Goal: Task Accomplishment & Management: Manage account settings

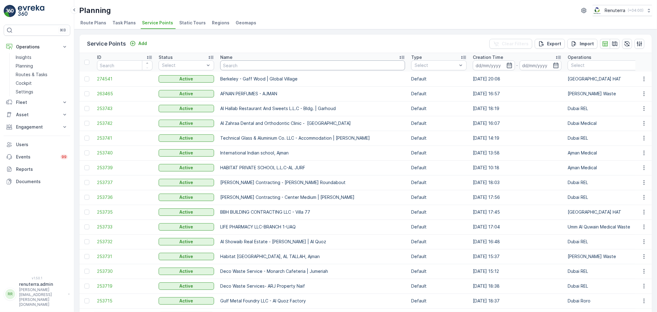
click at [241, 63] on input "text" at bounding box center [312, 65] width 185 height 10
type input "zabeel"
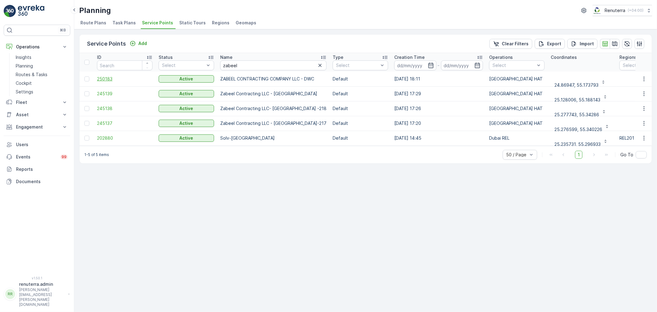
click at [109, 76] on span "250183" at bounding box center [124, 79] width 55 height 6
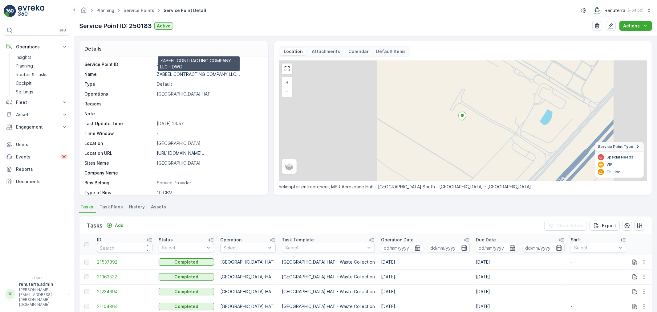
click at [189, 72] on p "ZABEEL CONTRACTING COMPANY LLC..." at bounding box center [198, 74] width 83 height 5
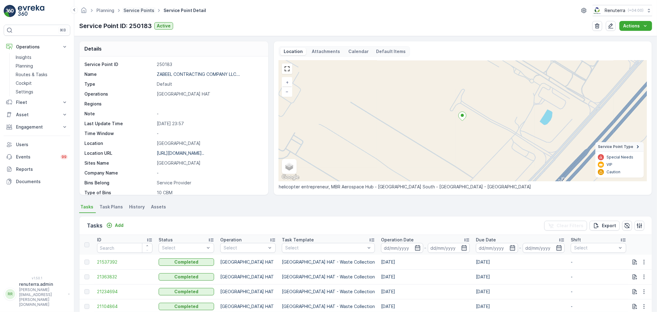
click at [142, 8] on link "Service Points" at bounding box center [139, 10] width 31 height 5
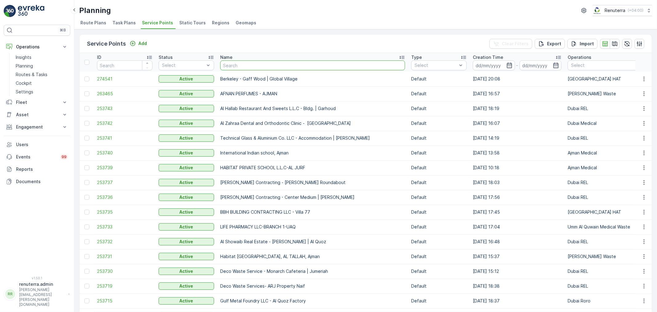
click at [238, 65] on input "text" at bounding box center [312, 65] width 185 height 10
type input "better"
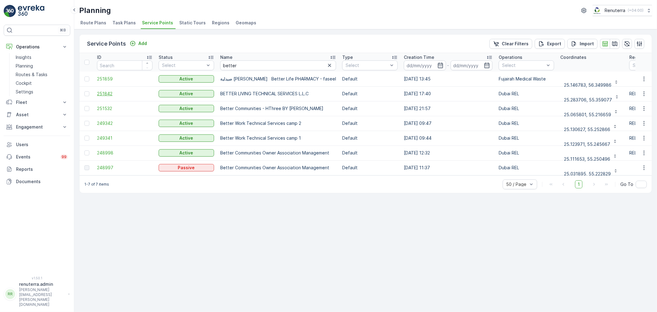
click at [106, 91] on span "251842" at bounding box center [124, 94] width 55 height 6
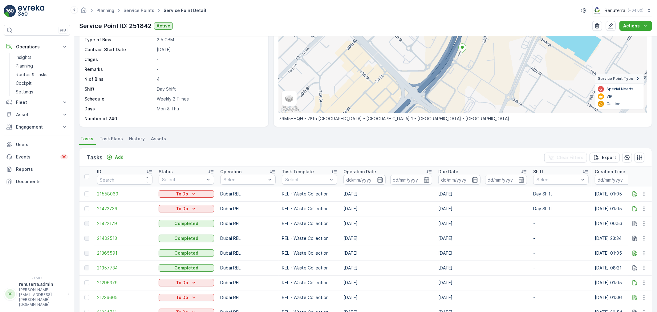
scroll to position [68, 0]
click at [138, 8] on link "Service Points" at bounding box center [139, 10] width 31 height 5
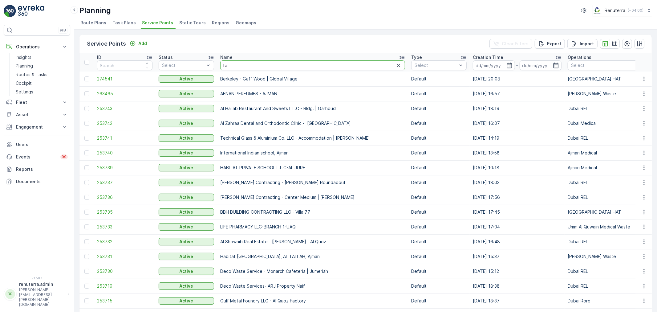
type input "taj"
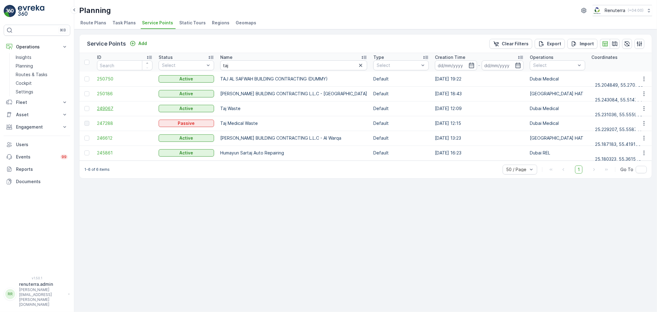
click at [103, 108] on span "249067" at bounding box center [124, 108] width 55 height 6
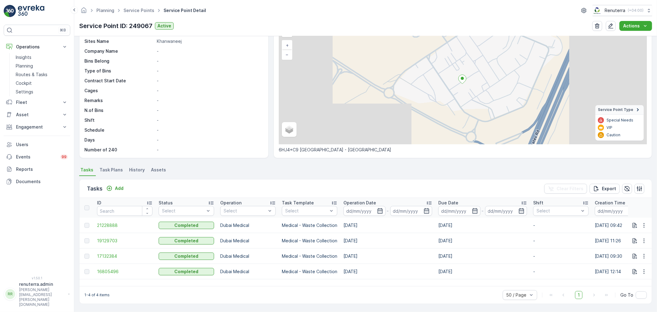
scroll to position [37, 0]
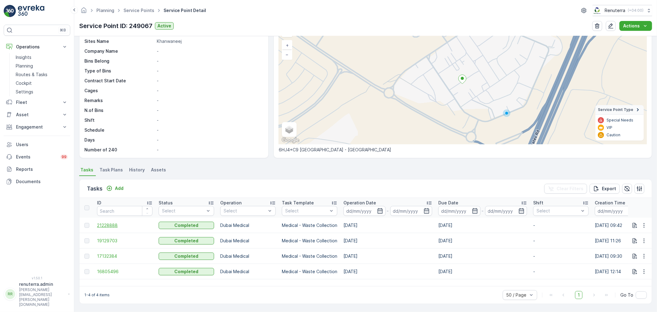
click at [113, 223] on span "21228888" at bounding box center [124, 225] width 55 height 6
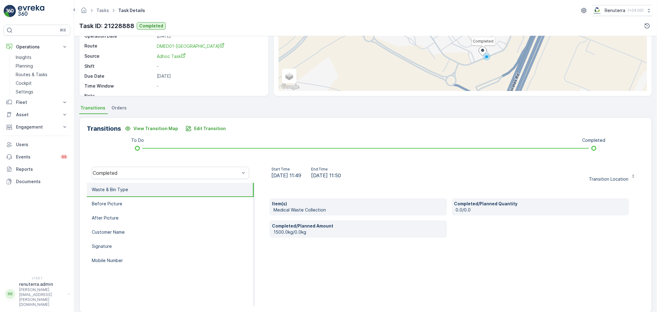
scroll to position [68, 0]
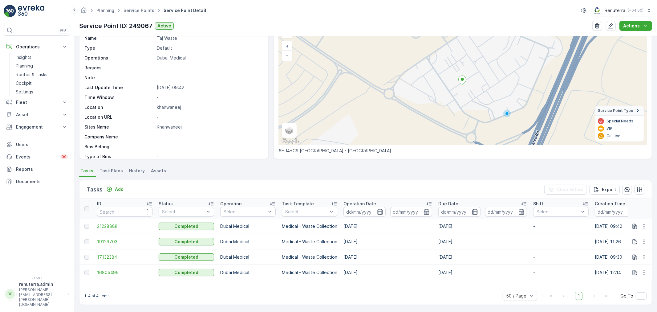
scroll to position [36, 0]
click at [42, 101] on p "Fleet" at bounding box center [37, 102] width 42 height 6
click at [53, 152] on p "Engagement" at bounding box center [37, 153] width 42 height 6
click at [63, 101] on icon at bounding box center [65, 102] width 6 height 6
click at [645, 227] on icon "button" at bounding box center [644, 226] width 6 height 6
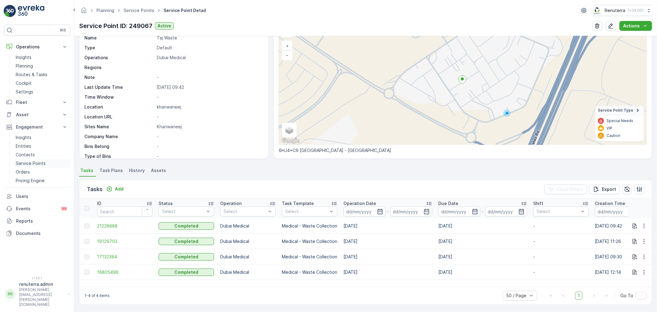
click at [30, 162] on p "Service Points" at bounding box center [31, 163] width 30 height 6
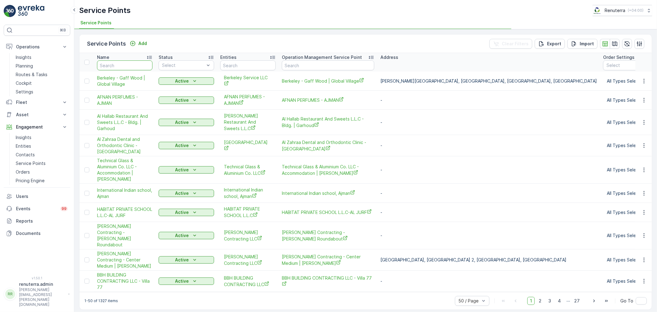
click at [131, 64] on input "text" at bounding box center [124, 65] width 55 height 10
type input "taj"
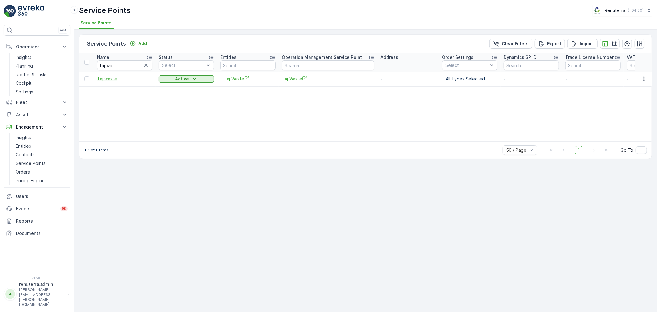
click at [106, 77] on span "Taj waste" at bounding box center [124, 79] width 55 height 6
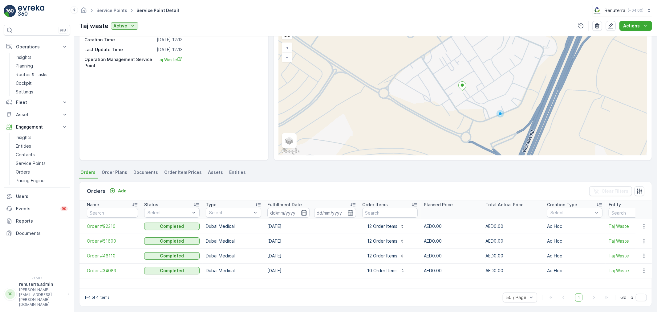
scroll to position [36, 0]
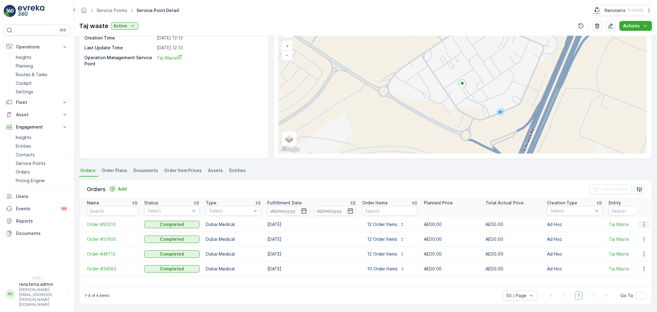
click at [642, 223] on icon "button" at bounding box center [644, 224] width 6 height 6
click at [634, 252] on span "Create Document" at bounding box center [636, 250] width 37 height 6
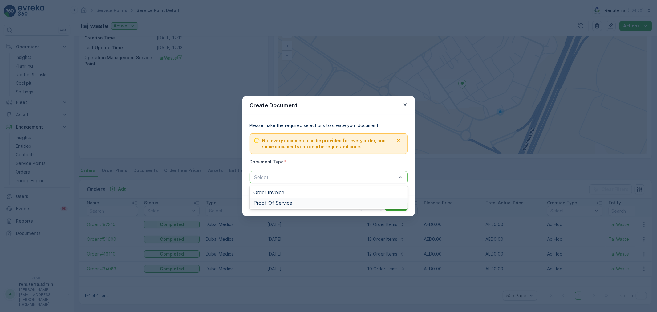
click at [280, 203] on span "Proof Of Service" at bounding box center [273, 203] width 39 height 6
click at [369, 206] on p "Cancel" at bounding box center [371, 206] width 15 height 6
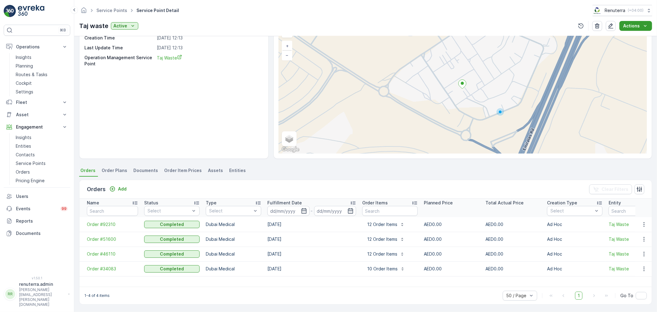
click at [644, 26] on icon "Actions" at bounding box center [646, 26] width 6 height 6
click at [638, 37] on span "Create Document" at bounding box center [634, 38] width 37 height 6
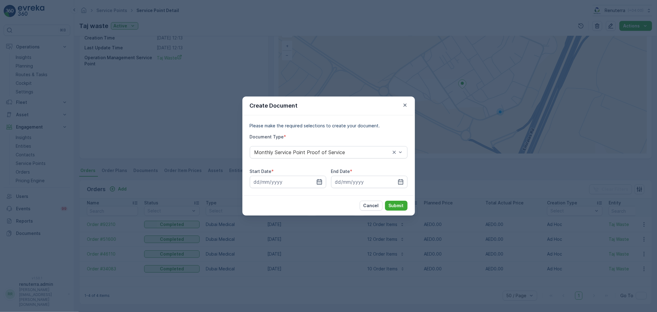
click at [319, 182] on icon "button" at bounding box center [320, 182] width 6 height 6
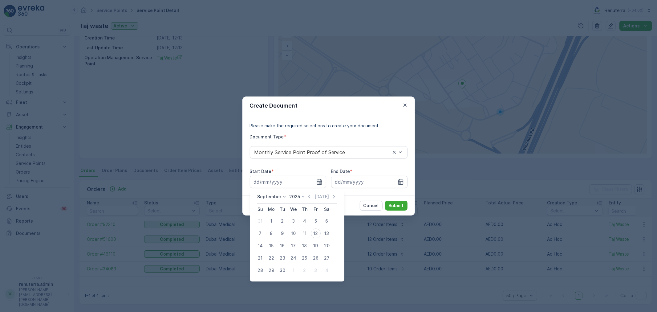
click at [269, 197] on p "September" at bounding box center [269, 197] width 24 height 6
click at [271, 221] on span "March" at bounding box center [267, 222] width 13 height 6
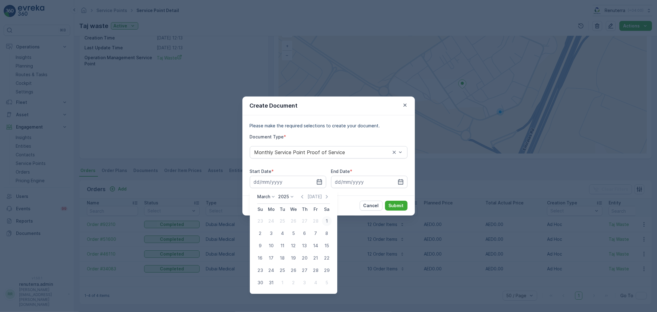
click at [325, 221] on div "1" at bounding box center [327, 221] width 10 height 10
type input "01.03.2025"
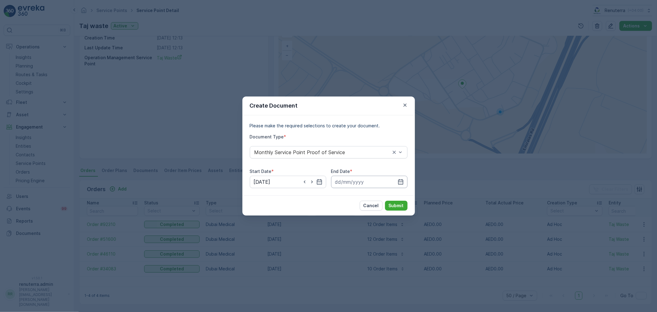
click at [378, 182] on input at bounding box center [369, 182] width 76 height 12
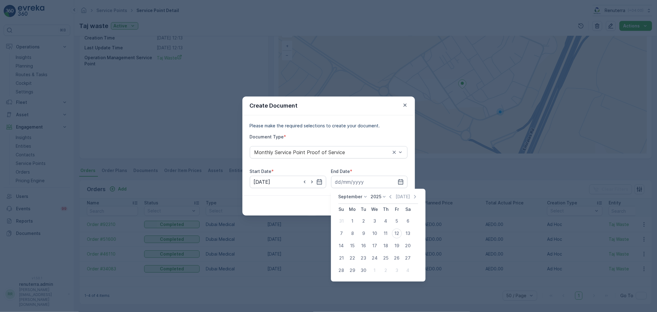
click at [346, 194] on p "September" at bounding box center [350, 197] width 24 height 6
click at [354, 229] on span "August" at bounding box center [349, 231] width 14 height 6
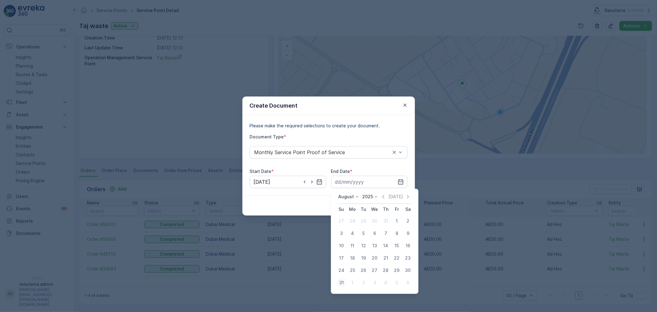
click at [341, 283] on div "31" at bounding box center [342, 283] width 10 height 10
type input "31.08.2025"
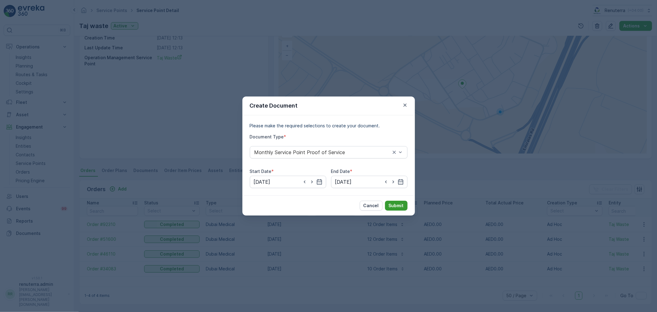
click at [397, 205] on p "Submit" at bounding box center [396, 206] width 15 height 6
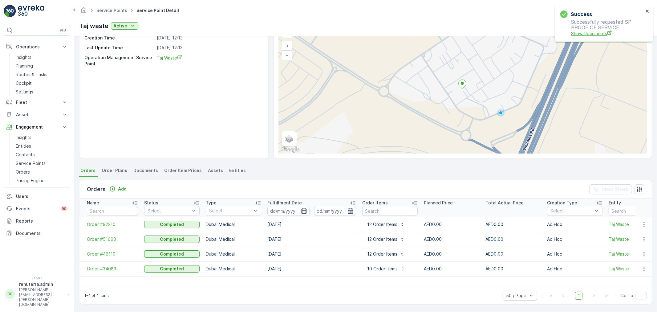
click at [587, 32] on span "Show Documents" at bounding box center [607, 33] width 72 height 6
click at [101, 220] on td "Order #92310" at bounding box center [111, 224] width 62 height 15
click at [102, 221] on span "Order #92310" at bounding box center [112, 224] width 51 height 6
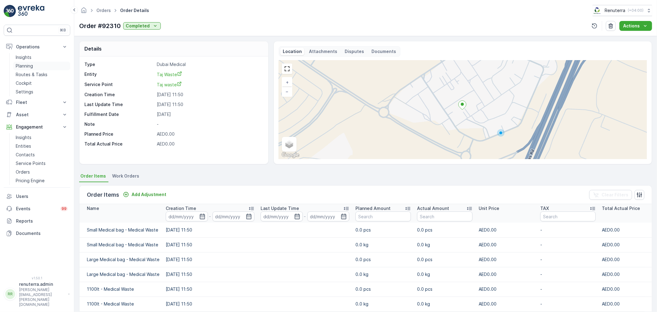
click at [35, 65] on link "Planning" at bounding box center [41, 66] width 57 height 9
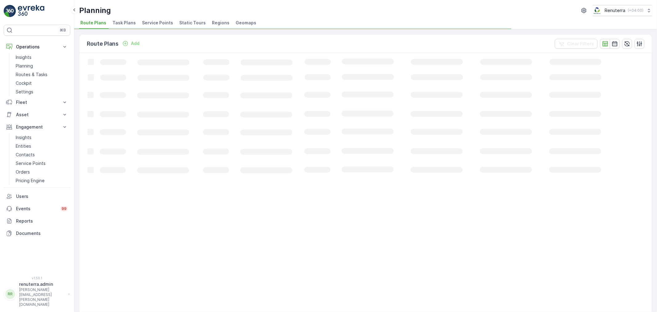
click at [153, 23] on span "Service Points" at bounding box center [157, 23] width 31 height 6
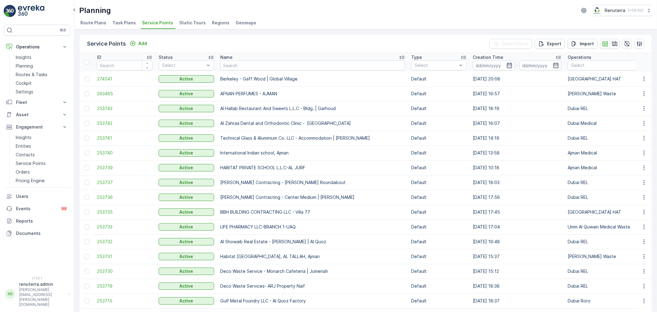
click at [279, 65] on input "text" at bounding box center [312, 65] width 185 height 10
type input "taj"
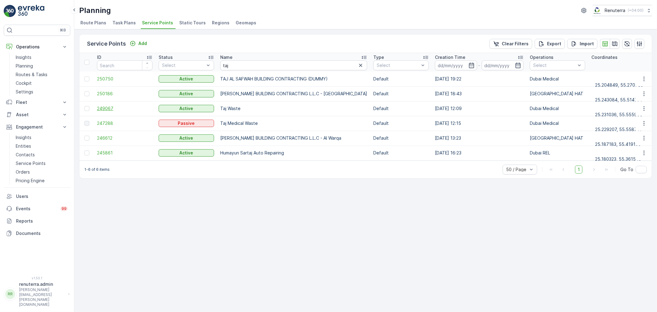
click at [102, 109] on span "249067" at bounding box center [124, 108] width 55 height 6
click at [110, 108] on span "249067" at bounding box center [124, 108] width 55 height 6
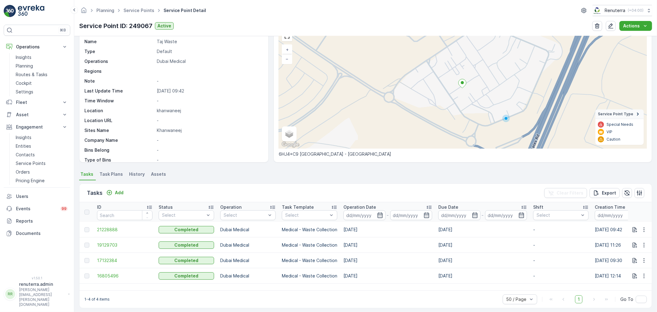
scroll to position [36, 0]
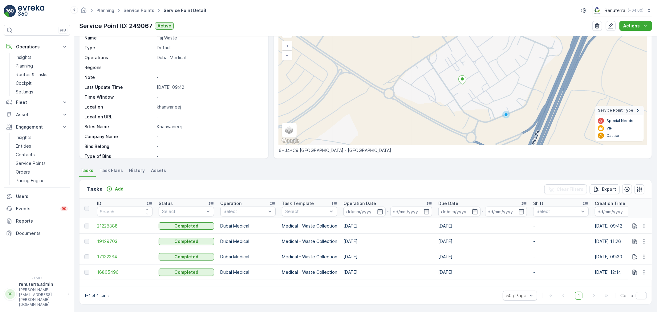
click at [108, 224] on span "21228888" at bounding box center [124, 226] width 55 height 6
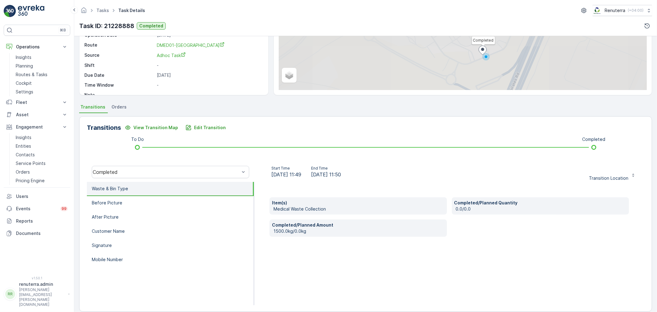
scroll to position [76, 0]
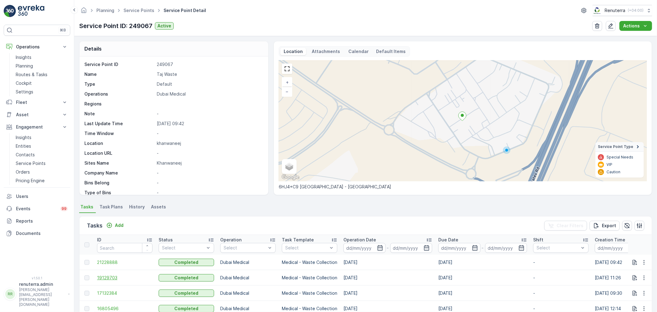
click at [110, 278] on span "19129703" at bounding box center [124, 278] width 55 height 6
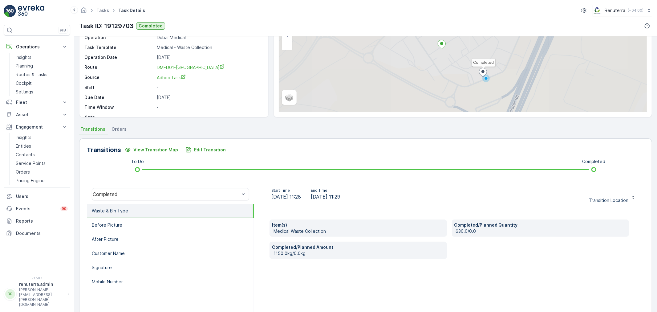
scroll to position [42, 0]
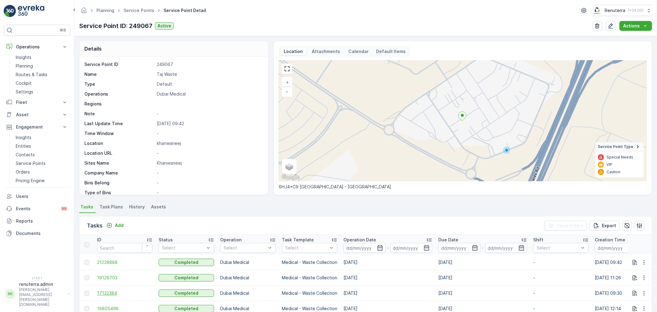
click at [114, 290] on span "17132384" at bounding box center [124, 293] width 55 height 6
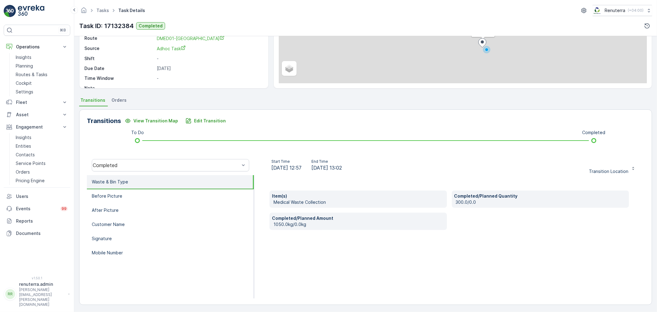
scroll to position [76, 0]
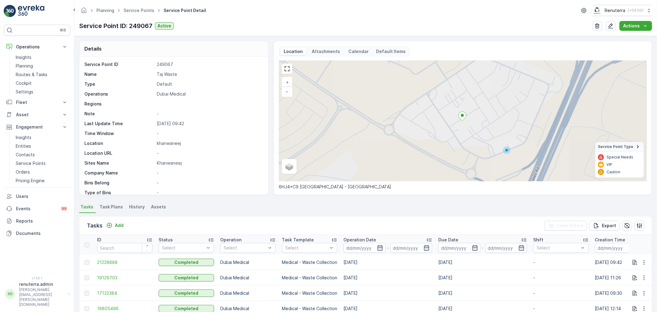
scroll to position [36, 0]
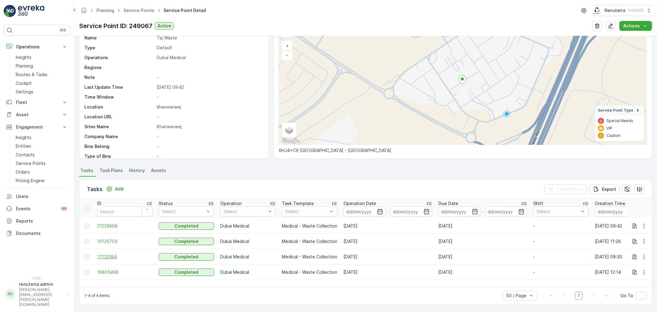
click at [104, 255] on span "17132384" at bounding box center [124, 257] width 55 height 6
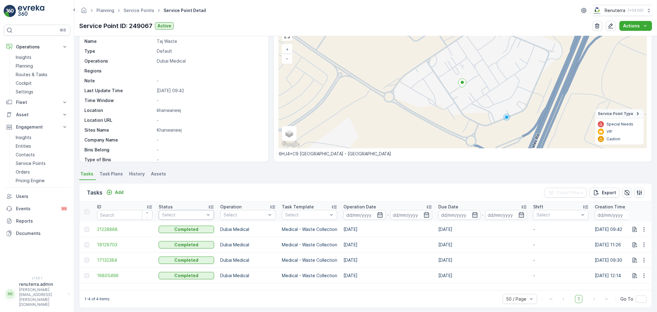
scroll to position [36, 0]
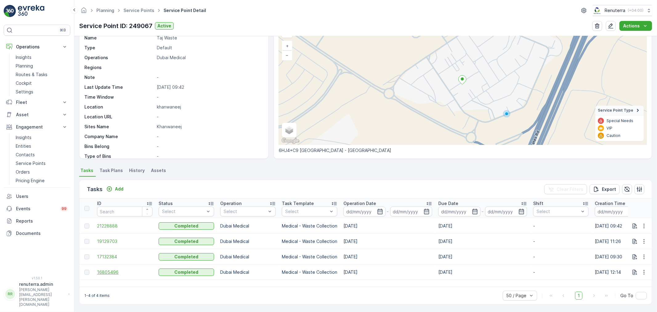
click at [109, 272] on span "16805496" at bounding box center [124, 272] width 55 height 6
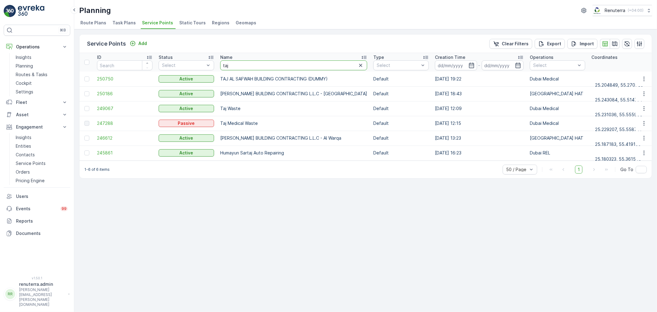
drag, startPoint x: 247, startPoint y: 66, endPoint x: 223, endPoint y: 63, distance: 24.2
click at [223, 63] on input "taj" at bounding box center [293, 65] width 147 height 10
type input "american"
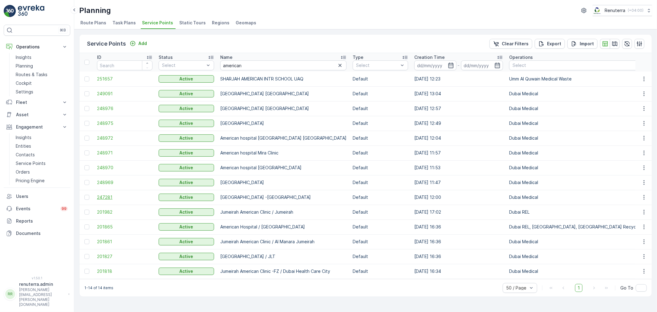
click at [107, 194] on span "247281" at bounding box center [124, 197] width 55 height 6
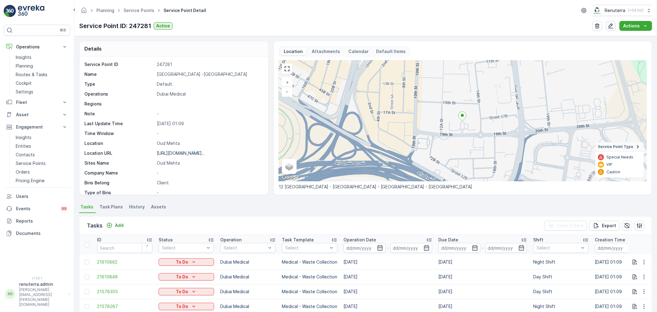
click at [612, 24] on icon "button" at bounding box center [611, 26] width 6 height 6
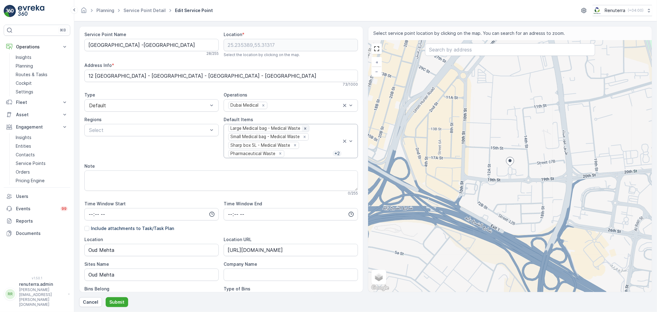
click at [303, 128] on icon "Remove Large Medical bag - Medical Waste" at bounding box center [305, 128] width 4 height 4
click at [304, 129] on icon "Remove Small Medical bag - Medical Waste" at bounding box center [305, 128] width 2 height 2
click at [294, 128] on icon "Remove Sharp box 5L - Medical Waste" at bounding box center [295, 128] width 2 height 2
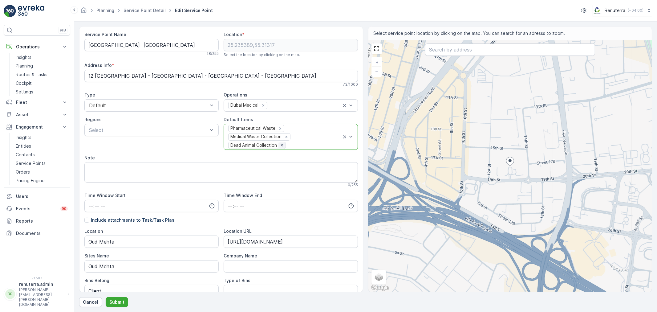
click at [281, 145] on icon "Remove Dead Animal Collection" at bounding box center [282, 145] width 2 height 2
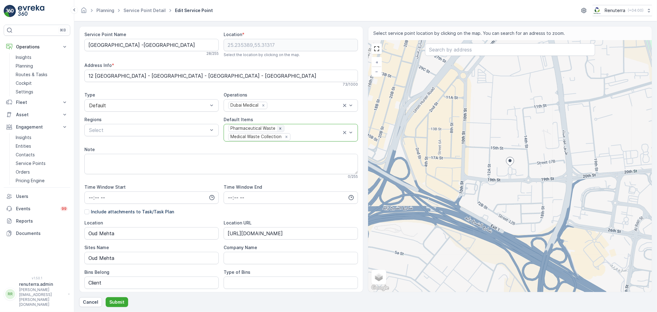
click at [278, 128] on icon "Remove Pharmaceutical Waste" at bounding box center [280, 128] width 4 height 4
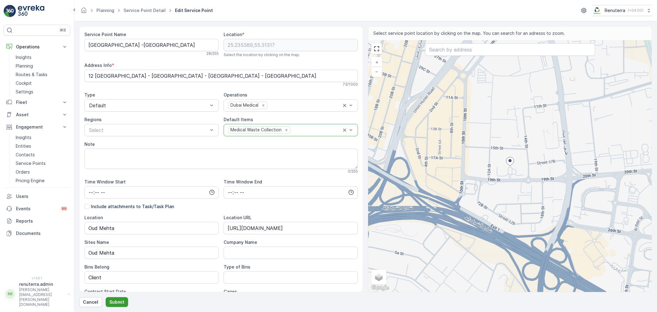
click at [112, 300] on p "Submit" at bounding box center [116, 302] width 15 height 6
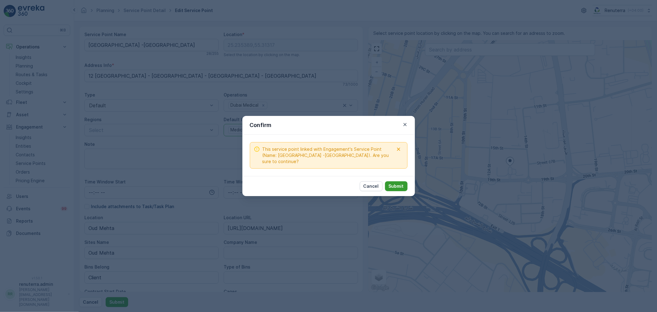
click at [396, 184] on p "Submit" at bounding box center [396, 186] width 15 height 6
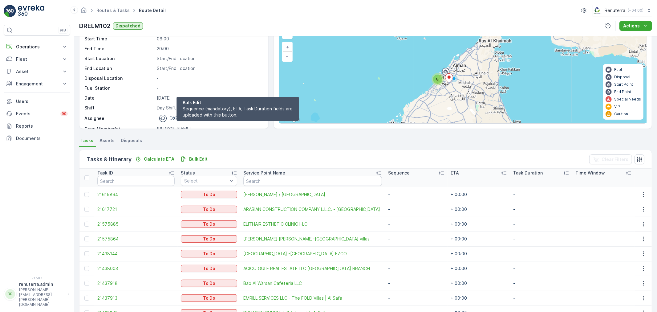
scroll to position [34, 0]
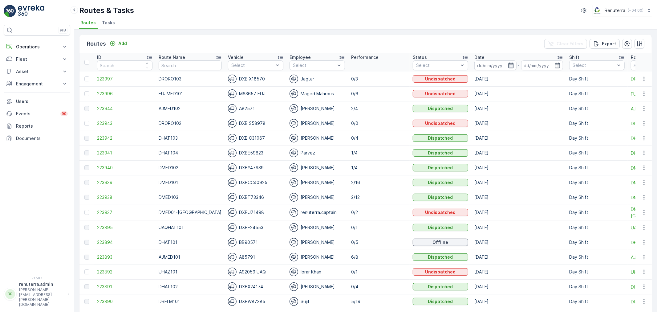
click at [508, 64] on icon "button" at bounding box center [511, 65] width 6 height 6
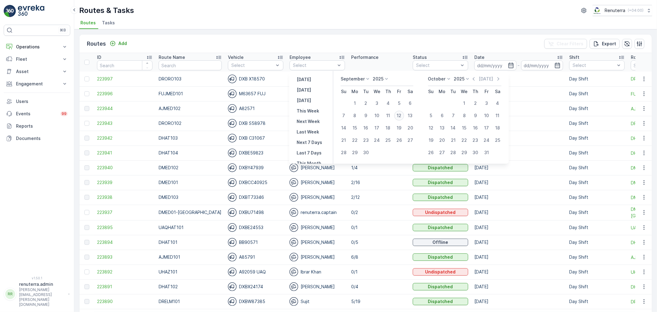
click at [401, 116] on div "12" at bounding box center [400, 116] width 10 height 10
type input "[DATE]"
click at [401, 116] on div "12" at bounding box center [400, 116] width 10 height 10
type input "[DATE]"
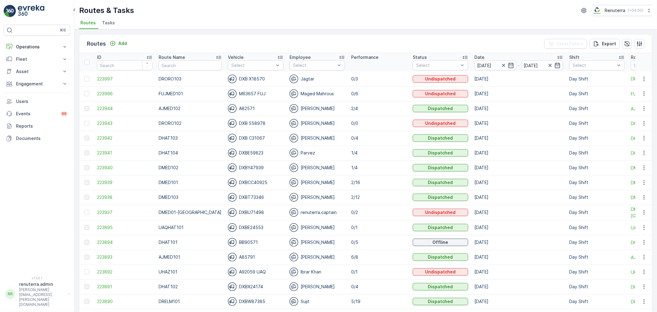
click at [392, 14] on div "Routes & Tasks Renuterra ( +04:00 )" at bounding box center [365, 10] width 573 height 11
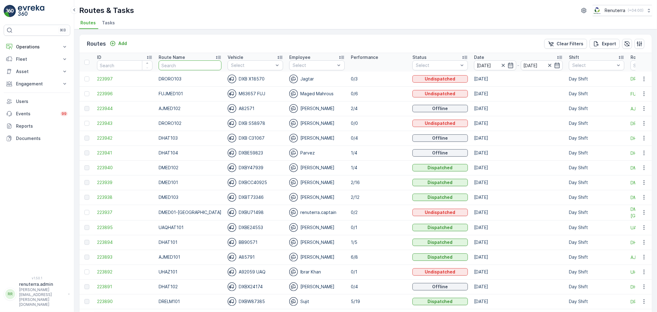
click at [177, 66] on input "text" at bounding box center [190, 65] width 63 height 10
type input "hat"
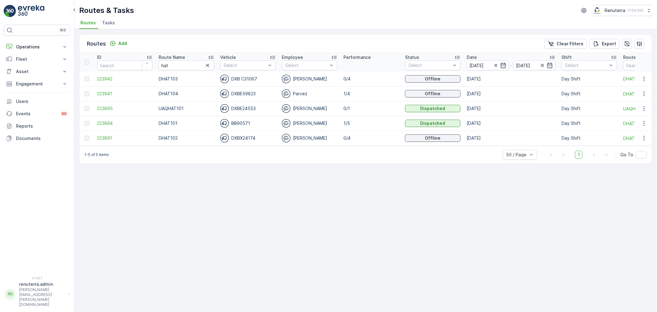
click at [210, 58] on icon at bounding box center [211, 57] width 6 height 6
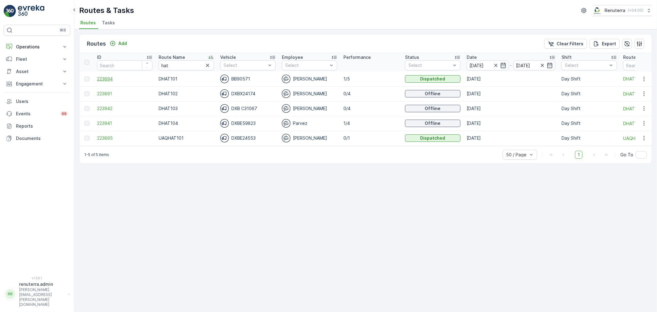
click at [112, 78] on span "223894" at bounding box center [124, 79] width 55 height 6
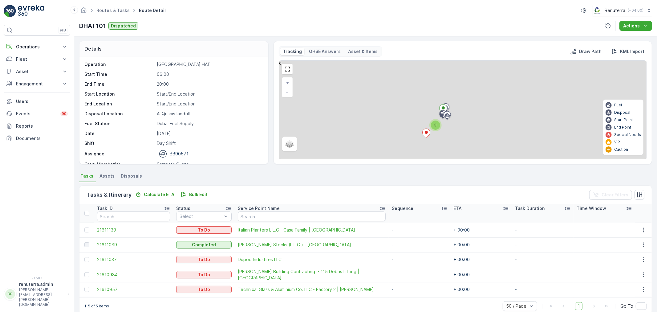
scroll to position [19, 0]
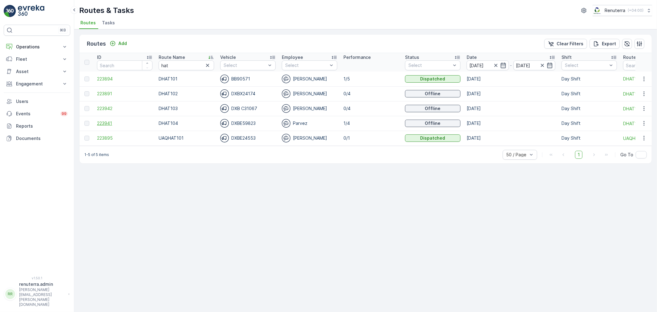
click at [107, 121] on span "223941" at bounding box center [124, 123] width 55 height 6
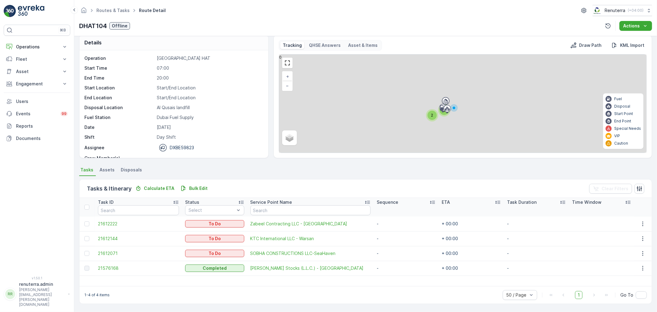
scroll to position [6, 0]
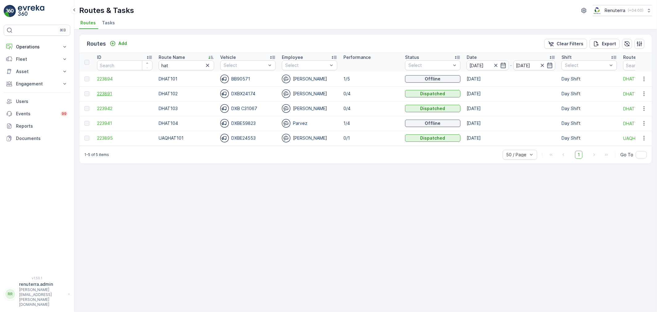
click at [105, 94] on span "223891" at bounding box center [124, 94] width 55 height 6
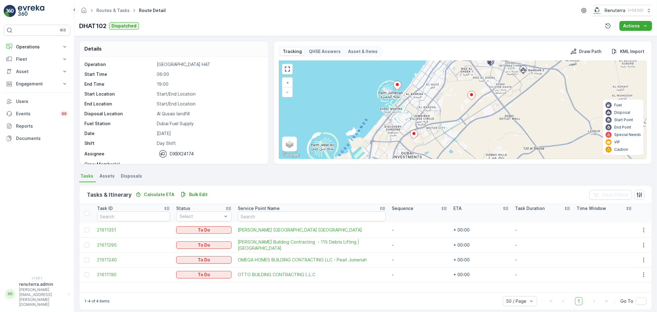
click at [415, 134] on icon at bounding box center [414, 134] width 8 height 9
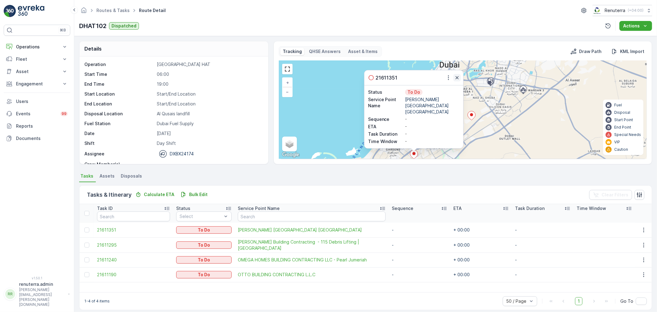
click at [457, 81] on icon "button" at bounding box center [457, 78] width 6 height 6
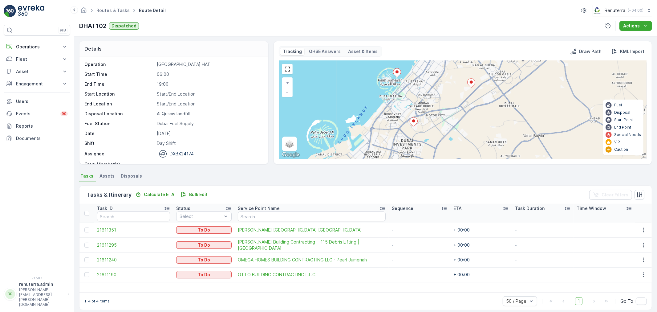
drag, startPoint x: 436, startPoint y: 135, endPoint x: 436, endPoint y: 102, distance: 32.7
click at [436, 102] on div "+ − Satellite Roadmap Terrain Hybrid Leaflet Keyboard shortcuts Map Data Map da…" at bounding box center [463, 110] width 368 height 98
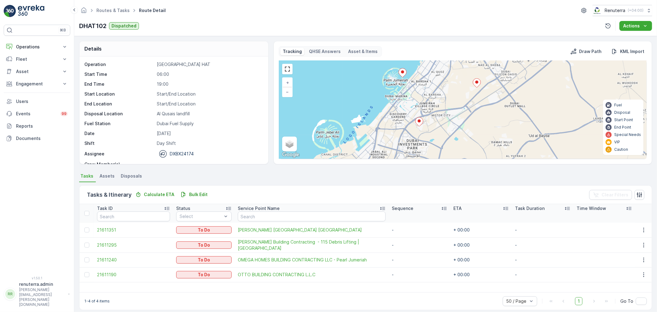
drag, startPoint x: 451, startPoint y: 127, endPoint x: 456, endPoint y: 127, distance: 5.5
click at [456, 127] on div "+ − Satellite Roadmap Terrain Hybrid Leaflet Keyboard shortcuts Map Data Map da…" at bounding box center [463, 110] width 368 height 98
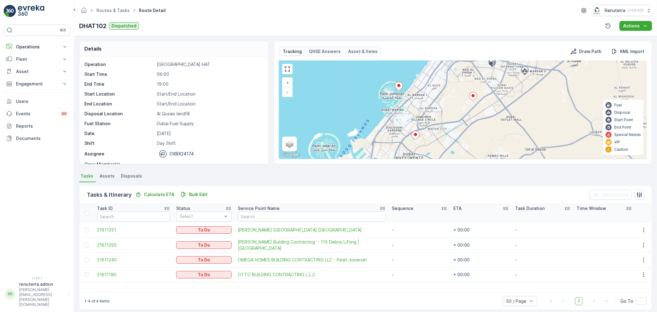
drag, startPoint x: 483, startPoint y: 105, endPoint x: 479, endPoint y: 119, distance: 14.4
click at [479, 119] on div "+ − Satellite Roadmap Terrain Hybrid Leaflet Keyboard shortcuts Map Data Map da…" at bounding box center [463, 110] width 368 height 98
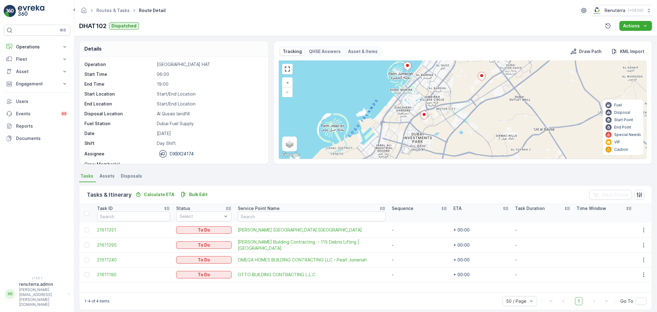
drag, startPoint x: 460, startPoint y: 133, endPoint x: 469, endPoint y: 113, distance: 22.1
click at [469, 113] on div "+ − Satellite Roadmap Terrain Hybrid Leaflet Keyboard shortcuts Map Data Map da…" at bounding box center [463, 110] width 368 height 98
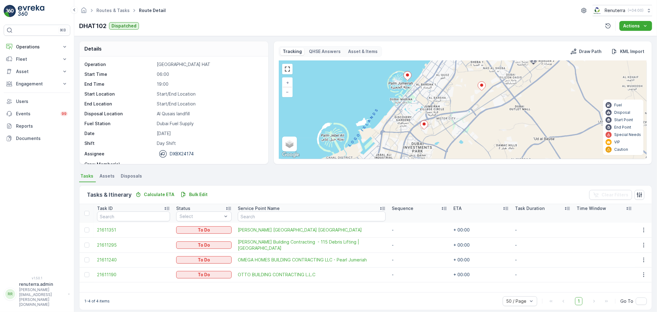
drag, startPoint x: 460, startPoint y: 118, endPoint x: 460, endPoint y: 128, distance: 9.6
click at [460, 128] on div "+ − Satellite Roadmap Terrain Hybrid Leaflet Keyboard shortcuts Map Data Map da…" at bounding box center [463, 110] width 368 height 98
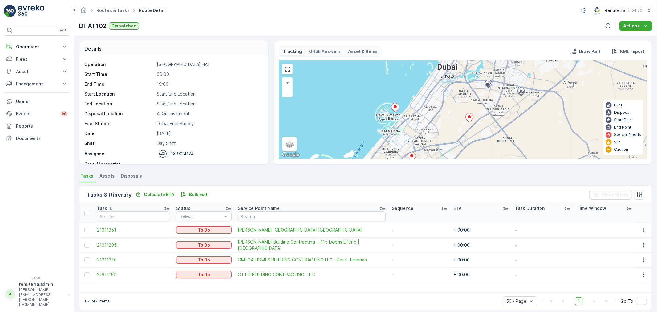
drag, startPoint x: 467, startPoint y: 117, endPoint x: 455, endPoint y: 149, distance: 34.1
click at [455, 149] on div "+ − Satellite Roadmap Terrain Hybrid Leaflet Keyboard shortcuts Map Data Map da…" at bounding box center [463, 110] width 368 height 98
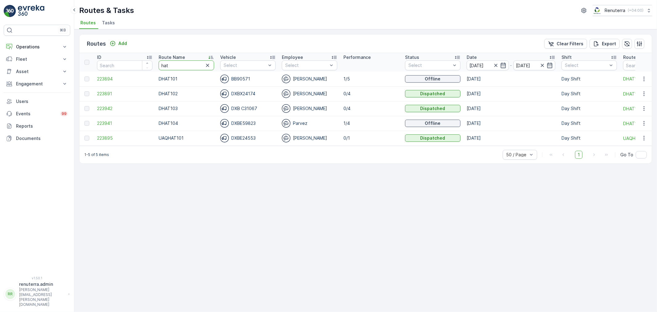
drag, startPoint x: 174, startPoint y: 64, endPoint x: 131, endPoint y: 58, distance: 44.2
click at [131, 58] on tr "ID Route Name hat Vehicle Select Employee Select Performance Status Select Date…" at bounding box center [389, 62] width 619 height 18
type input "m101"
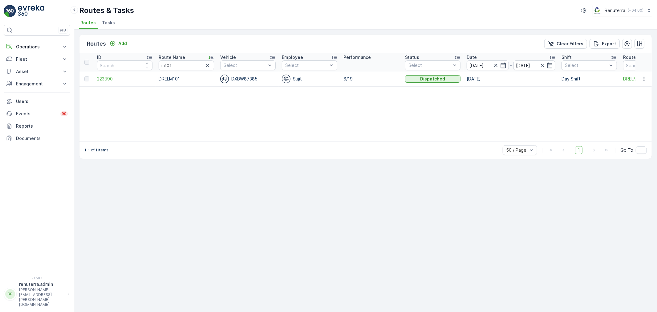
click at [106, 78] on span "223890" at bounding box center [124, 79] width 55 height 6
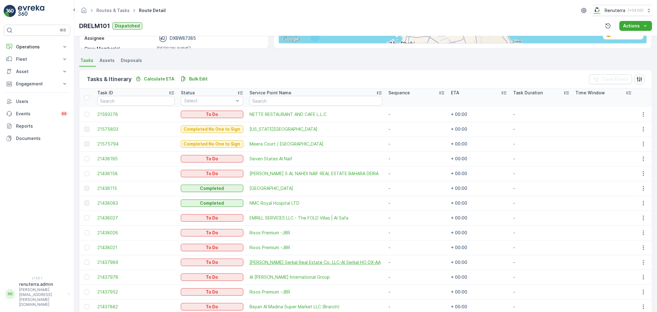
scroll to position [115, 0]
click at [87, 218] on div at bounding box center [86, 218] width 5 height 5
click at [84, 216] on input "checkbox" at bounding box center [84, 216] width 0 height 0
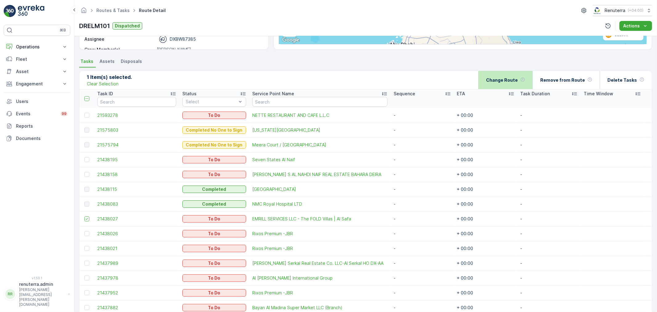
click at [512, 79] on p "Change Route" at bounding box center [502, 80] width 32 height 6
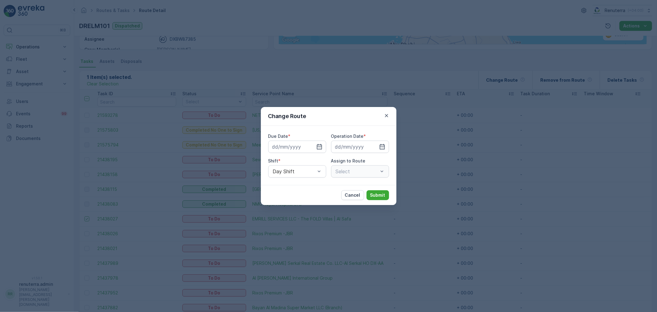
type input "[DATE]"
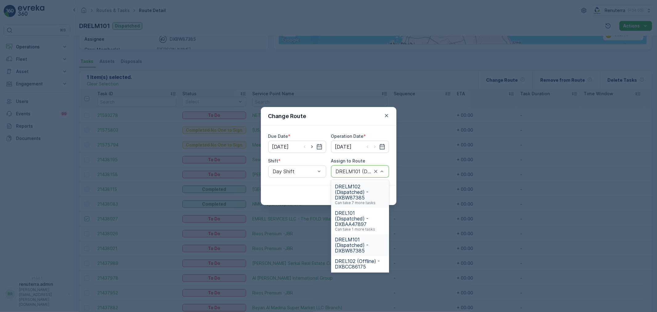
click at [354, 184] on span "DRELM102 (Dispatched) - DXBW87385" at bounding box center [360, 192] width 51 height 17
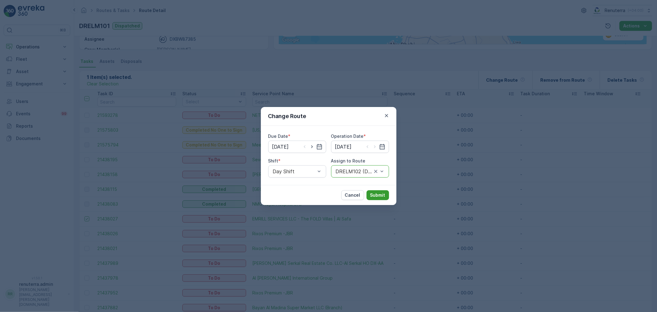
click at [383, 193] on p "Submit" at bounding box center [377, 195] width 15 height 6
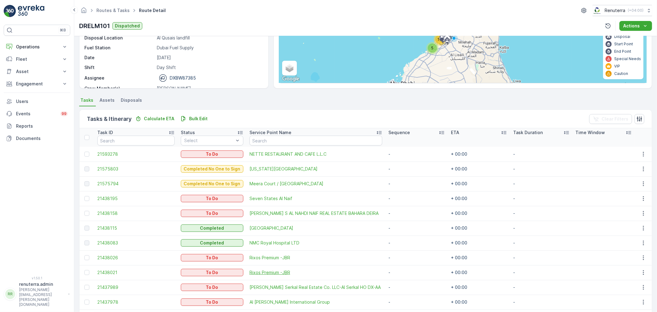
scroll to position [0, 0]
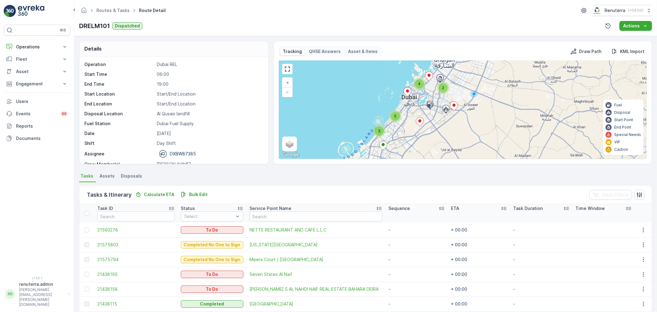
drag, startPoint x: 460, startPoint y: 104, endPoint x: 441, endPoint y: 138, distance: 38.9
click at [441, 138] on div "3 2 4 5 + − Satellite Roadmap Terrain Hybrid Leaflet Keyboard shortcuts Map Dat…" at bounding box center [463, 110] width 368 height 98
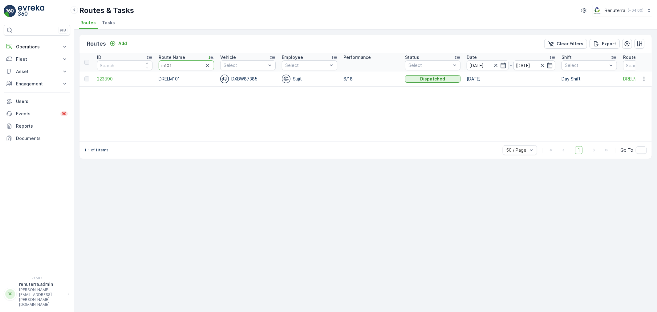
click at [182, 67] on input "m101" at bounding box center [186, 65] width 55 height 10
type input "m102"
click at [108, 79] on span "223889" at bounding box center [124, 79] width 55 height 6
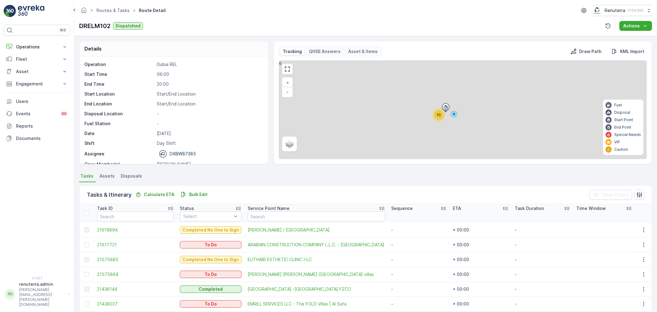
scroll to position [68, 0]
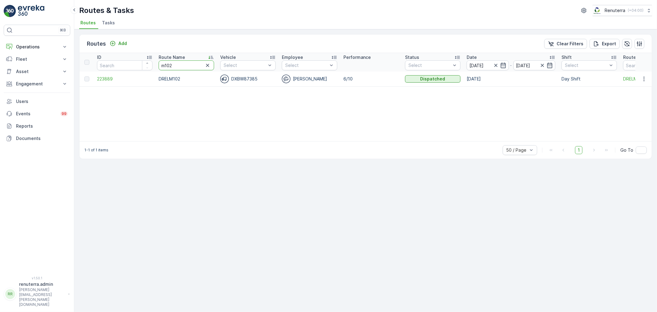
click at [184, 66] on input "m102" at bounding box center [186, 65] width 55 height 10
type input "m101"
click at [109, 76] on span "223890" at bounding box center [124, 79] width 55 height 6
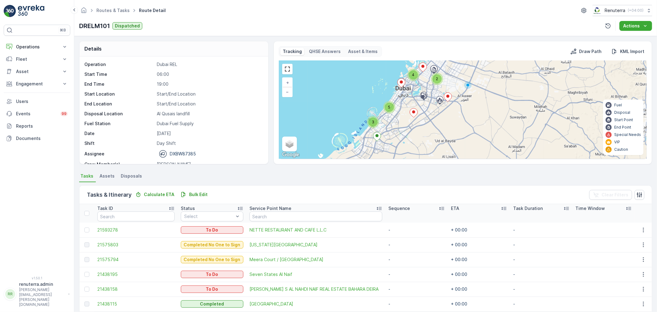
drag, startPoint x: 438, startPoint y: 105, endPoint x: 434, endPoint y: 126, distance: 21.6
click at [434, 126] on div "3 2 4 5 + − Satellite Roadmap Terrain Hybrid Leaflet Keyboard shortcuts Map Dat…" at bounding box center [463, 110] width 368 height 98
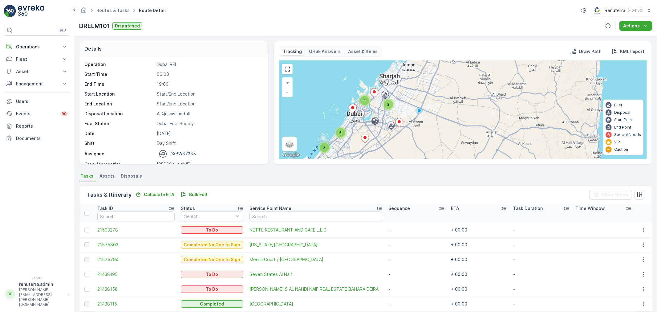
drag, startPoint x: 452, startPoint y: 110, endPoint x: 399, endPoint y: 137, distance: 59.7
click at [399, 137] on div "3 2 4 5 + − Satellite Roadmap Terrain Hybrid Leaflet Keyboard shortcuts Map Dat…" at bounding box center [463, 110] width 368 height 98
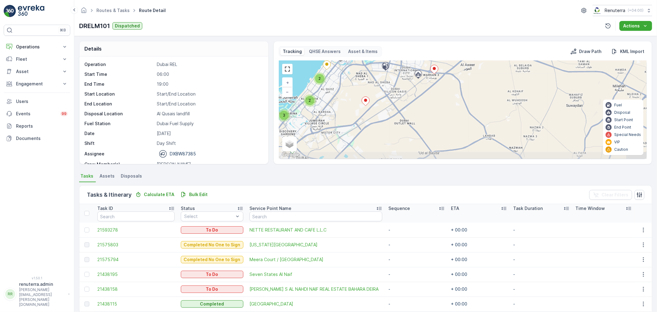
drag, startPoint x: 383, startPoint y: 125, endPoint x: 411, endPoint y: 51, distance: 78.5
click at [411, 51] on div "Tracking QHSE Answers Asset & Items Draw Path KML Import 3 3 2 2 + − Satellite …" at bounding box center [463, 102] width 368 height 113
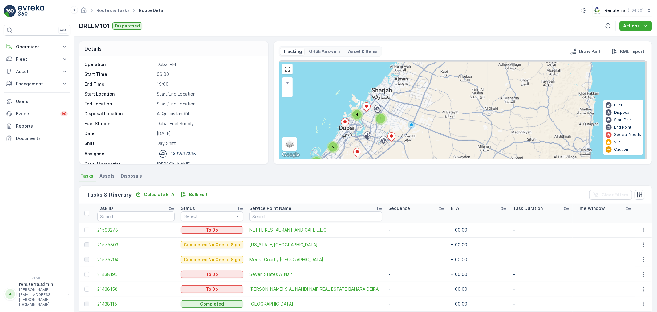
drag, startPoint x: 393, startPoint y: 100, endPoint x: 371, endPoint y: 144, distance: 49.4
click at [371, 144] on div "3 2 4 5 + − Satellite Roadmap Terrain Hybrid Leaflet Keyboard shortcuts Map Dat…" at bounding box center [463, 110] width 368 height 98
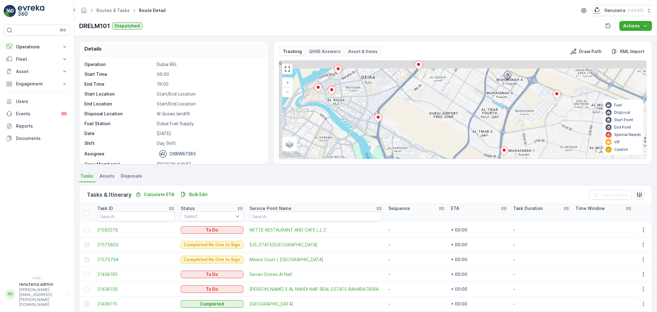
drag, startPoint x: 334, startPoint y: 96, endPoint x: 341, endPoint y: 113, distance: 18.1
click at [341, 113] on div "3 2 + − Satellite Roadmap Terrain Hybrid Leaflet Keyboard shortcuts Map Data Ma…" at bounding box center [463, 110] width 368 height 98
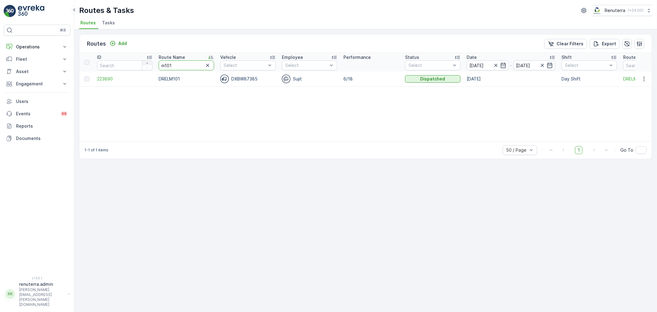
drag, startPoint x: 184, startPoint y: 65, endPoint x: 143, endPoint y: 61, distance: 41.6
click at [143, 61] on tr "ID Route Name m101 Vehicle Select Employee Select Performance Status Select Dat…" at bounding box center [389, 62] width 619 height 18
type input "med"
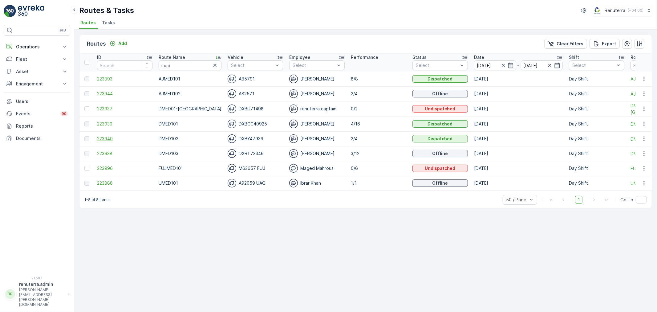
click at [110, 137] on span "223940" at bounding box center [124, 139] width 55 height 6
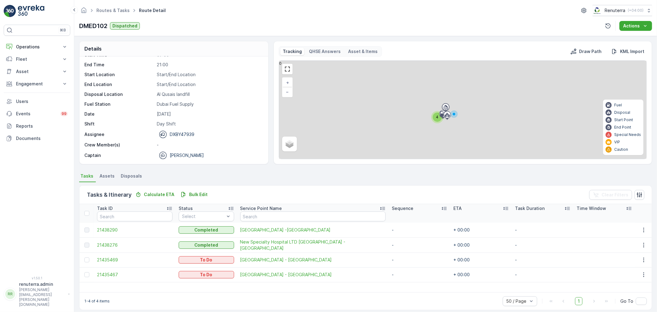
scroll to position [6, 0]
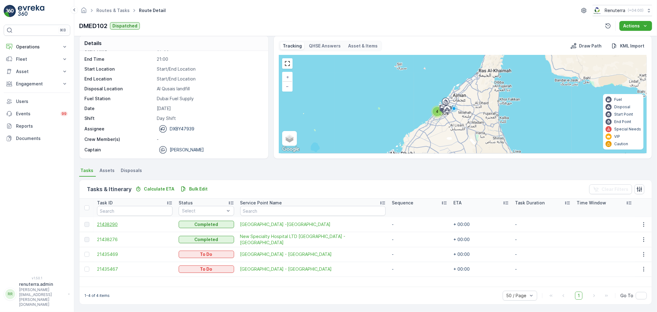
click at [106, 223] on span "21438290" at bounding box center [135, 224] width 76 height 6
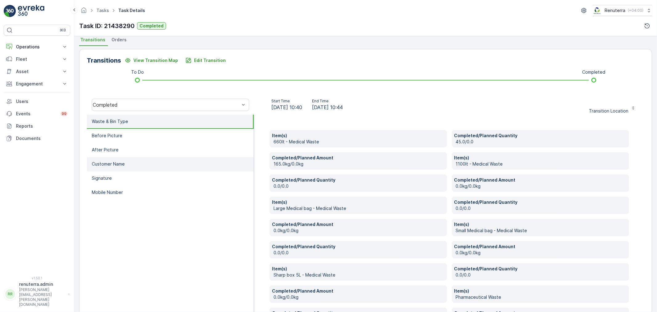
scroll to position [137, 0]
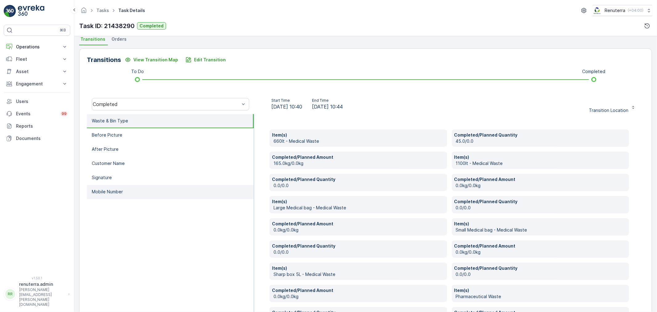
click at [122, 190] on p "Mobile Number" at bounding box center [107, 192] width 31 height 6
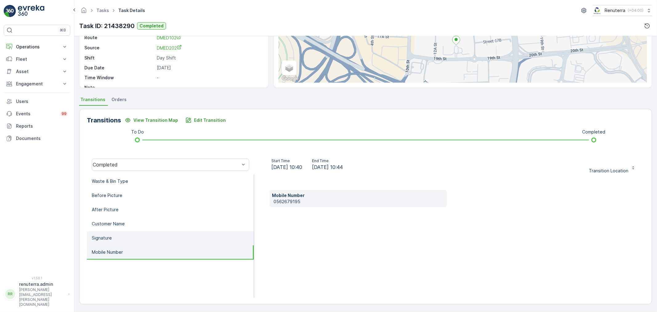
click at [99, 237] on p "Signature" at bounding box center [102, 238] width 20 height 6
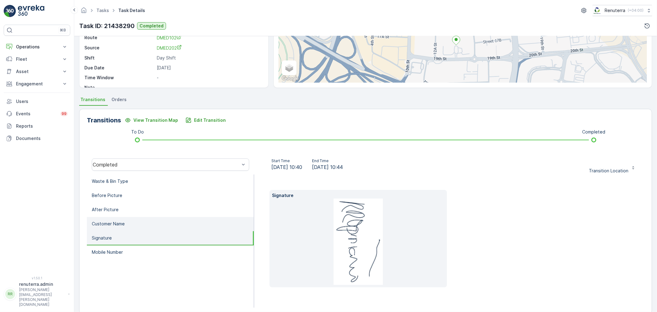
click at [110, 221] on p "Customer Name" at bounding box center [108, 224] width 33 height 6
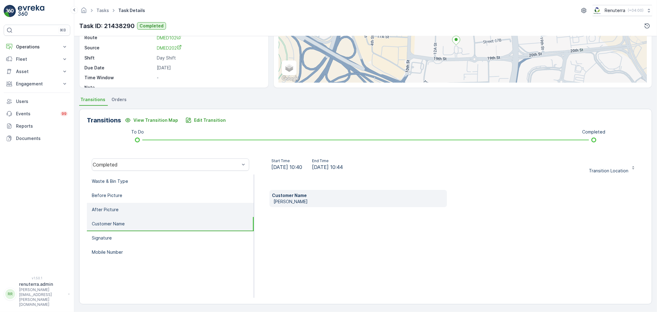
click at [112, 207] on p "After Picture" at bounding box center [105, 210] width 27 height 6
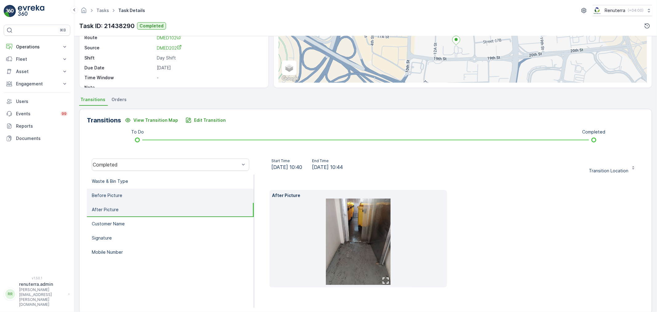
click at [112, 196] on p "Before Picture" at bounding box center [107, 195] width 31 height 6
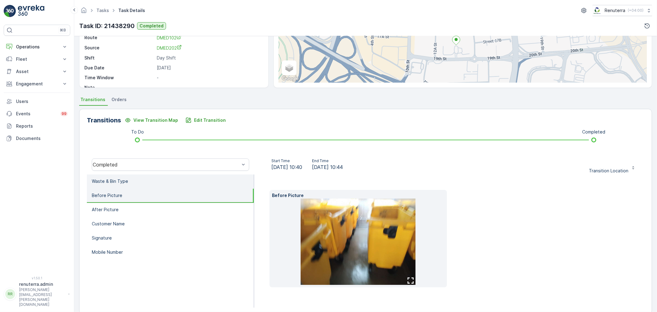
click at [121, 180] on p "Waste & Bin Type" at bounding box center [110, 181] width 36 height 6
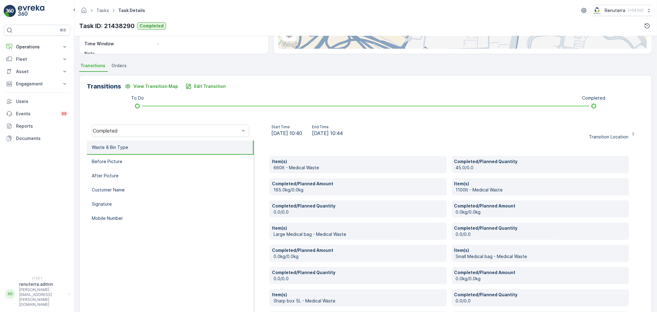
scroll to position [111, 0]
drag, startPoint x: 282, startPoint y: 166, endPoint x: 295, endPoint y: 174, distance: 15.2
click at [282, 166] on p "660lt - Medical Waste" at bounding box center [359, 167] width 171 height 6
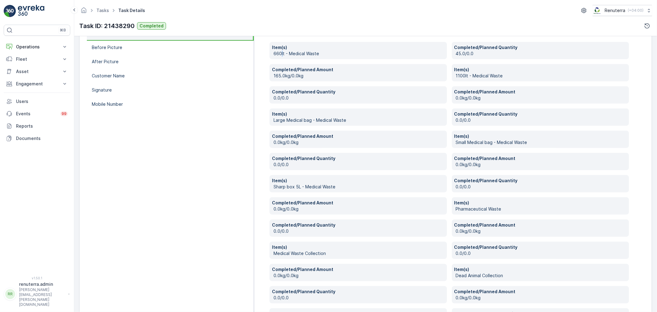
scroll to position [192, 0]
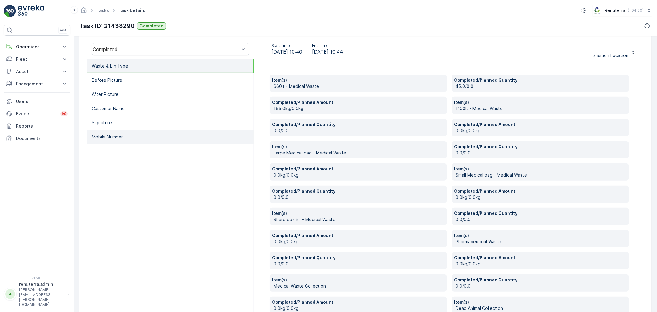
click at [108, 139] on li "Mobile Number" at bounding box center [170, 137] width 167 height 14
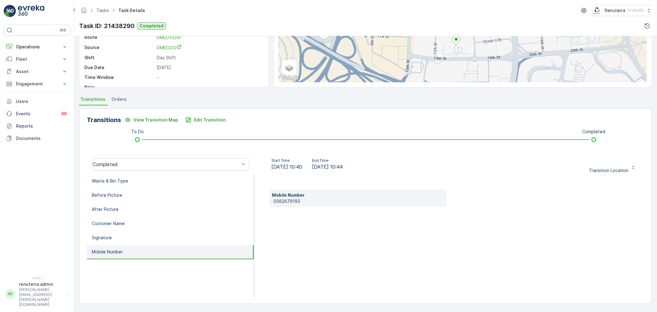
scroll to position [76, 0]
click at [288, 199] on p "0562679195" at bounding box center [359, 201] width 171 height 6
click at [203, 117] on p "Edit Transition" at bounding box center [210, 120] width 32 height 6
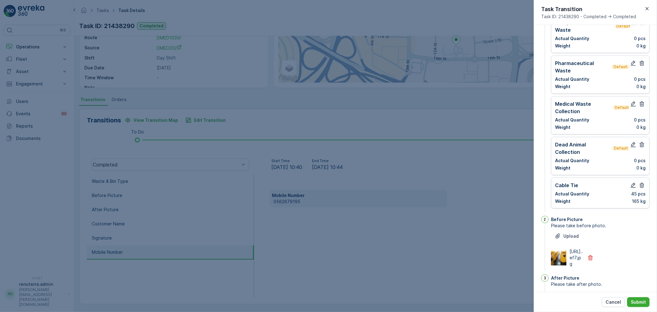
scroll to position [211, 0]
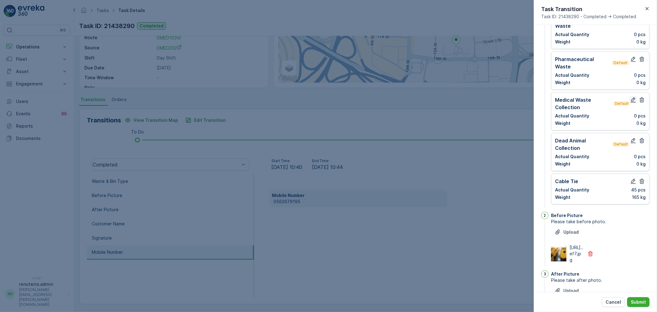
click at [632, 97] on icon "button" at bounding box center [633, 99] width 5 height 5
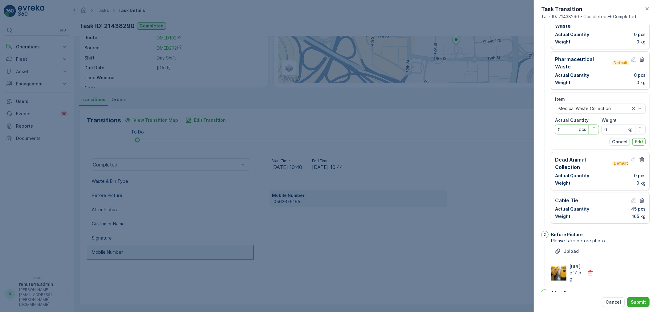
drag, startPoint x: 567, startPoint y: 114, endPoint x: 541, endPoint y: 114, distance: 26.2
click at [542, 114] on div "1 Waste & Bin Type Please enter the number of bins and weights of waste collect…" at bounding box center [596, 25] width 108 height 407
type Quantity "45"
drag, startPoint x: 618, startPoint y: 113, endPoint x: 596, endPoint y: 113, distance: 22.5
click at [596, 113] on div "Item Medical Waste Collection Actual Quantity 45 pcs Weight 0 kg" at bounding box center [600, 115] width 91 height 38
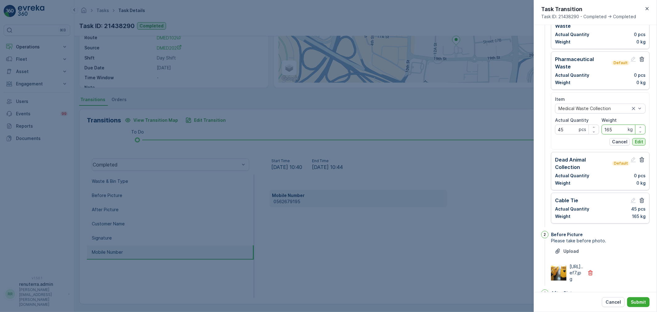
type input "165"
click at [637, 139] on p "Edit" at bounding box center [639, 142] width 8 height 6
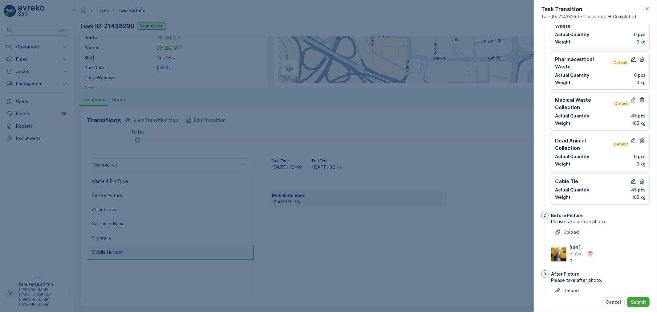
click at [640, 137] on icon "button" at bounding box center [642, 140] width 6 height 6
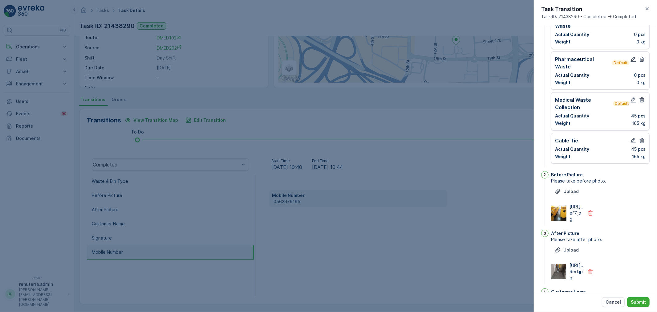
drag, startPoint x: 641, startPoint y: 125, endPoint x: 629, endPoint y: 133, distance: 14.4
click at [640, 138] on icon "button" at bounding box center [642, 140] width 5 height 5
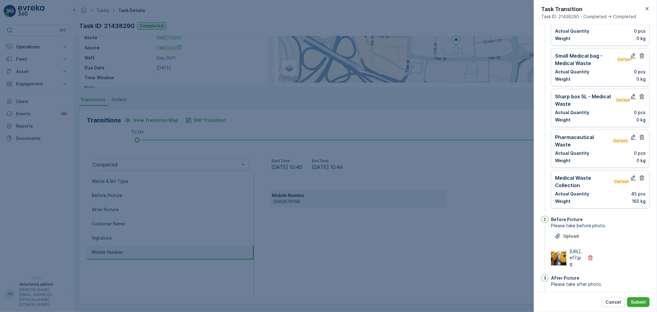
scroll to position [74, 0]
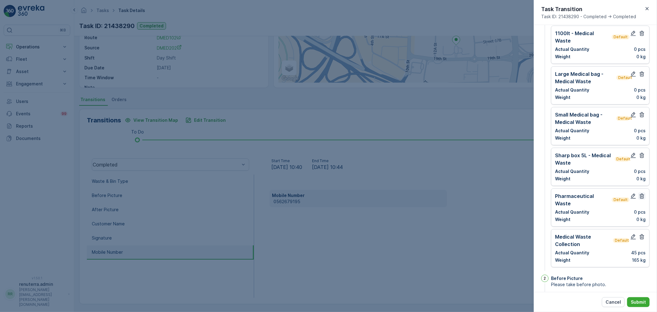
click at [639, 193] on icon "button" at bounding box center [642, 196] width 6 height 6
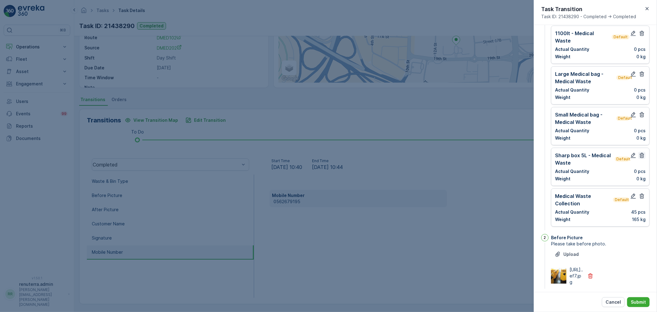
click at [643, 152] on icon "button" at bounding box center [642, 155] width 6 height 6
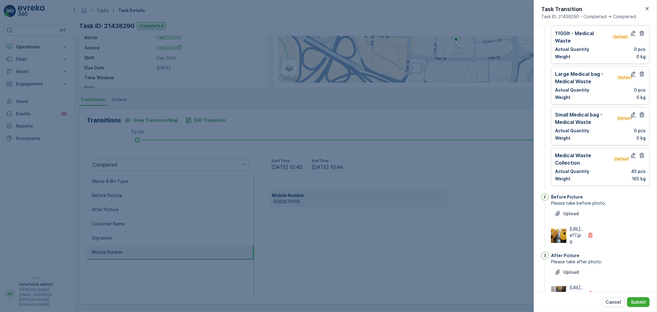
click at [640, 112] on icon "button" at bounding box center [642, 114] width 5 height 5
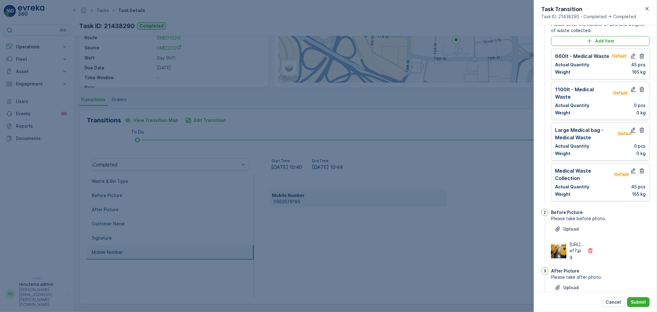
scroll to position [5, 0]
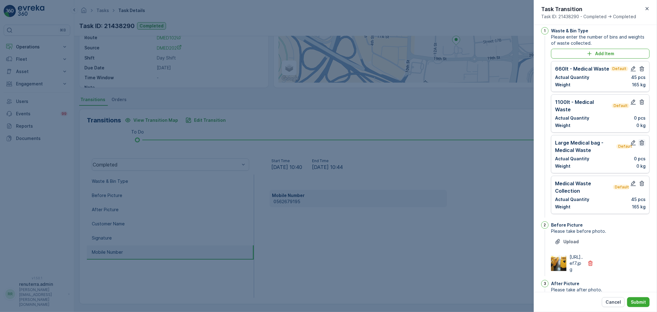
click at [641, 140] on icon "button" at bounding box center [642, 143] width 6 height 6
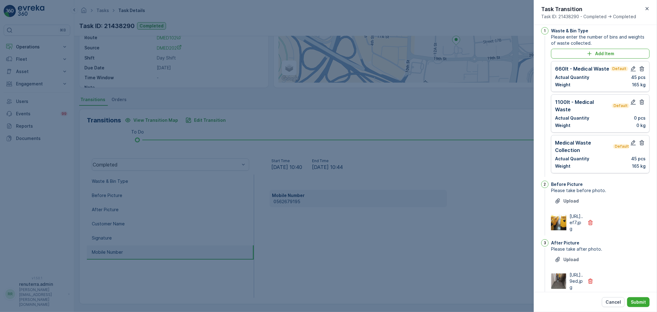
click at [638, 97] on div "1100lt - Medical Waste Default Actual Quantity 0 pcs Weight 0 kg" at bounding box center [600, 113] width 99 height 38
click at [642, 100] on icon "button" at bounding box center [642, 102] width 6 height 6
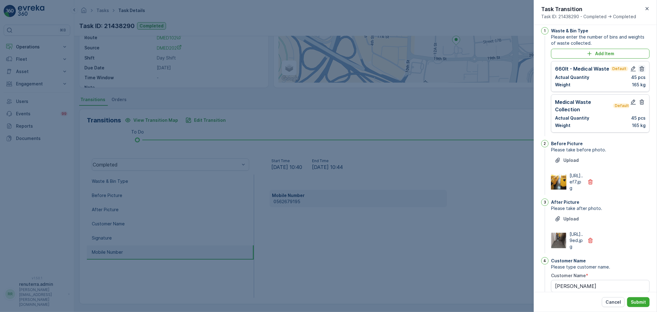
click at [639, 67] on icon "button" at bounding box center [642, 69] width 6 height 6
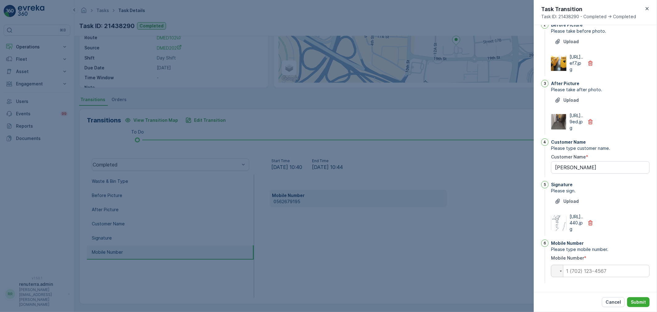
scroll to position [128, 0]
click at [583, 270] on input "tel" at bounding box center [600, 271] width 99 height 12
click at [595, 272] on input "tel" at bounding box center [600, 271] width 99 height 12
click at [616, 300] on p "Cancel" at bounding box center [613, 302] width 15 height 6
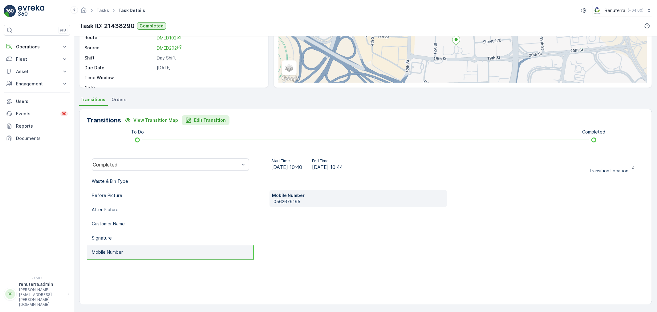
click at [195, 118] on p "Edit Transition" at bounding box center [210, 120] width 32 height 6
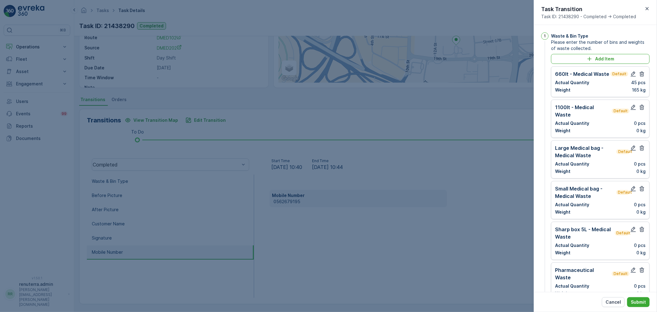
scroll to position [416, 0]
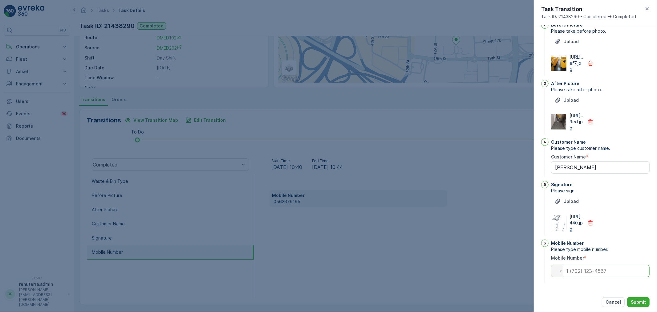
click at [592, 272] on input "tel" at bounding box center [600, 271] width 99 height 12
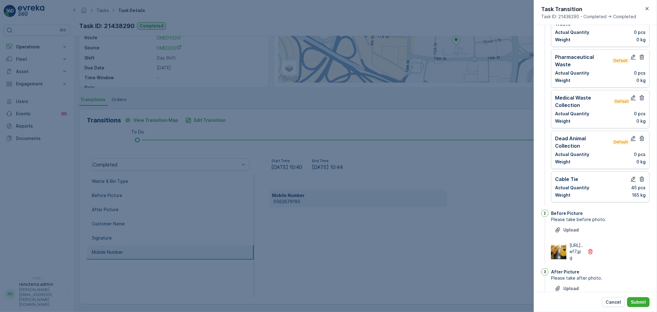
scroll to position [211, 0]
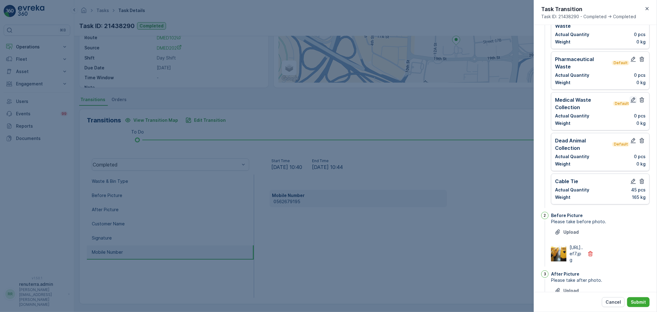
type input "0562679195"
click at [631, 97] on icon "button" at bounding box center [634, 100] width 6 height 6
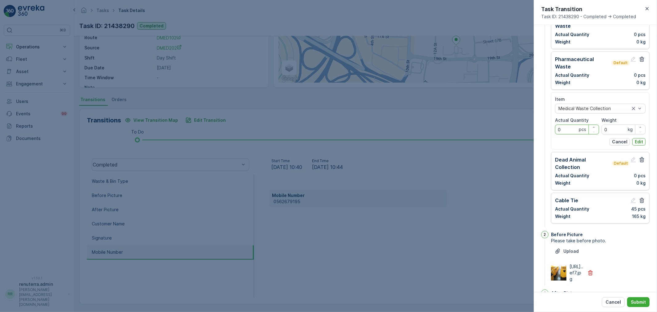
drag, startPoint x: 565, startPoint y: 114, endPoint x: 547, endPoint y: 113, distance: 17.6
click at [547, 113] on div "1 Waste & Bin Type Please enter the number of bins and weights of waste collect…" at bounding box center [596, 25] width 108 height 407
type Quantity "45"
drag, startPoint x: 611, startPoint y: 114, endPoint x: 599, endPoint y: 110, distance: 13.1
click at [599, 110] on div "Item Medical Waste Collection Actual Quantity 45 pcs Weight 0 kg" at bounding box center [600, 115] width 91 height 38
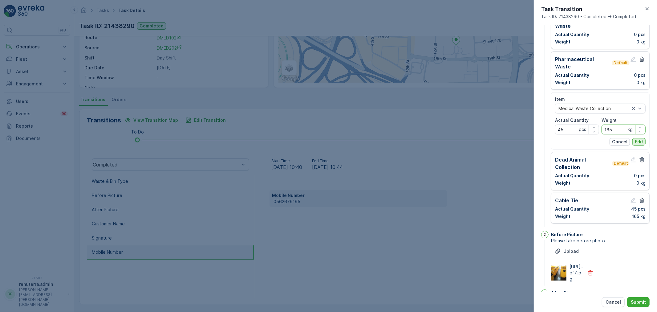
type input "165"
click at [642, 139] on p "Edit" at bounding box center [639, 142] width 8 height 6
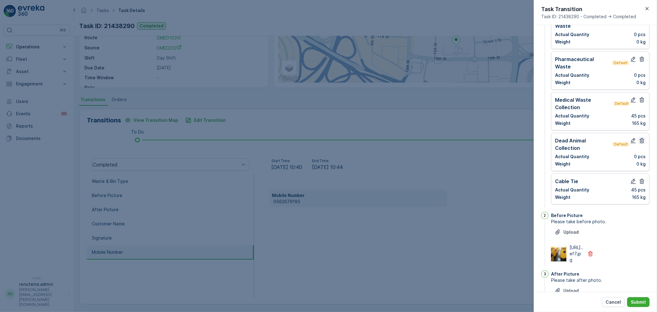
click at [643, 138] on icon "button" at bounding box center [642, 140] width 5 height 5
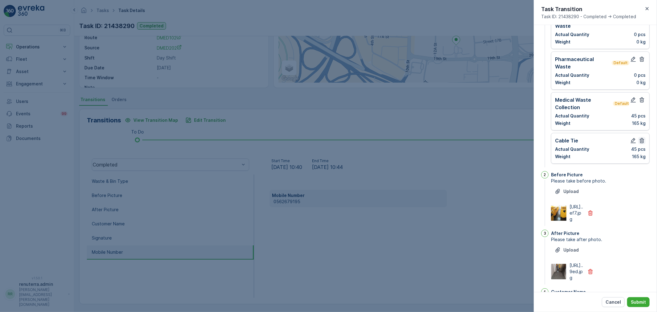
click at [640, 137] on icon "button" at bounding box center [642, 140] width 6 height 6
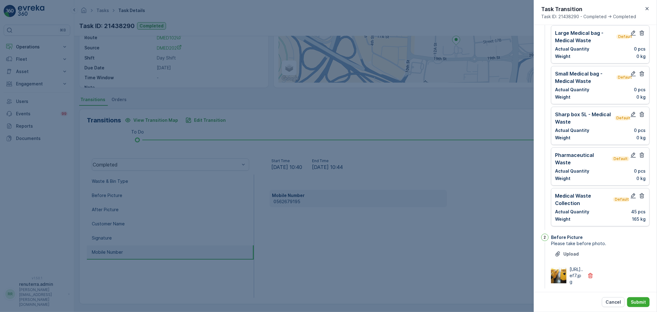
scroll to position [74, 0]
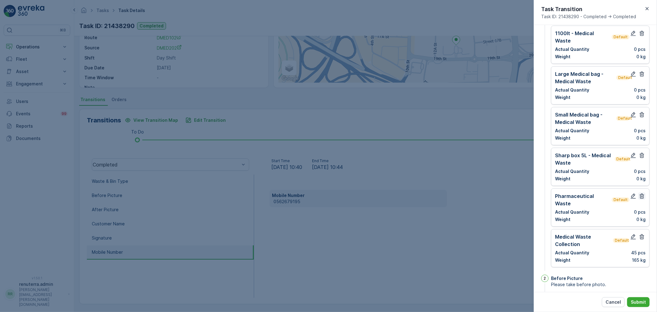
click at [640, 193] on icon "button" at bounding box center [642, 196] width 6 height 6
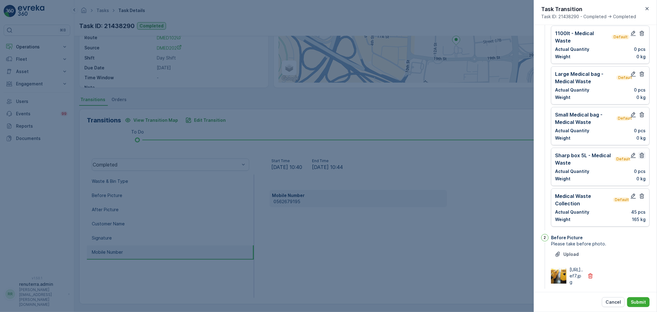
click at [642, 153] on icon "button" at bounding box center [642, 155] width 5 height 5
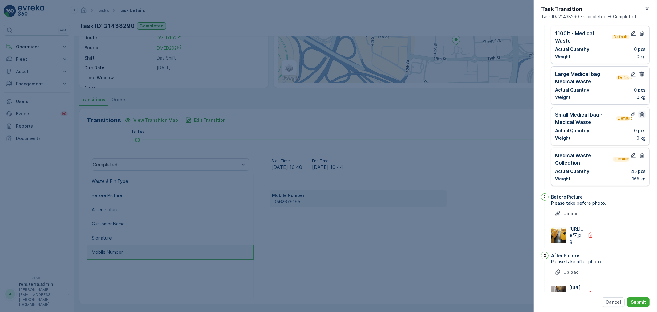
click at [640, 112] on icon "button" at bounding box center [642, 114] width 5 height 5
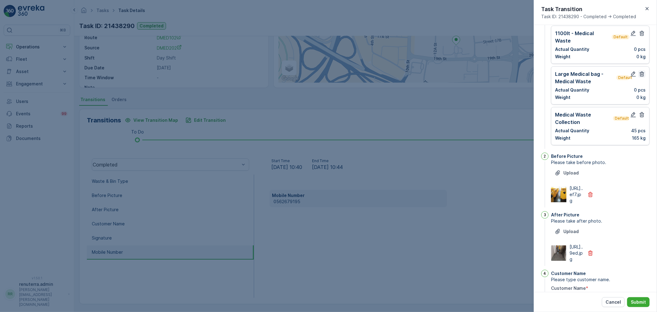
click at [640, 72] on icon "button" at bounding box center [642, 74] width 5 height 5
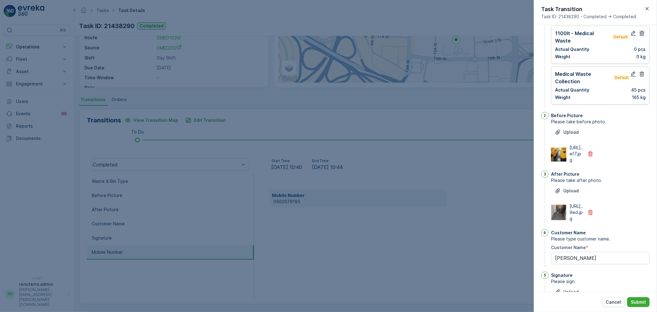
click at [641, 33] on icon "button" at bounding box center [642, 33] width 6 height 6
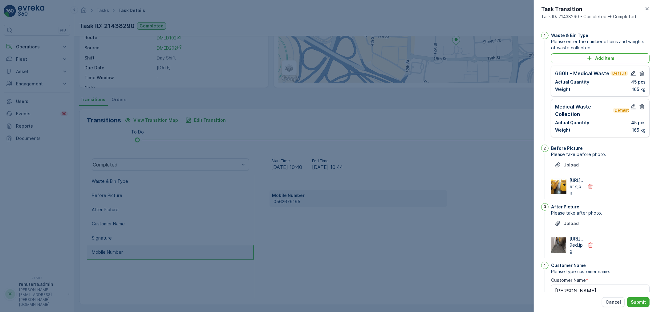
scroll to position [0, 0]
click at [640, 75] on icon "button" at bounding box center [642, 74] width 5 height 5
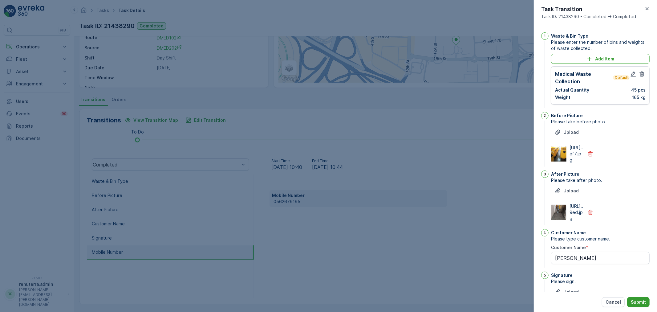
click at [637, 299] on p "Submit" at bounding box center [638, 302] width 15 height 6
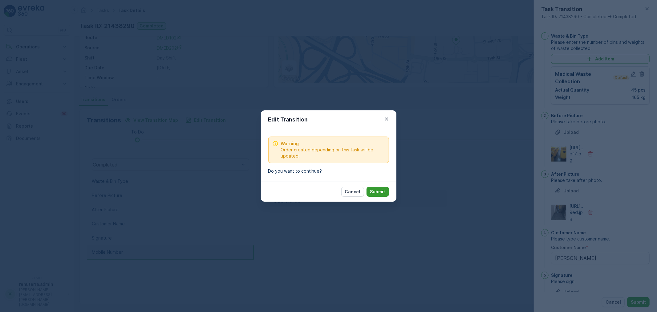
click at [378, 192] on p "Submit" at bounding box center [377, 192] width 15 height 6
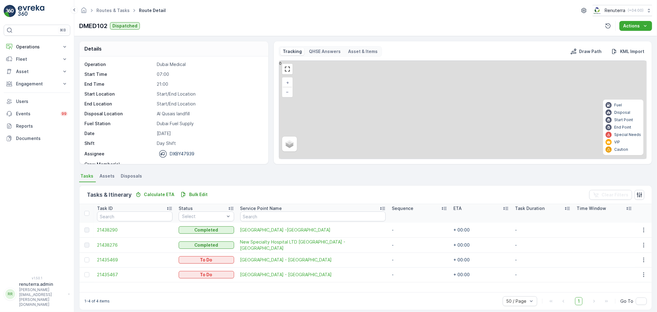
scroll to position [6, 0]
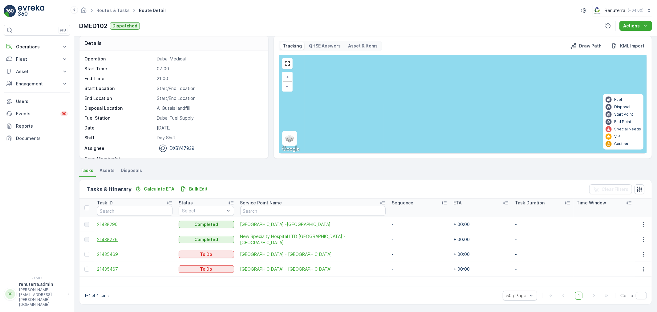
click at [101, 238] on span "21438276" at bounding box center [135, 239] width 76 height 6
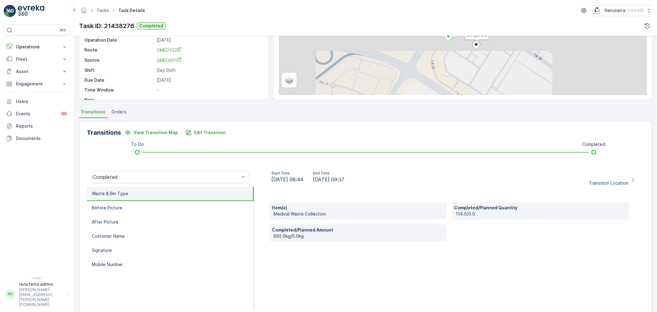
scroll to position [68, 0]
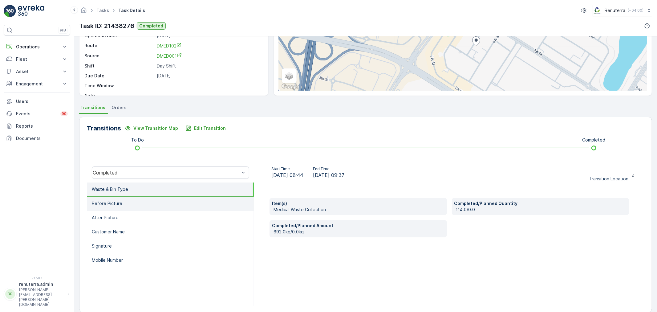
click at [130, 204] on li "Before Picture" at bounding box center [170, 204] width 167 height 14
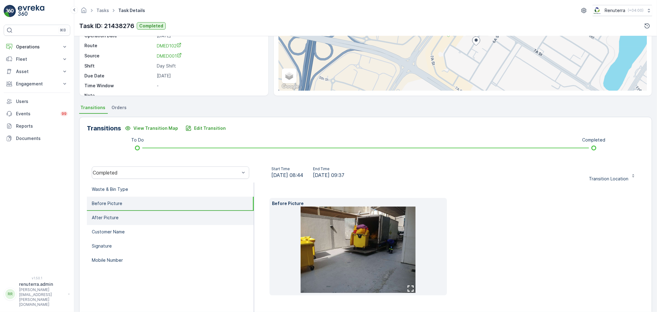
click at [129, 212] on li "After Picture" at bounding box center [170, 218] width 167 height 14
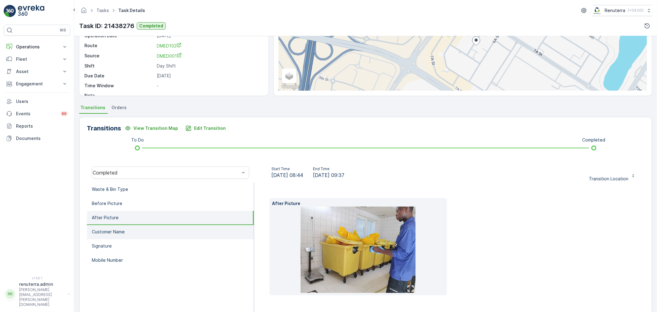
click at [128, 230] on li "Customer Name" at bounding box center [170, 232] width 167 height 14
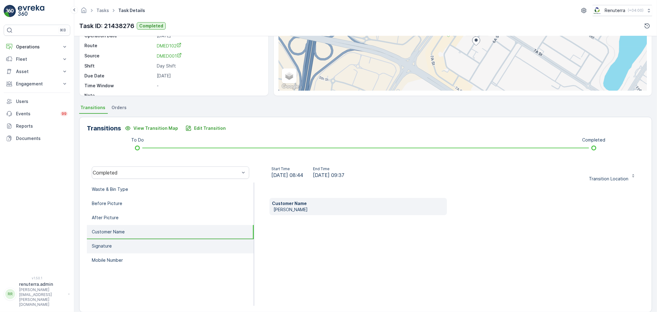
click at [129, 243] on li "Signature" at bounding box center [170, 246] width 167 height 14
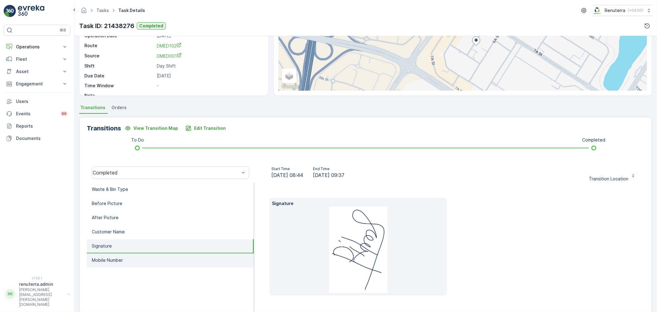
click at [129, 259] on li "Mobile Number" at bounding box center [170, 260] width 167 height 14
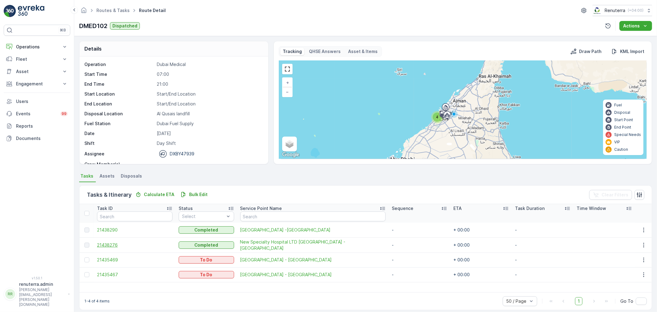
click at [110, 245] on span "21438276" at bounding box center [135, 245] width 76 height 6
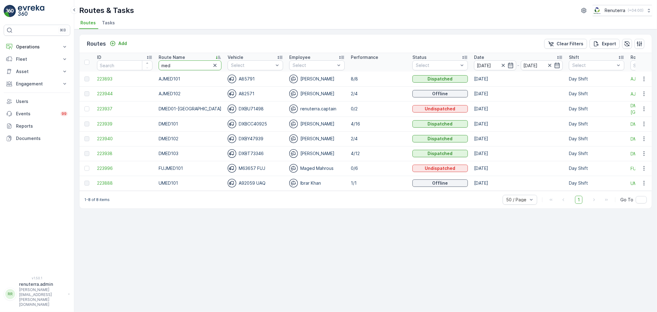
drag, startPoint x: 175, startPoint y: 68, endPoint x: 140, endPoint y: 60, distance: 35.6
click at [140, 60] on tr "ID Route Name med Vehicle Select Employee Select Performance Status Select Date…" at bounding box center [393, 62] width 627 height 18
type input "m101"
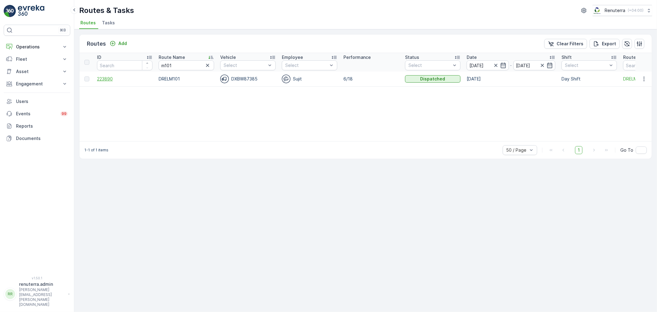
click at [105, 78] on span "223890" at bounding box center [124, 79] width 55 height 6
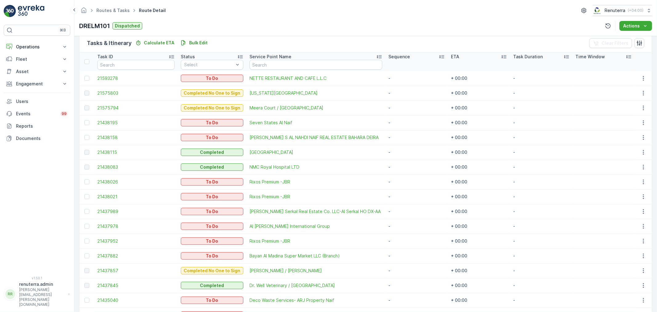
scroll to position [171, 0]
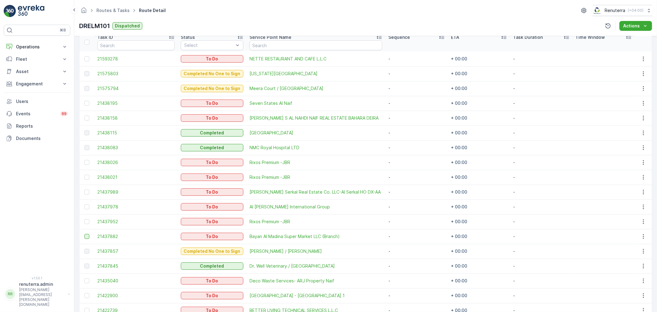
click at [86, 234] on div at bounding box center [86, 236] width 5 height 5
click at [84, 234] on input "checkbox" at bounding box center [84, 234] width 0 height 0
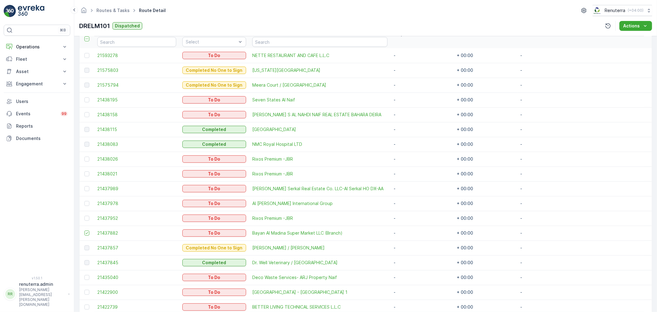
scroll to position [134, 0]
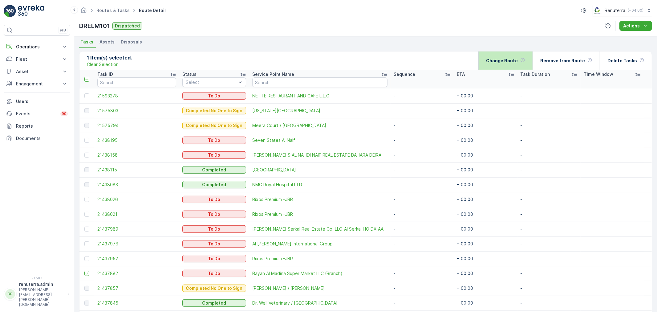
click at [509, 58] on p "Change Route" at bounding box center [502, 61] width 32 height 6
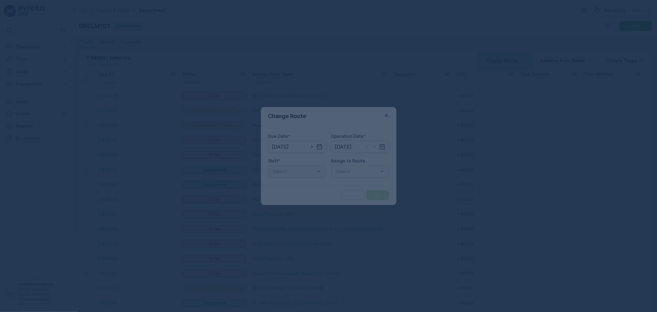
type input "[DATE]"
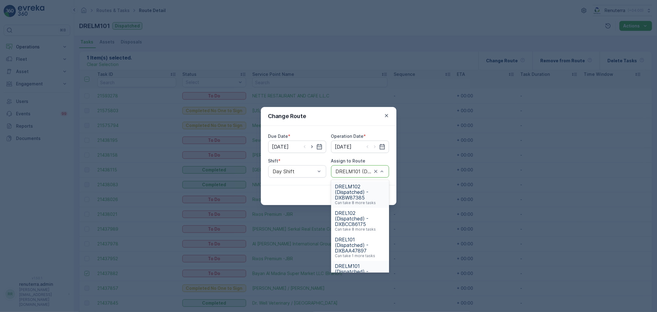
click at [359, 186] on span "DRELM102 (Dispatched) - DXBW87385" at bounding box center [360, 192] width 51 height 17
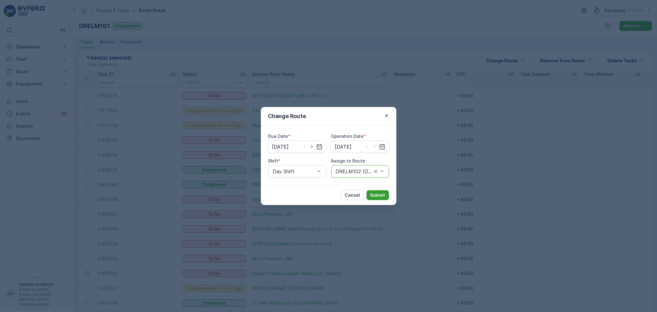
click at [380, 192] on p "Submit" at bounding box center [377, 195] width 15 height 6
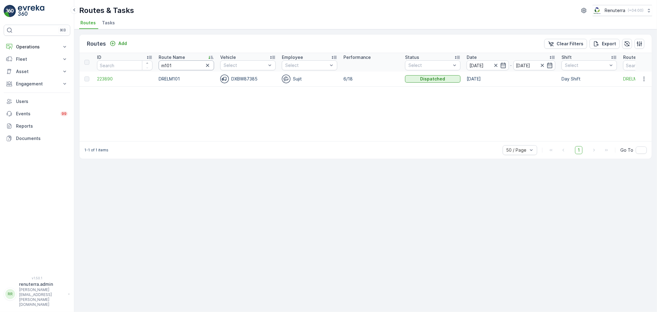
click at [183, 63] on input "m101" at bounding box center [186, 65] width 55 height 10
type input "m102"
click at [107, 76] on span "223889" at bounding box center [124, 79] width 55 height 6
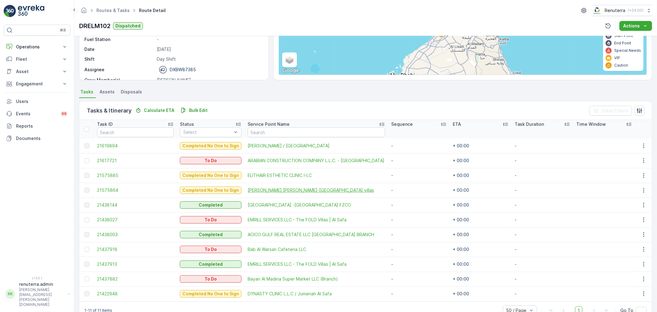
scroll to position [100, 0]
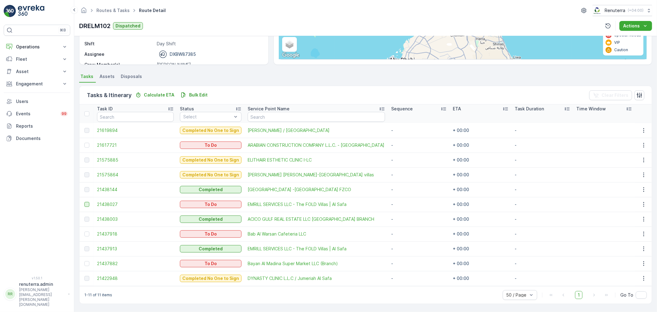
click at [87, 206] on div at bounding box center [86, 204] width 5 height 5
click at [84, 202] on input "checkbox" at bounding box center [84, 202] width 0 height 0
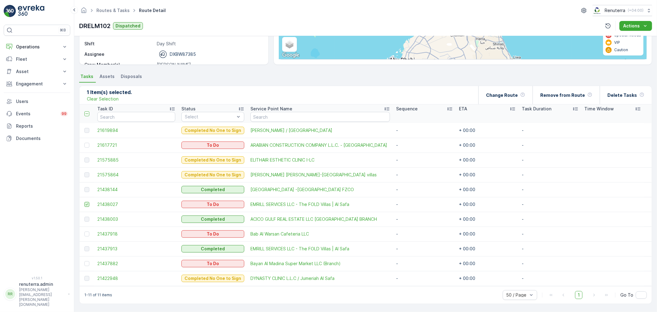
scroll to position [99, 0]
click at [570, 91] on div "Remove from Route" at bounding box center [567, 95] width 52 height 18
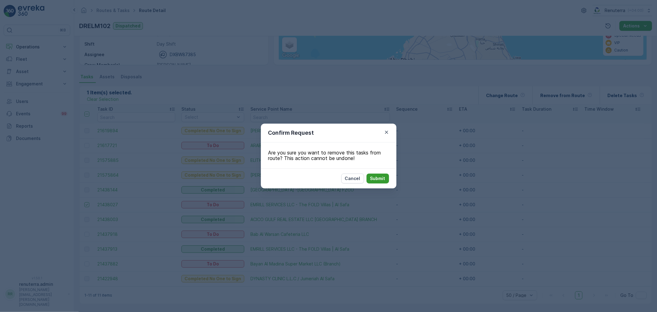
click at [380, 178] on p "Submit" at bounding box center [377, 178] width 15 height 6
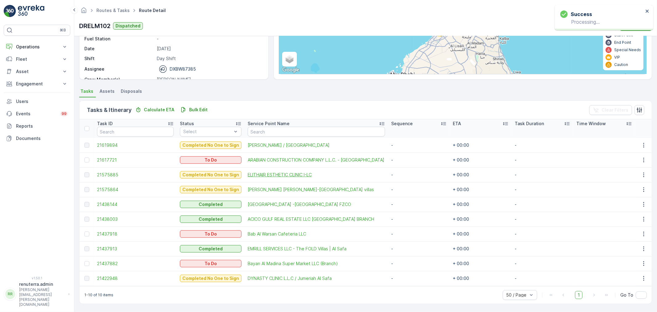
scroll to position [85, 0]
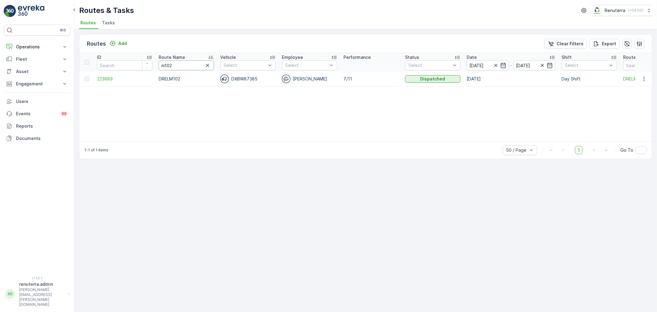
click at [173, 65] on input "m102" at bounding box center [186, 65] width 55 height 10
type input "m101"
click at [107, 79] on span "223890" at bounding box center [124, 79] width 55 height 6
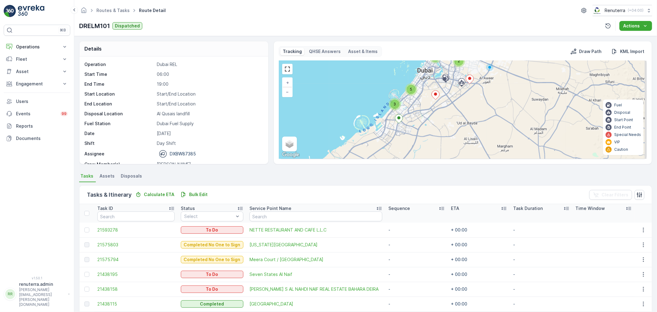
drag, startPoint x: 444, startPoint y: 144, endPoint x: 436, endPoint y: 98, distance: 46.7
click at [436, 98] on div at bounding box center [436, 95] width 8 height 11
click at [435, 94] on icon at bounding box center [435, 93] width 8 height 9
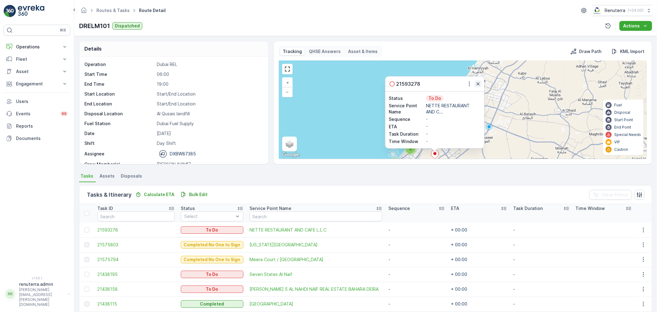
click at [479, 82] on icon "button" at bounding box center [478, 84] width 6 height 6
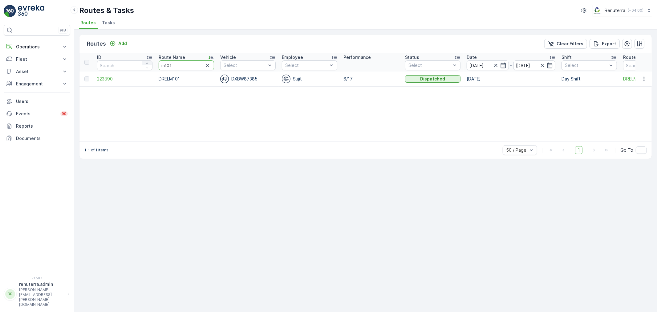
drag, startPoint x: 182, startPoint y: 64, endPoint x: 142, endPoint y: 61, distance: 39.9
click at [142, 61] on tr "ID Route Name m101 Vehicle Select Employee Select Performance Status Select Dat…" at bounding box center [389, 62] width 619 height 18
type input "hat"
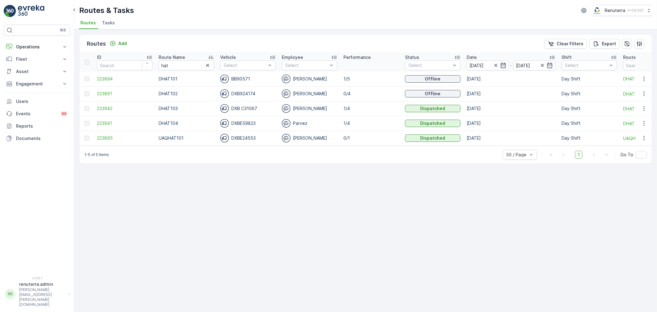
click at [104, 90] on td "223891" at bounding box center [125, 93] width 62 height 15
click at [105, 92] on span "223891" at bounding box center [124, 94] width 55 height 6
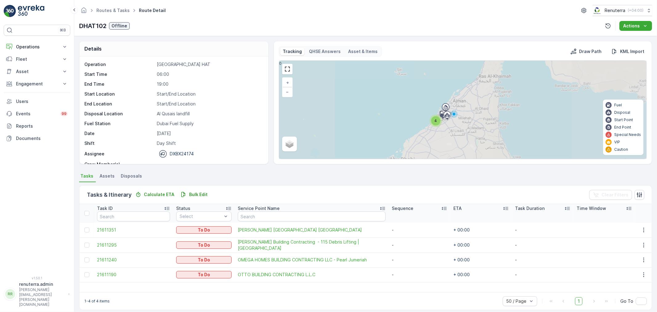
scroll to position [19, 0]
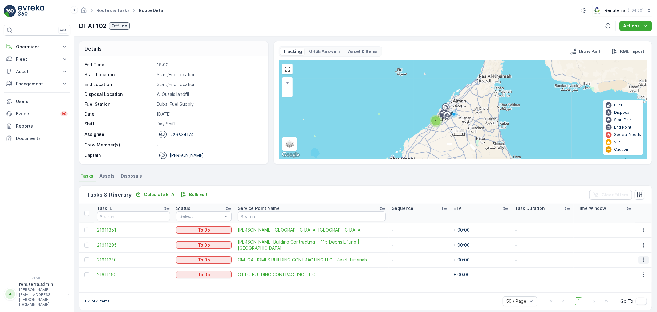
click at [641, 258] on icon "button" at bounding box center [644, 260] width 6 height 6
click at [627, 295] on span "Remove from Route" at bounding box center [635, 294] width 42 height 6
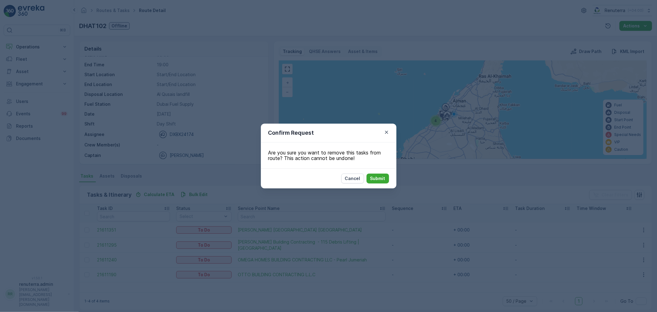
click at [253, 106] on div "Confirm Request Are you sure you want to remove this tasks from route? This act…" at bounding box center [328, 156] width 657 height 312
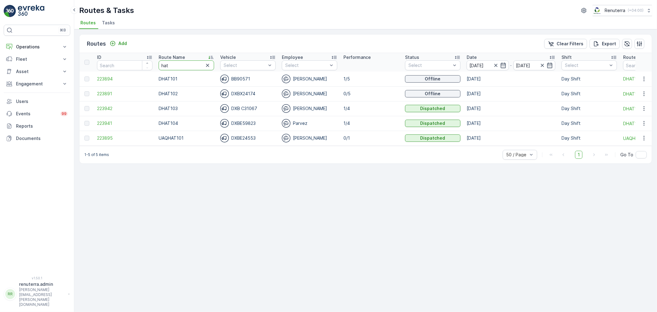
click at [146, 65] on tr "ID Route Name hat Vehicle Select Employee Select Performance Status Select Date…" at bounding box center [389, 62] width 619 height 18
type input "m102"
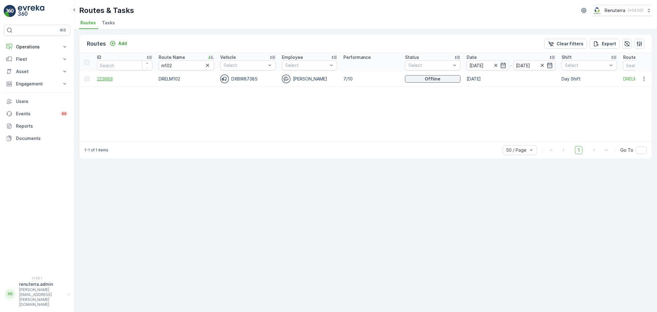
click at [100, 79] on span "223889" at bounding box center [124, 79] width 55 height 6
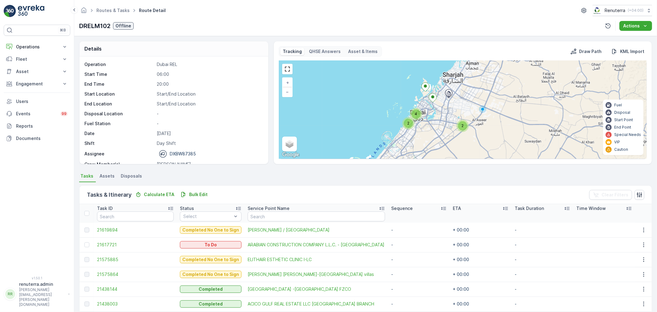
drag, startPoint x: 444, startPoint y: 153, endPoint x: 437, endPoint y: 121, distance: 32.3
click at [437, 121] on div "2 4 2 + − Satellite Roadmap Terrain Hybrid Leaflet Keyboard shortcuts Map Data …" at bounding box center [463, 110] width 368 height 98
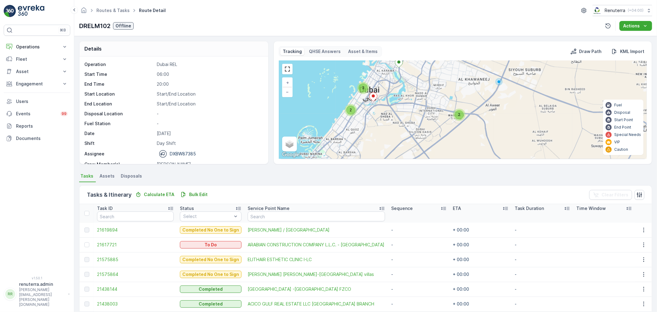
drag, startPoint x: 407, startPoint y: 131, endPoint x: 395, endPoint y: 116, distance: 19.4
click at [395, 116] on div "2 3 2 + − Satellite Roadmap Terrain Hybrid Leaflet Keyboard shortcuts Map Data …" at bounding box center [463, 110] width 368 height 98
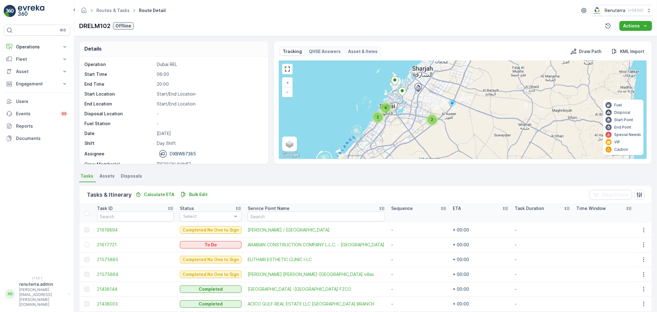
click at [432, 116] on div "2" at bounding box center [432, 119] width 9 height 9
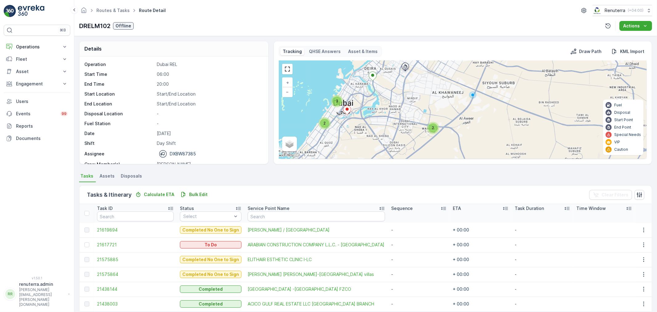
drag, startPoint x: 359, startPoint y: 121, endPoint x: 380, endPoint y: 128, distance: 22.7
click at [380, 128] on div "2 3 2 + − Satellite Roadmap Terrain Hybrid Leaflet Keyboard shortcuts Map Data …" at bounding box center [463, 110] width 368 height 98
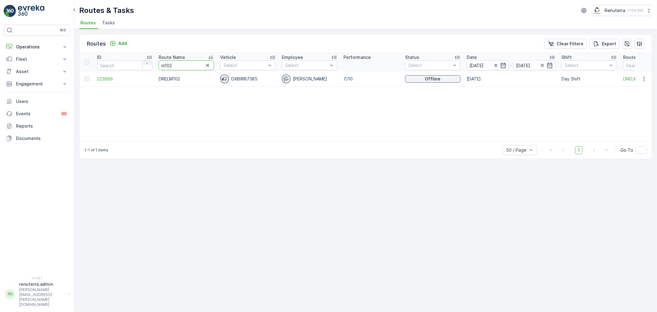
drag, startPoint x: 182, startPoint y: 65, endPoint x: 145, endPoint y: 62, distance: 36.5
click at [145, 62] on tr "ID Route Name m102 Vehicle Select Employee Select Performance Status Select Dat…" at bounding box center [389, 62] width 619 height 18
type input "roro"
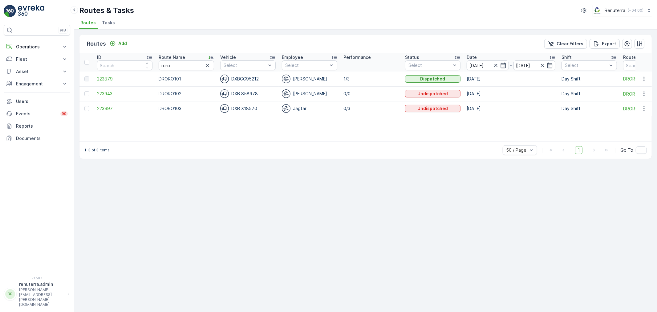
click at [107, 77] on span "223879" at bounding box center [124, 79] width 55 height 6
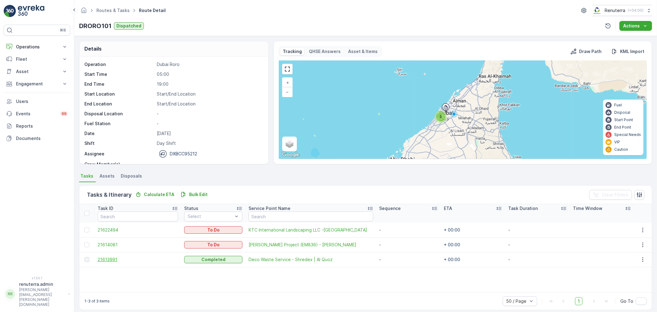
click at [120, 258] on span "21613991" at bounding box center [138, 259] width 80 height 6
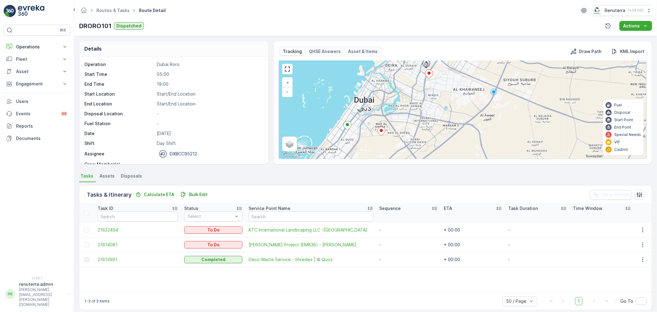
drag, startPoint x: 432, startPoint y: 134, endPoint x: 418, endPoint y: 127, distance: 15.4
click at [418, 127] on div "+ − Satellite Roadmap Terrain Hybrid Leaflet Keyboard shortcuts Map Data Map da…" at bounding box center [463, 110] width 368 height 98
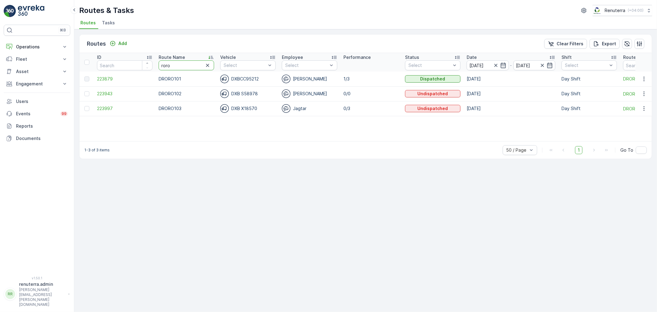
drag, startPoint x: 184, startPoint y: 66, endPoint x: 154, endPoint y: 65, distance: 29.3
click at [154, 65] on tr "ID Route Name roro Vehicle Select Employee Select Performance Status Select Dat…" at bounding box center [389, 62] width 619 height 18
click at [105, 107] on span "223997" at bounding box center [124, 108] width 55 height 6
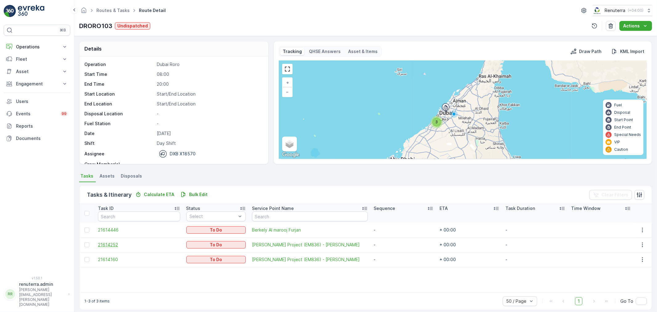
click at [107, 245] on span "21614252" at bounding box center [139, 245] width 82 height 6
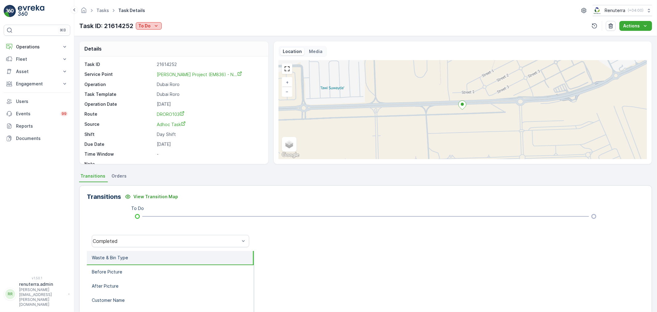
click at [153, 27] on icon "To Do" at bounding box center [156, 26] width 6 height 6
click at [171, 51] on span "Completed No one to sign" at bounding box center [167, 52] width 55 height 6
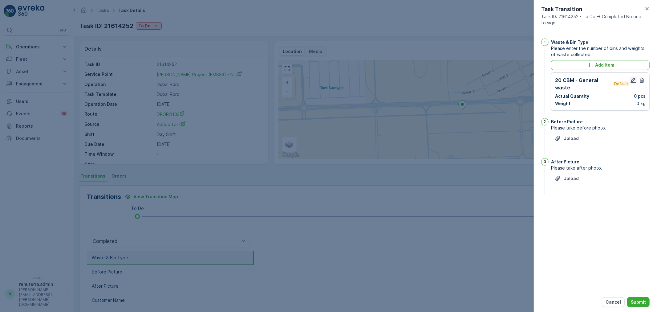
click at [631, 79] on icon "button" at bounding box center [634, 80] width 6 height 6
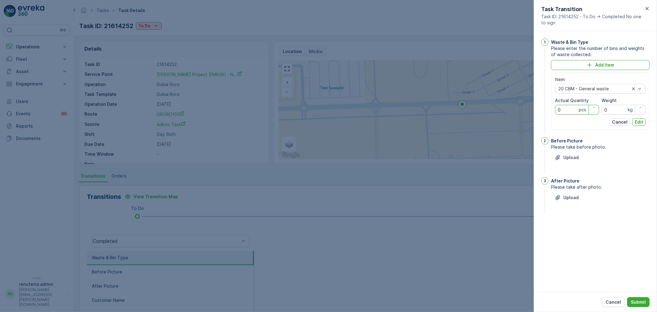
drag, startPoint x: 569, startPoint y: 110, endPoint x: 553, endPoint y: 109, distance: 15.5
click at [553, 109] on div "Item 20 CBM - General waste Actual Quantity 0 pcs Weight 0 kg Cancel Edit" at bounding box center [600, 100] width 99 height 57
type Quantity "1"
click at [636, 123] on p "Edit" at bounding box center [639, 122] width 8 height 6
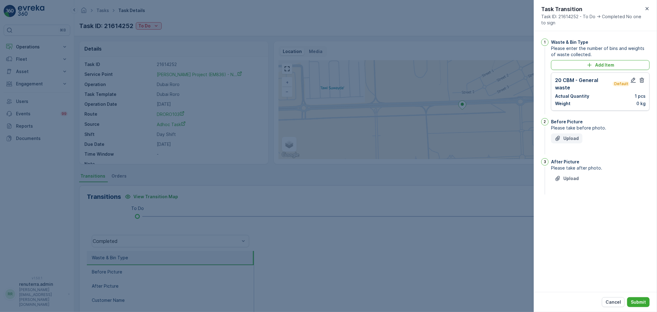
click at [575, 140] on p "Upload" at bounding box center [571, 138] width 15 height 6
click at [566, 211] on p "Upload" at bounding box center [571, 209] width 15 height 6
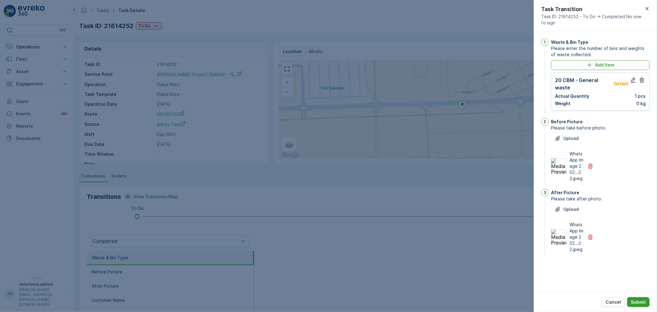
click at [641, 303] on p "Submit" at bounding box center [638, 302] width 15 height 6
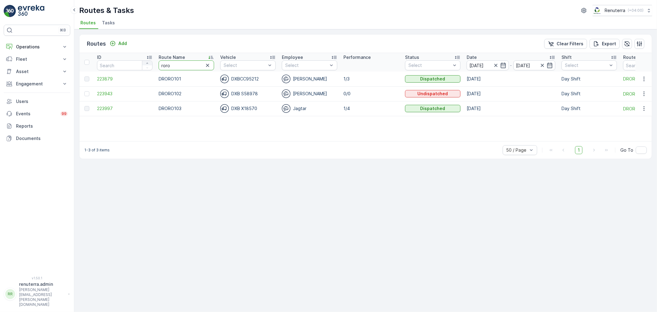
drag, startPoint x: 179, startPoint y: 63, endPoint x: 150, endPoint y: 63, distance: 29.0
click at [150, 63] on tr "ID Route Name roro Vehicle Select Employee Select Performance Status Select Dat…" at bounding box center [389, 62] width 619 height 18
type input "m101"
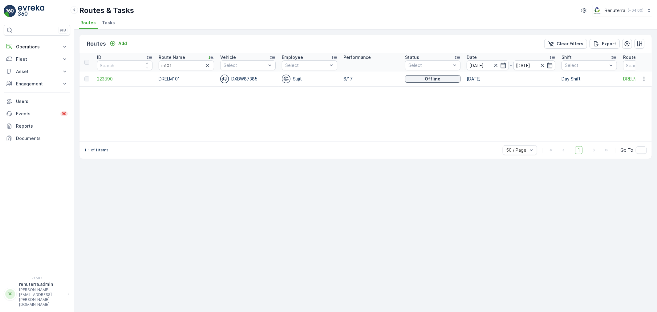
click at [110, 78] on span "223890" at bounding box center [124, 79] width 55 height 6
drag, startPoint x: 171, startPoint y: 63, endPoint x: 155, endPoint y: 63, distance: 16.6
click at [155, 63] on tr "ID Route Name m101 Vehicle Select Employee Select Performance Status Select Dat…" at bounding box center [389, 62] width 619 height 18
type input "hat"
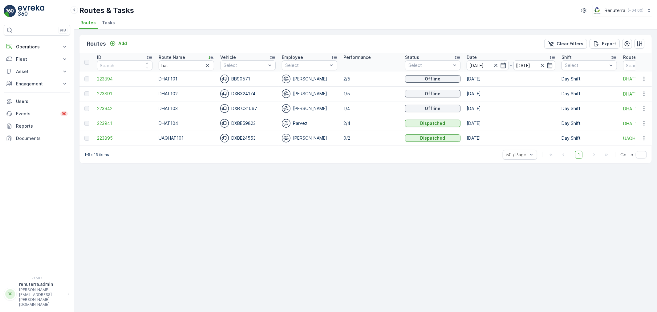
click at [103, 78] on span "223894" at bounding box center [124, 79] width 55 height 6
drag, startPoint x: 177, startPoint y: 64, endPoint x: 148, endPoint y: 63, distance: 29.0
click at [148, 63] on tr "ID Route Name hat Vehicle Select Employee Select Performance Status Select Date…" at bounding box center [389, 62] width 619 height 18
type input "roro"
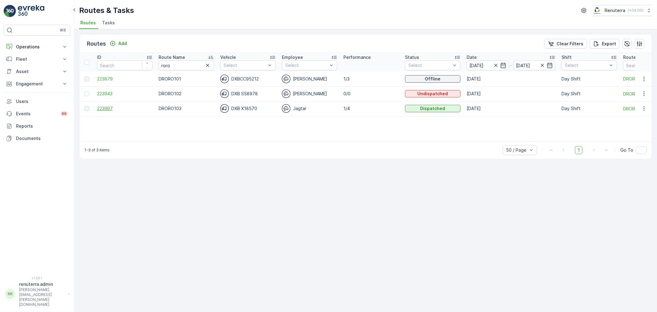
click at [109, 106] on span "223997" at bounding box center [124, 108] width 55 height 6
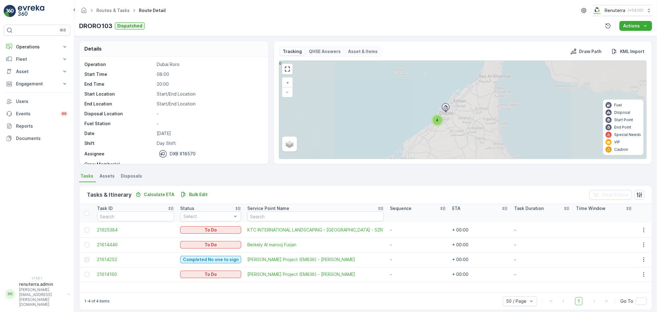
scroll to position [6, 0]
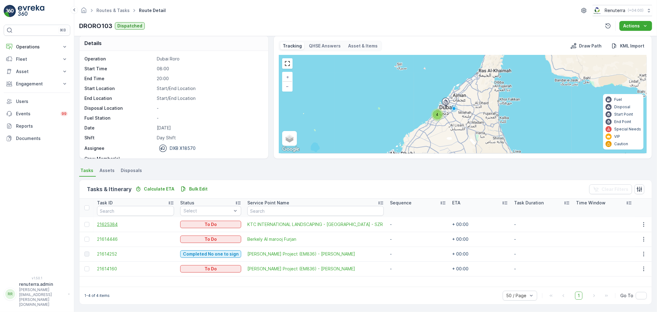
click at [113, 223] on span "21625384" at bounding box center [135, 224] width 77 height 6
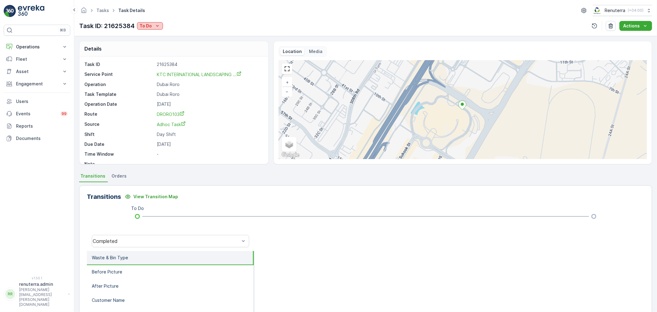
click at [154, 27] on icon "To Do" at bounding box center [157, 26] width 6 height 6
click at [164, 51] on span "Completed No one to sign" at bounding box center [168, 52] width 55 height 6
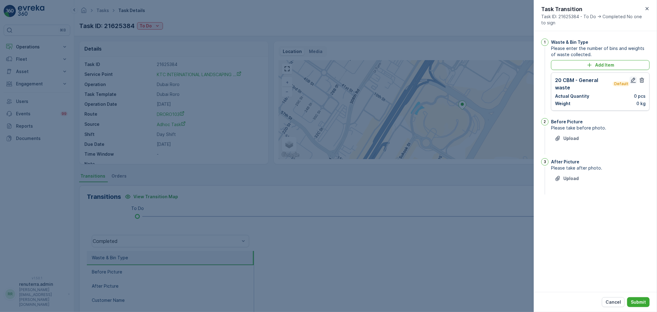
click at [636, 80] on icon "button" at bounding box center [634, 80] width 6 height 6
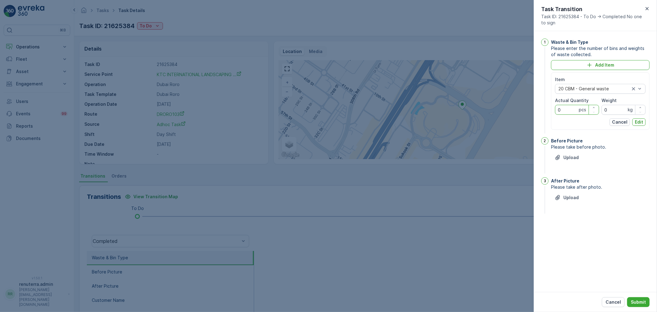
drag, startPoint x: 566, startPoint y: 111, endPoint x: 539, endPoint y: 110, distance: 26.2
click at [539, 110] on div "1 Waste & Bin Type Please enter the number of bins and weights of waste collect…" at bounding box center [595, 161] width 123 height 261
type Quantity "1"
click at [640, 119] on p "Edit" at bounding box center [639, 122] width 8 height 6
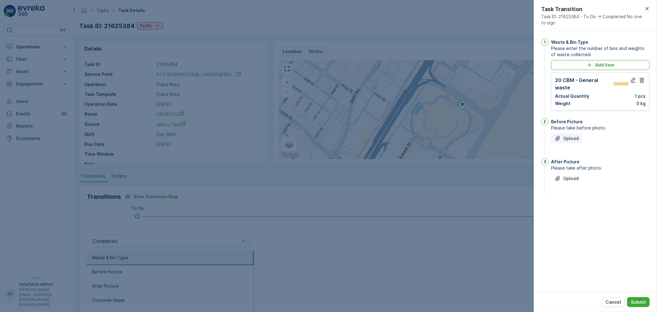
click at [566, 139] on p "Upload" at bounding box center [571, 138] width 15 height 6
click at [570, 212] on p "Upload" at bounding box center [571, 209] width 15 height 6
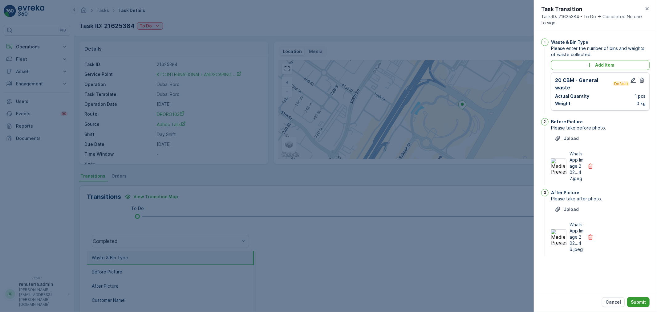
click at [640, 303] on p "Submit" at bounding box center [638, 302] width 15 height 6
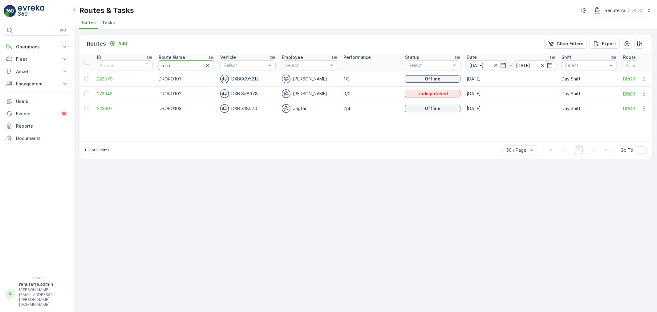
drag, startPoint x: 179, startPoint y: 62, endPoint x: 155, endPoint y: 63, distance: 24.4
click at [155, 63] on tr "ID Route Name roro Vehicle Select Employee Select Performance Status Select Dat…" at bounding box center [389, 62] width 619 height 18
type input "hat"
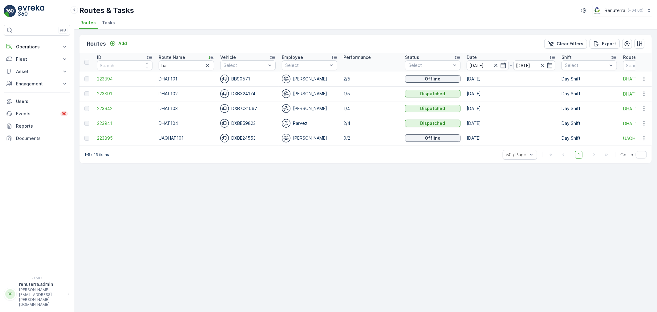
click at [109, 75] on td "223894" at bounding box center [125, 79] width 62 height 15
click at [107, 77] on span "223894" at bounding box center [124, 79] width 55 height 6
click at [108, 92] on span "223891" at bounding box center [124, 94] width 55 height 6
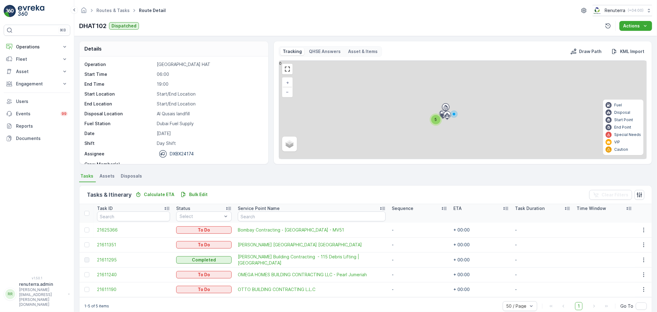
scroll to position [10, 0]
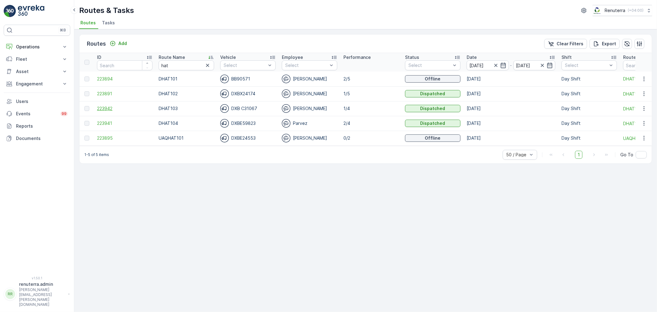
click at [106, 107] on span "223942" at bounding box center [124, 108] width 55 height 6
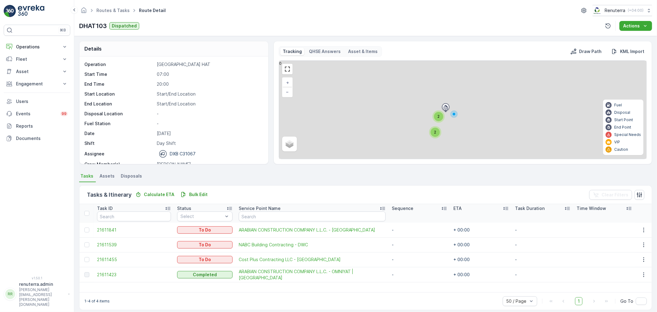
scroll to position [6, 0]
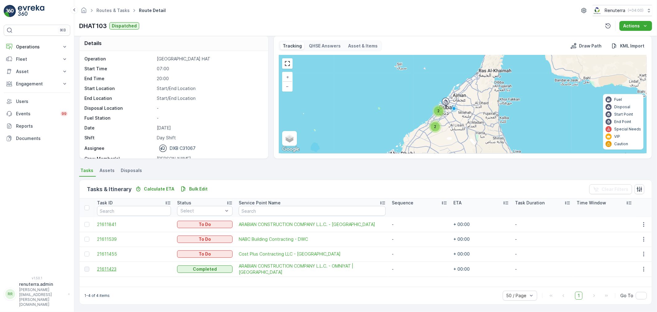
click at [107, 267] on span "21611423" at bounding box center [134, 269] width 74 height 6
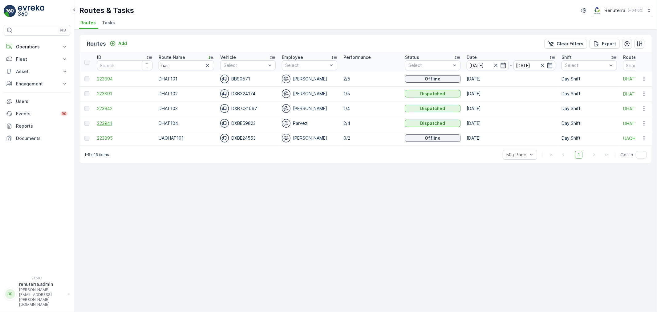
click at [99, 122] on span "223941" at bounding box center [124, 123] width 55 height 6
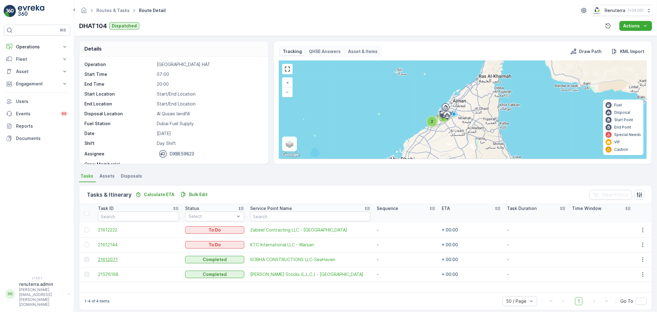
click at [111, 257] on span "21612071" at bounding box center [138, 259] width 81 height 6
click at [109, 275] on span "21576168" at bounding box center [138, 274] width 81 height 6
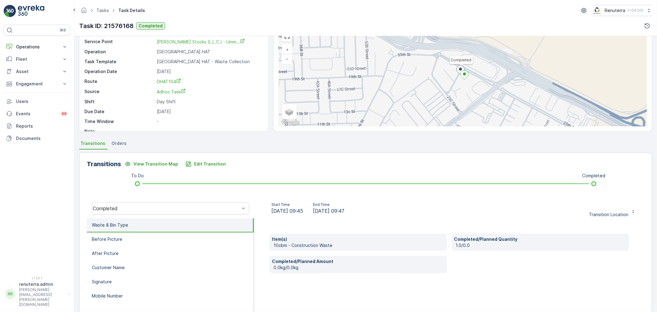
scroll to position [34, 0]
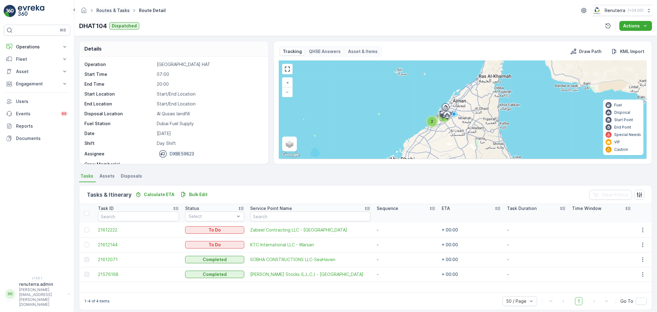
click at [107, 10] on link "Routes & Tasks" at bounding box center [112, 10] width 33 height 5
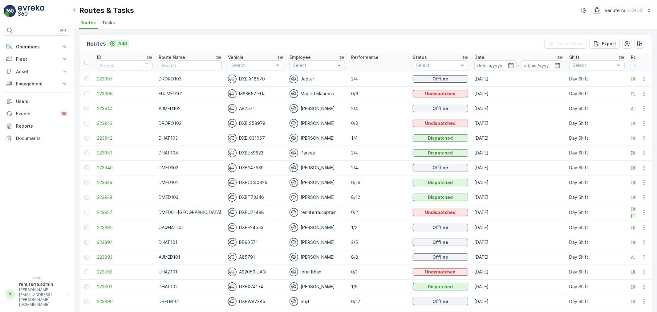
click at [122, 42] on p "Add" at bounding box center [122, 43] width 9 height 6
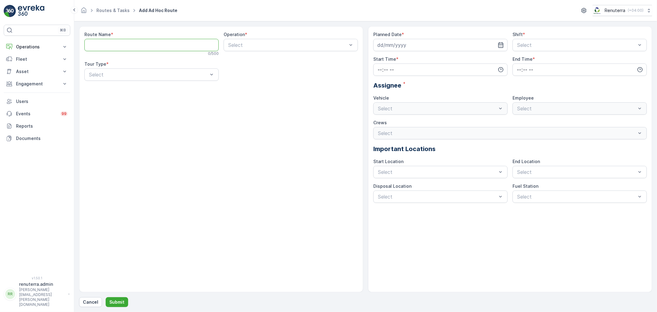
click at [124, 45] on Name "Route Name" at bounding box center [151, 45] width 134 height 12
type Name "D"
click at [108, 7] on span "Routes & Tasks" at bounding box center [113, 10] width 36 height 6
click at [110, 10] on link "Routes & Tasks" at bounding box center [112, 10] width 33 height 5
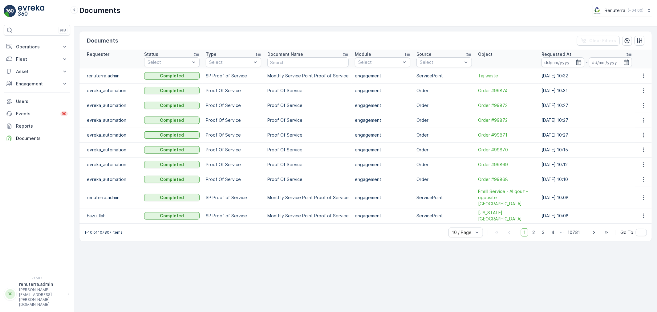
click at [643, 72] on td at bounding box center [644, 75] width 17 height 15
click at [643, 75] on icon "button" at bounding box center [644, 76] width 6 height 6
click at [639, 86] on span "See Details" at bounding box center [643, 85] width 24 height 6
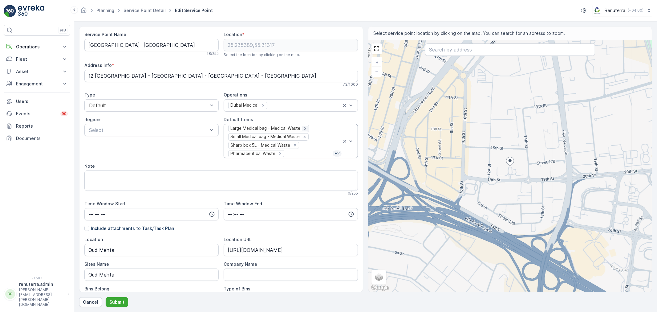
click at [303, 128] on icon "Remove Large Medical bag - Medical Waste" at bounding box center [305, 128] width 4 height 4
click at [301, 128] on div "Remove Small Medical bag - Medical Waste" at bounding box center [304, 129] width 7 height 6
click at [293, 129] on icon "Remove Sharp box 5L - Medical Waste" at bounding box center [295, 128] width 4 height 4
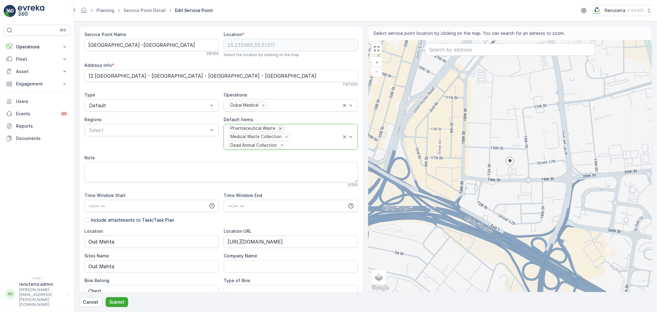
click at [278, 127] on icon "Remove Pharmaceutical Waste" at bounding box center [280, 128] width 4 height 4
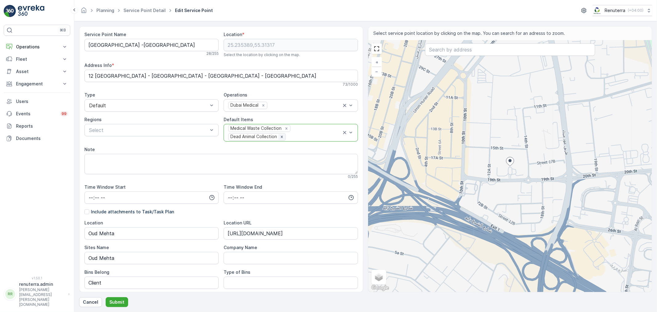
click at [281, 137] on icon "Remove Dead Animal Collection" at bounding box center [282, 137] width 2 height 2
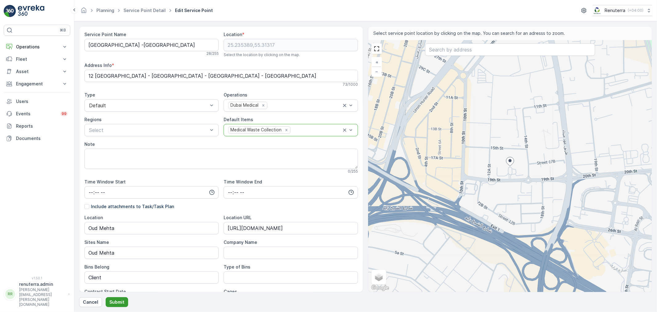
click at [119, 301] on p "Submit" at bounding box center [116, 302] width 15 height 6
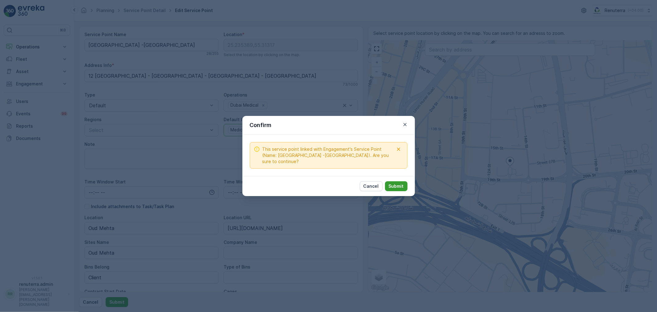
click at [398, 183] on p "Submit" at bounding box center [396, 186] width 15 height 6
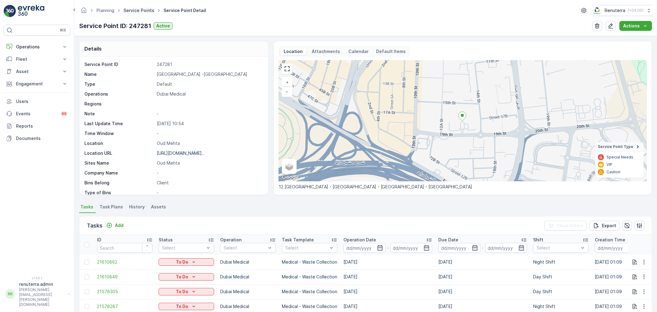
click at [136, 10] on link "Service Points" at bounding box center [139, 10] width 31 height 5
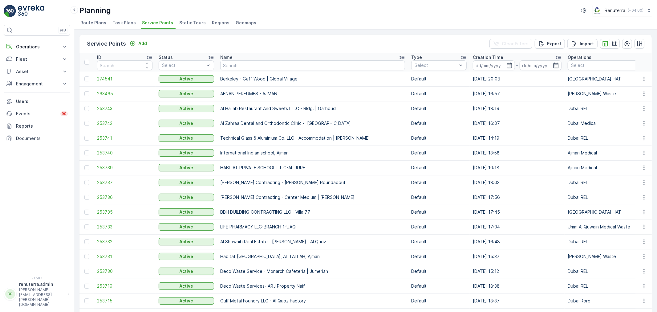
click at [274, 63] on input "text" at bounding box center [312, 65] width 185 height 10
type input "al hur"
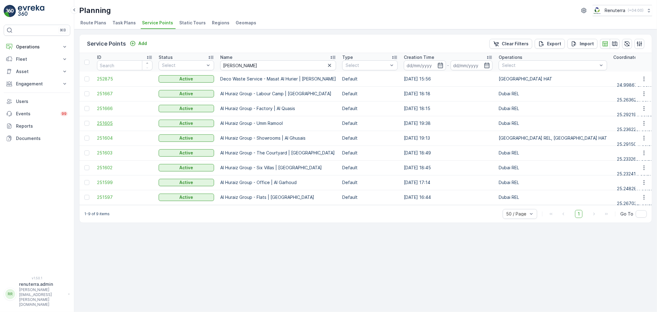
click at [106, 123] on span "251605" at bounding box center [124, 123] width 55 height 6
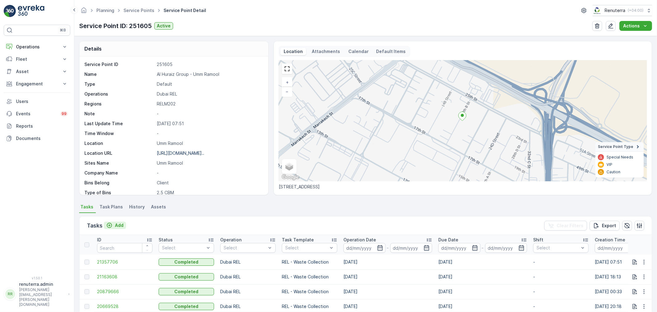
click at [117, 224] on p "Add" at bounding box center [119, 225] width 9 height 6
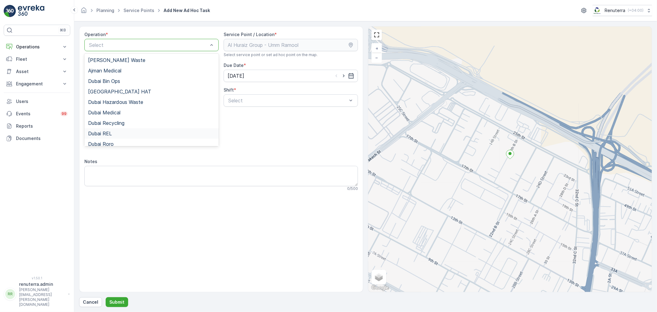
click at [105, 134] on span "Dubai REL" at bounding box center [100, 134] width 24 height 6
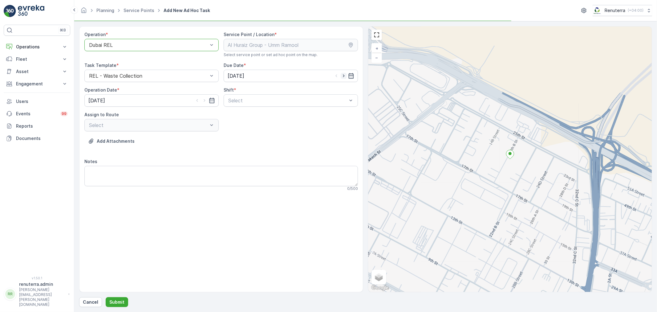
click at [346, 75] on icon "button" at bounding box center [344, 76] width 6 height 6
type input "13.09.2025"
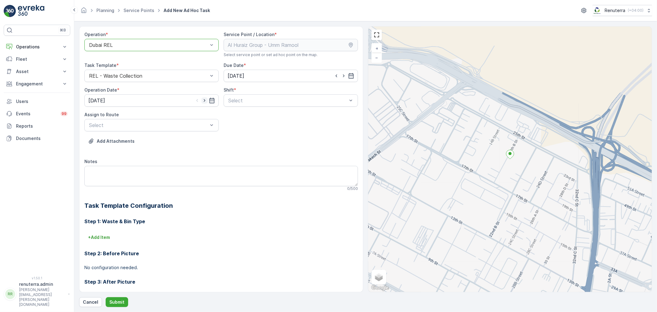
click at [202, 100] on icon "button" at bounding box center [205, 100] width 6 height 6
type input "13.09.2025"
click at [237, 125] on span "Night Shift" at bounding box center [239, 126] width 25 height 6
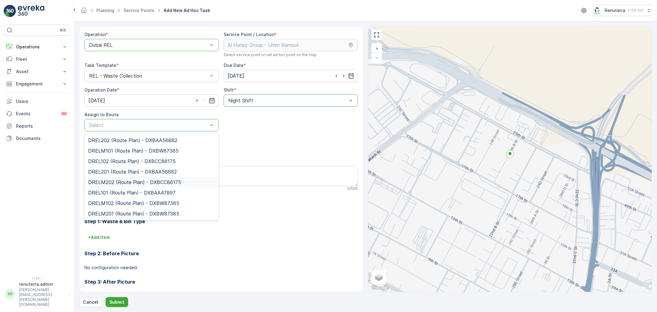
click at [127, 182] on span "DRELM202 (Route Plan) - DXBCC86175" at bounding box center [134, 182] width 93 height 6
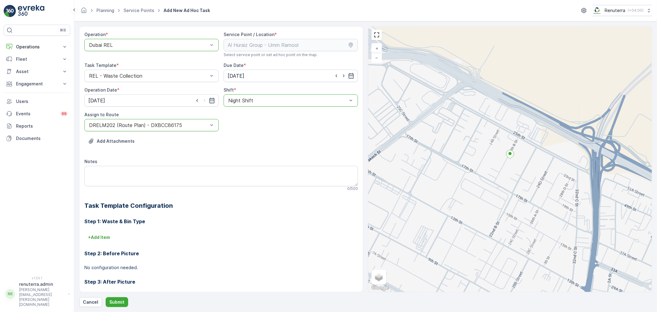
click at [113, 308] on form "Operation * option Dubai REL, selected. Dubai REL Service Point / Location * Se…" at bounding box center [365, 166] width 583 height 291
click at [114, 300] on p "Submit" at bounding box center [116, 302] width 15 height 6
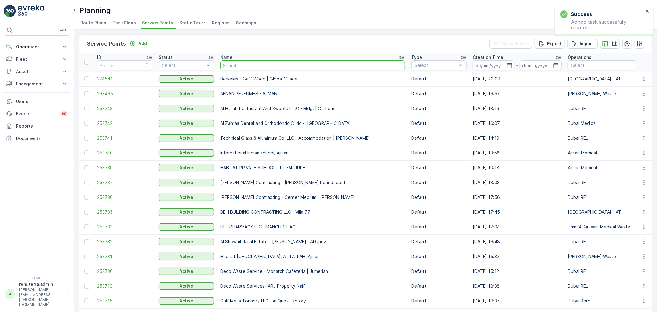
click at [257, 67] on input "text" at bounding box center [312, 65] width 185 height 10
click at [254, 67] on input "text" at bounding box center [312, 65] width 185 height 10
type input "bombay"
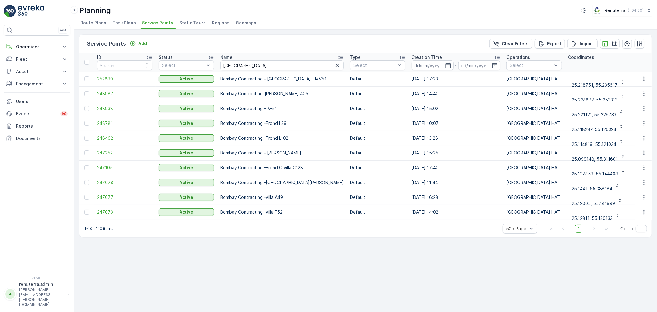
click at [104, 75] on td "252880" at bounding box center [125, 79] width 62 height 15
click at [105, 77] on span "252880" at bounding box center [124, 79] width 55 height 6
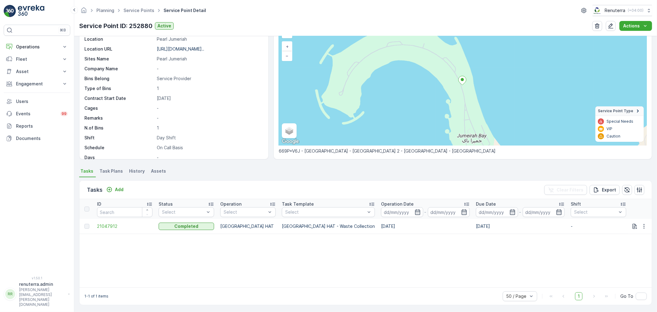
scroll to position [36, 0]
click at [117, 187] on p "Add" at bounding box center [119, 189] width 9 height 6
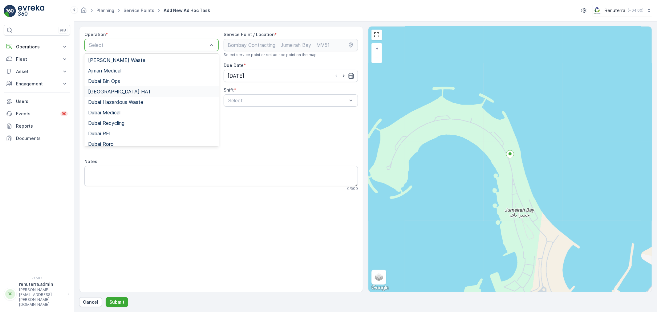
click at [113, 94] on div "Dubai HAT" at bounding box center [151, 92] width 127 height 6
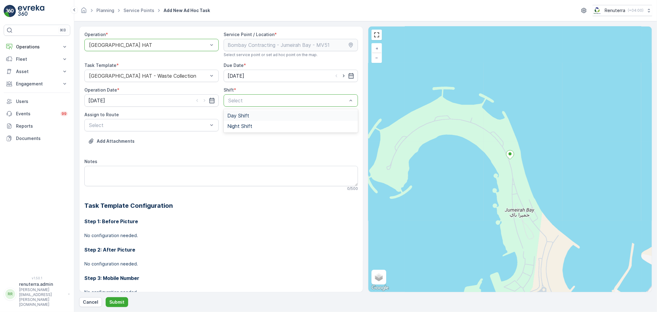
click at [263, 115] on div "Day Shift" at bounding box center [290, 116] width 127 height 6
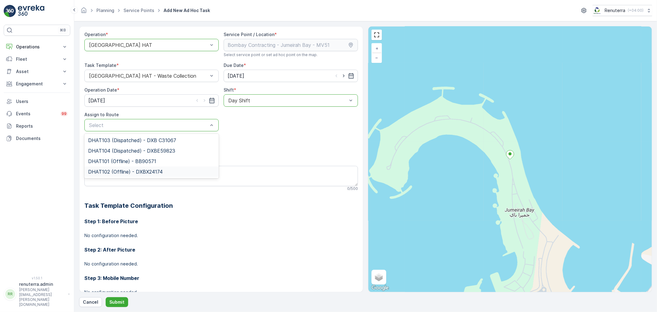
click at [110, 169] on span "DHAT102 (Offline) - DXBX24174" at bounding box center [125, 172] width 75 height 6
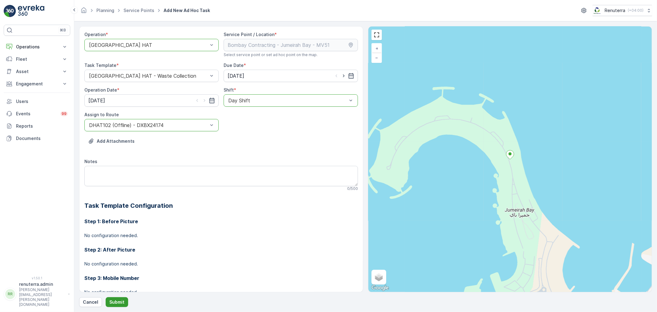
click at [116, 301] on p "Submit" at bounding box center [116, 302] width 15 height 6
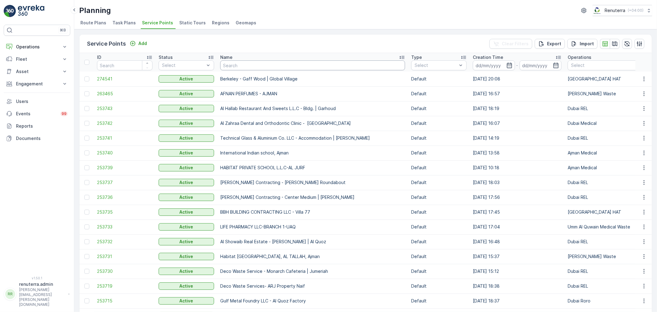
click at [257, 68] on input "text" at bounding box center [312, 65] width 185 height 10
type input "ibn"
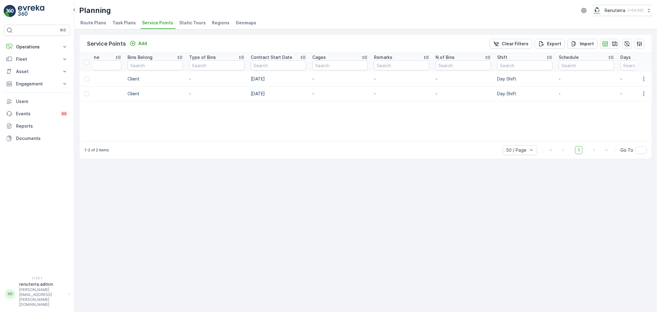
scroll to position [0, 1071]
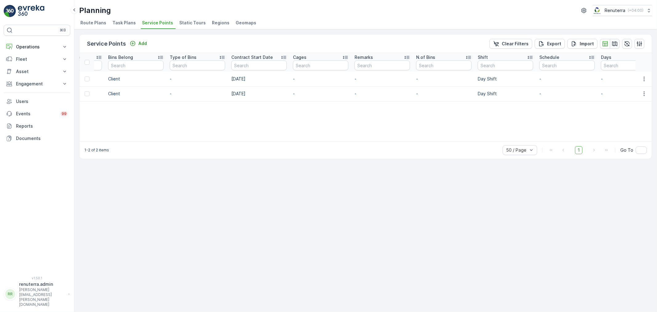
click at [614, 42] on icon "button" at bounding box center [615, 43] width 5 height 5
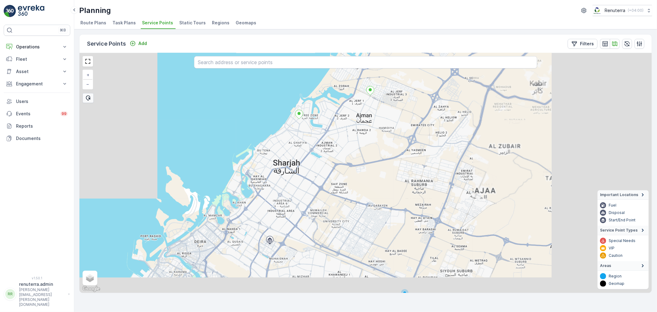
drag, startPoint x: 429, startPoint y: 204, endPoint x: 374, endPoint y: 153, distance: 75.0
click at [374, 153] on div "+ − Satellite Roadmap Terrain Hybrid Leaflet Keyboard shortcuts Map Data Map da…" at bounding box center [366, 173] width 573 height 240
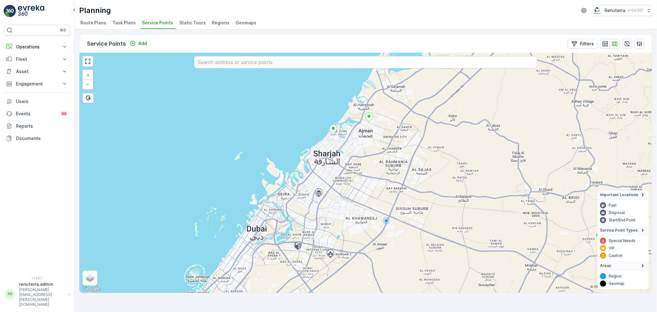
click at [605, 41] on icon "button" at bounding box center [606, 44] width 6 height 6
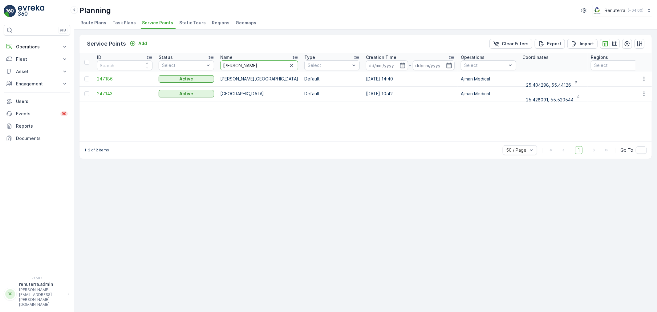
drag, startPoint x: 241, startPoint y: 65, endPoint x: 218, endPoint y: 63, distance: 23.2
click at [218, 63] on th "Name ibn" at bounding box center [259, 62] width 84 height 18
type input "bait"
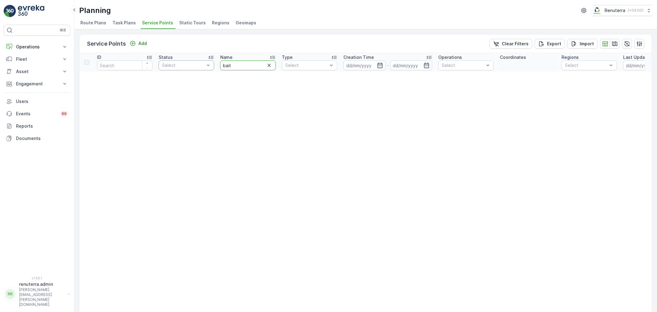
drag, startPoint x: 251, startPoint y: 68, endPoint x: 206, endPoint y: 63, distance: 45.3
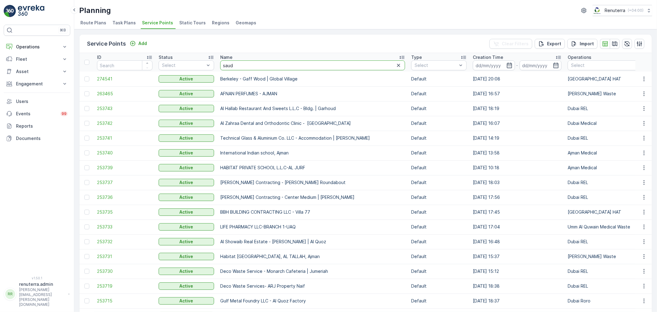
type input "saudi"
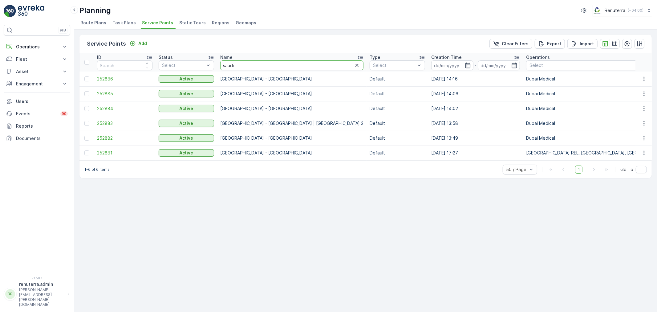
drag, startPoint x: 255, startPoint y: 65, endPoint x: 216, endPoint y: 60, distance: 38.9
type input "cam"
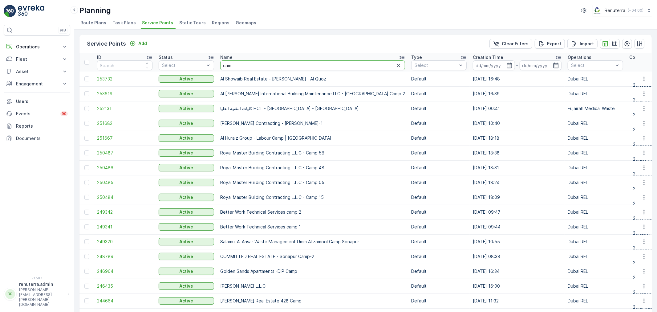
click at [245, 67] on input "cam" at bounding box center [312, 65] width 185 height 10
type input "camtex"
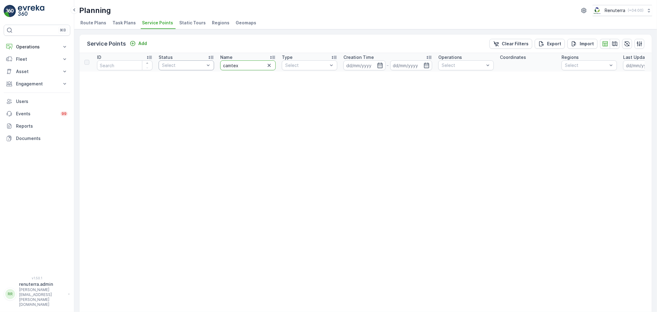
drag, startPoint x: 245, startPoint y: 67, endPoint x: 211, endPoint y: 66, distance: 34.5
type input "qu"
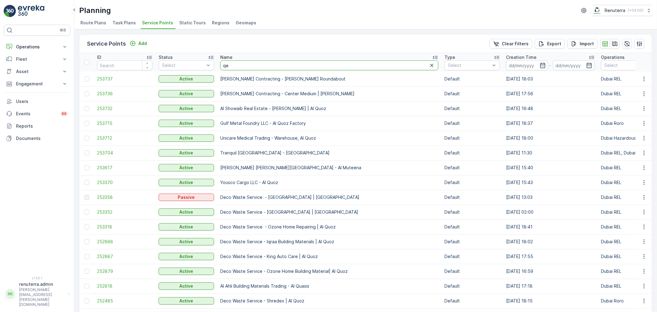
type input "qem"
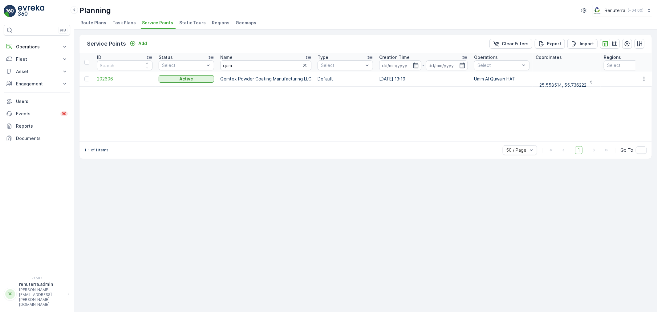
click at [108, 78] on span "202606" at bounding box center [124, 79] width 55 height 6
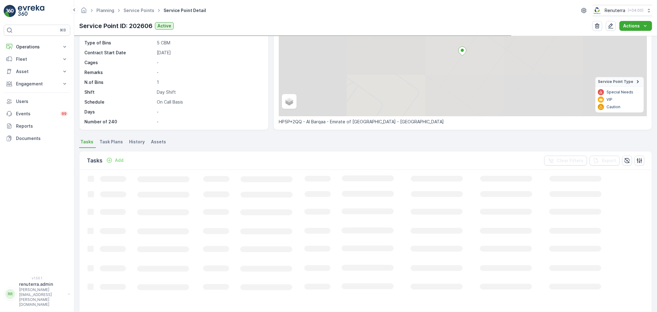
scroll to position [68, 0]
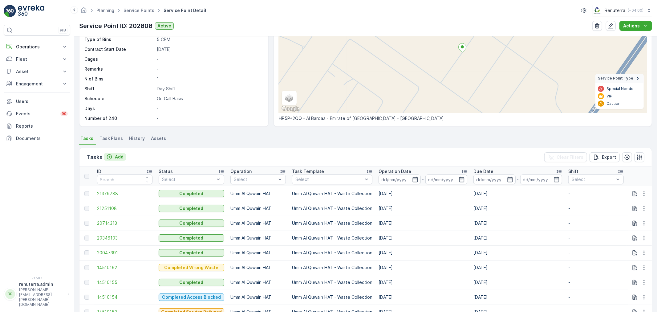
click at [121, 156] on p "Add" at bounding box center [119, 157] width 9 height 6
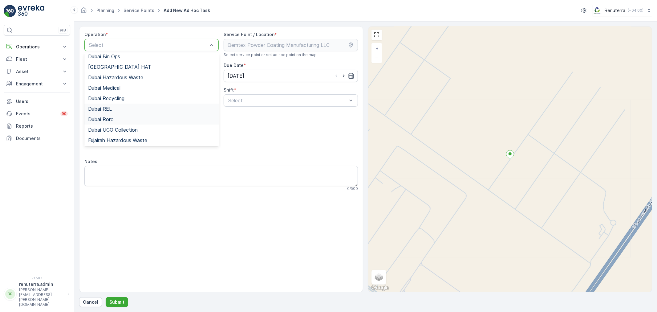
scroll to position [77, 0]
click at [133, 118] on span "Umm Al Quwain HAT" at bounding box center [111, 119] width 47 height 6
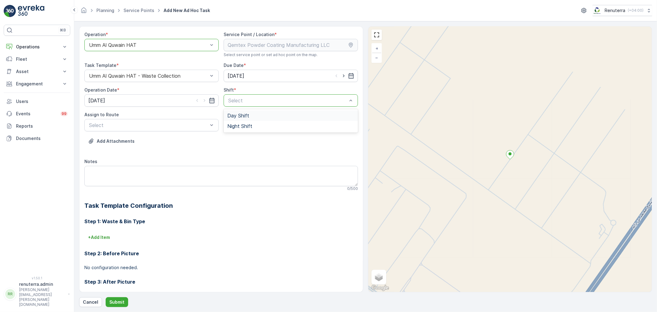
click at [236, 112] on div "Day Shift" at bounding box center [291, 115] width 134 height 10
click at [151, 141] on span "UAQHAT101 (Dispatched) - DXBE24553" at bounding box center [134, 140] width 93 height 6
click at [119, 301] on p "Submit" at bounding box center [116, 302] width 15 height 6
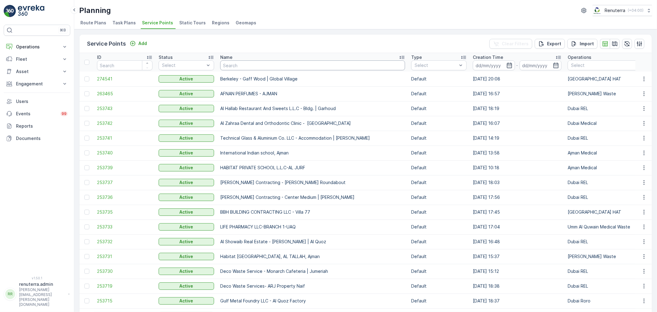
click at [249, 67] on input "text" at bounding box center [312, 65] width 185 height 10
type input "arab"
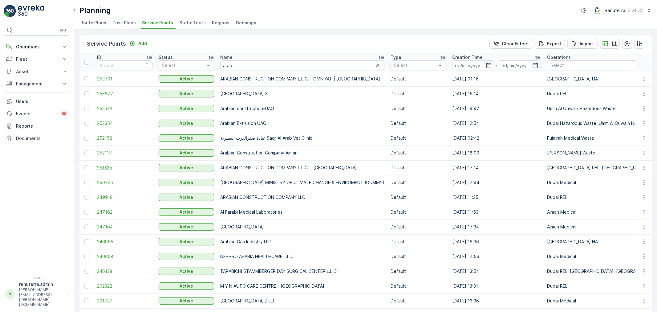
click at [107, 168] on span "251335" at bounding box center [124, 168] width 55 height 6
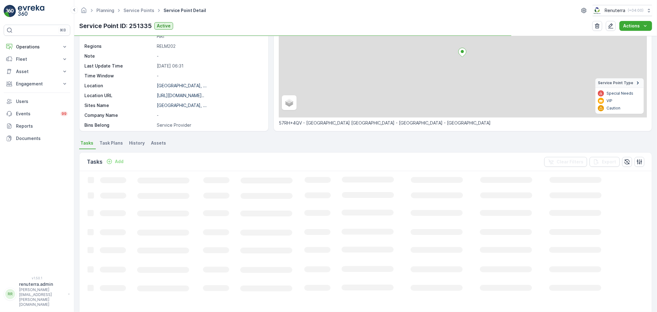
scroll to position [103, 0]
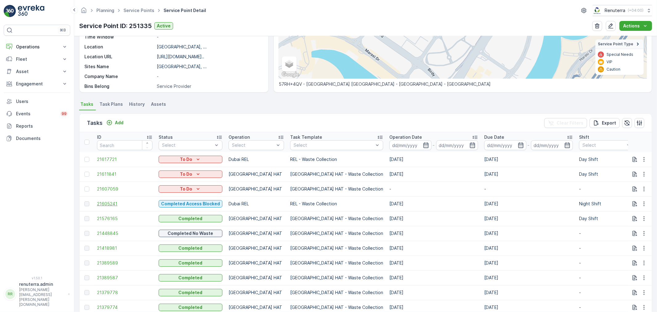
click at [107, 201] on span "21605241" at bounding box center [124, 204] width 55 height 6
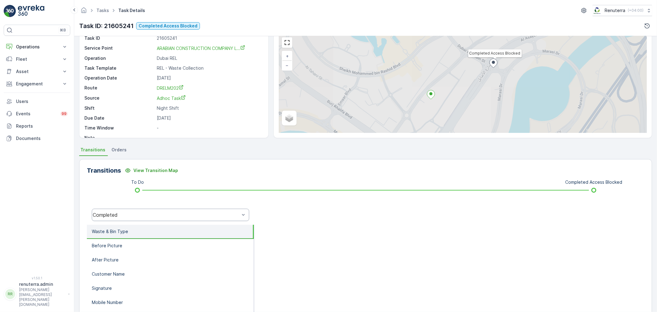
scroll to position [34, 0]
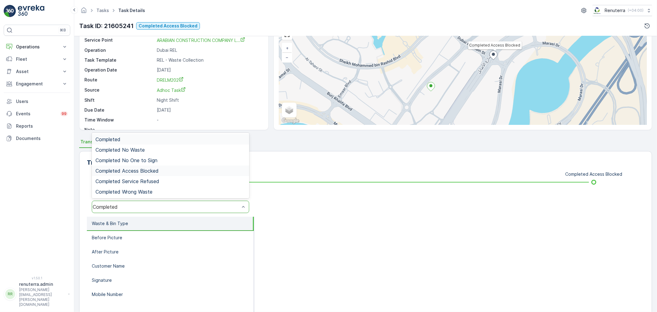
click at [149, 170] on span "Completed Access Blocked" at bounding box center [127, 171] width 63 height 6
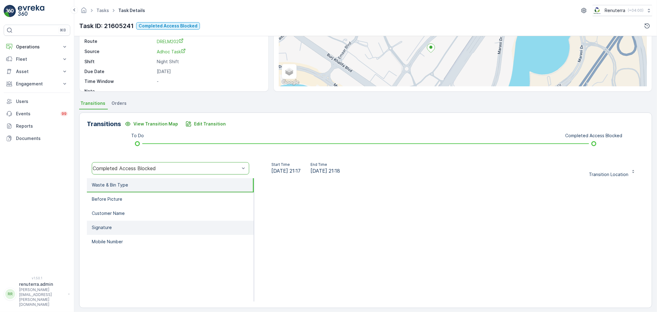
scroll to position [76, 0]
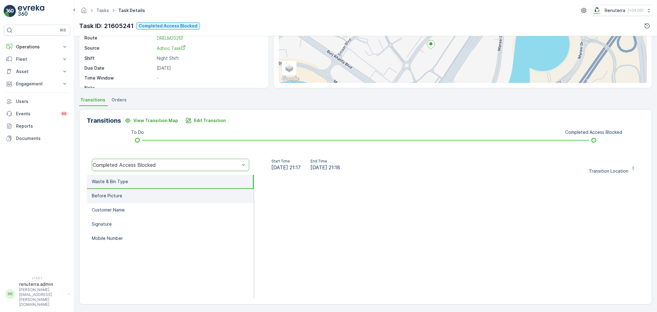
click at [118, 193] on p "Before Picture" at bounding box center [107, 196] width 31 height 6
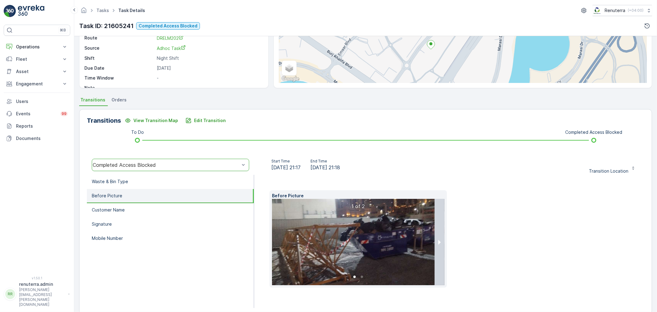
drag, startPoint x: 387, startPoint y: 222, endPoint x: 502, endPoint y: 223, distance: 115.0
click at [502, 223] on div "Before Picture 1 of 2" at bounding box center [450, 238] width 360 height 97
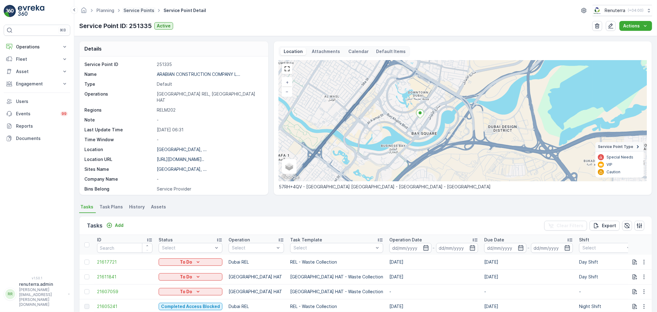
click at [140, 10] on link "Service Points" at bounding box center [139, 10] width 31 height 5
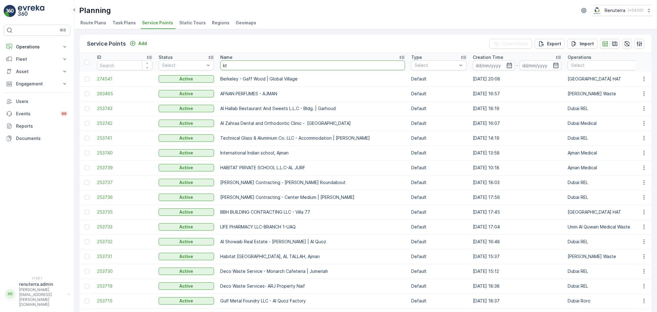
type input "ktc"
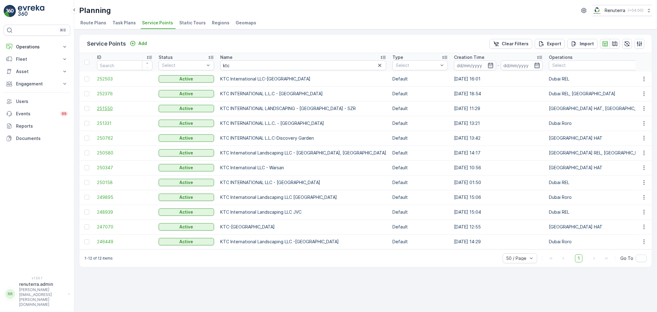
click at [105, 105] on span "251550" at bounding box center [124, 108] width 55 height 6
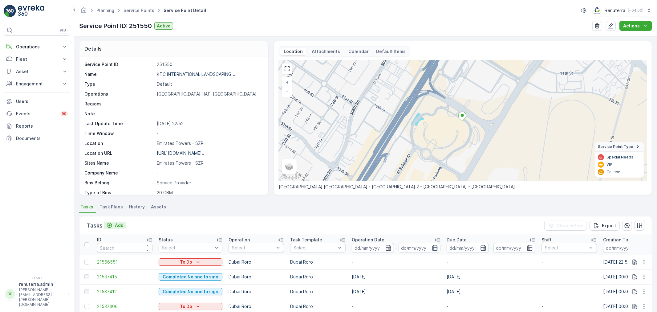
click at [120, 225] on p "Add" at bounding box center [119, 225] width 9 height 6
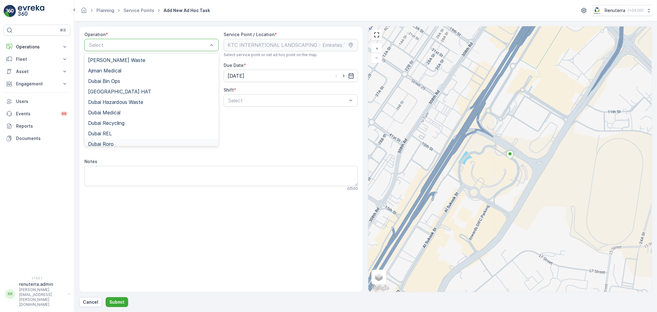
click at [109, 141] on span "Dubai Roro" at bounding box center [101, 144] width 26 height 6
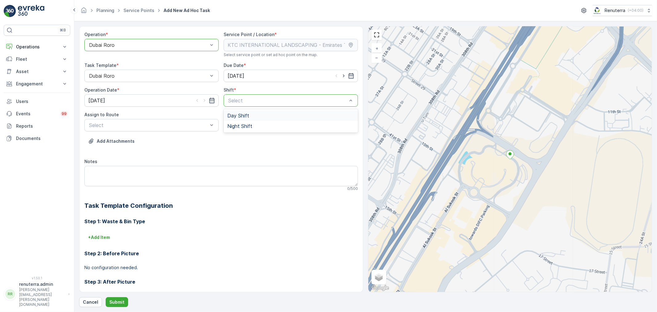
click at [250, 115] on div "Day Shift" at bounding box center [290, 116] width 127 height 6
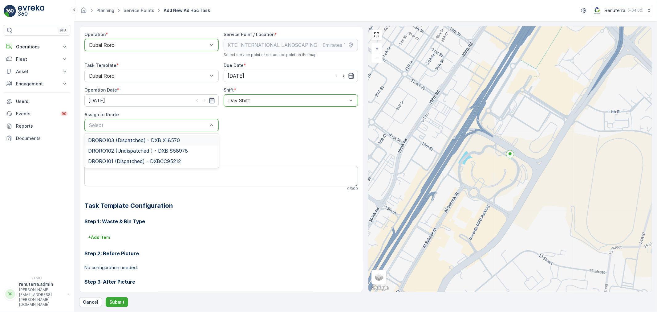
click at [109, 142] on span "DRORO103 (Dispatched) - DXB X18570" at bounding box center [134, 140] width 92 height 6
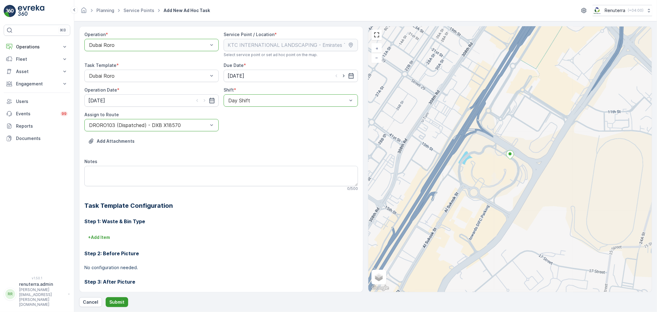
click at [116, 298] on button "Submit" at bounding box center [117, 302] width 23 height 10
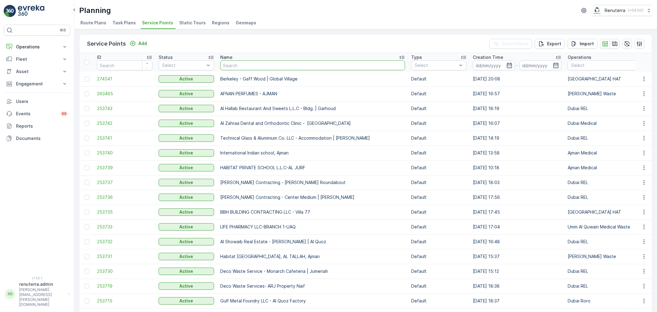
click at [240, 66] on input "text" at bounding box center [312, 65] width 185 height 10
type input "buds"
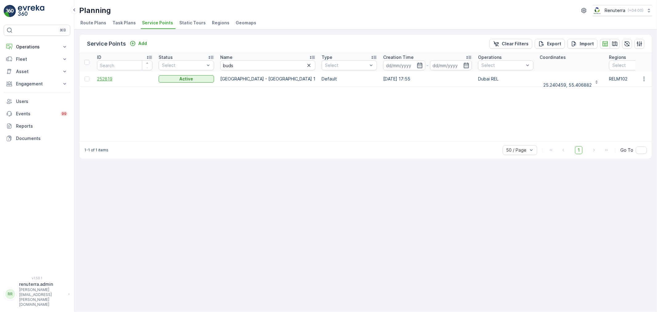
click at [107, 79] on span "252819" at bounding box center [124, 79] width 55 height 6
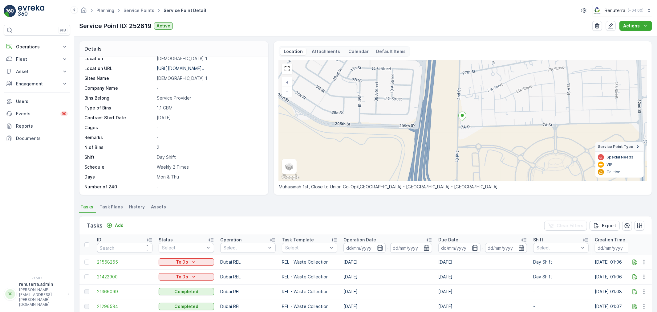
scroll to position [34, 0]
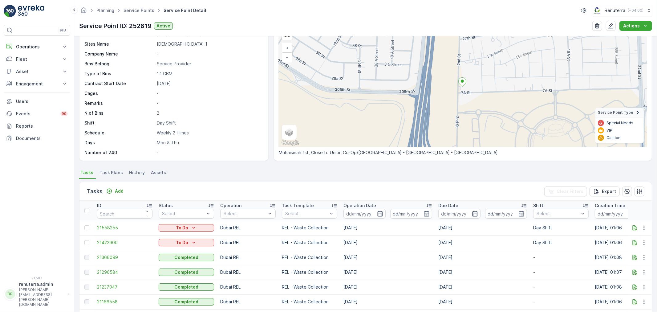
click at [254, 172] on ul "Tasks Task Plans History Assets" at bounding box center [365, 173] width 573 height 10
click at [137, 11] on link "Service Points" at bounding box center [139, 10] width 31 height 5
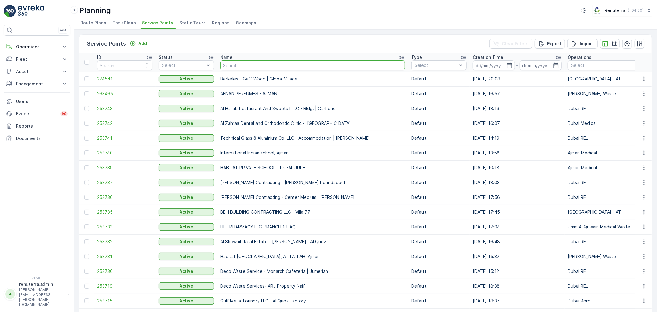
click at [273, 65] on input "text" at bounding box center [312, 65] width 185 height 10
type input "sbk"
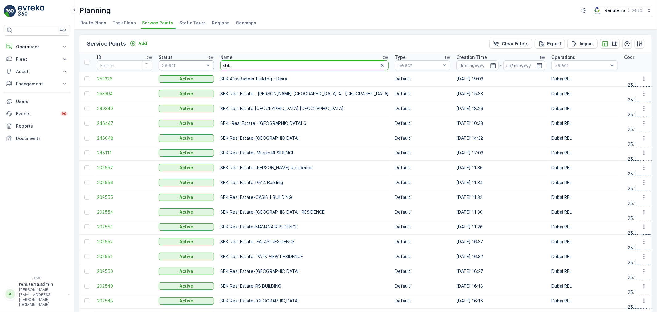
drag, startPoint x: 264, startPoint y: 66, endPoint x: 193, endPoint y: 66, distance: 71.2
type input "blue d"
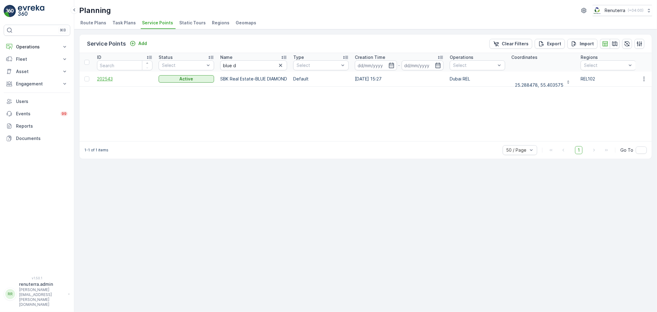
click at [102, 77] on span "202543" at bounding box center [124, 79] width 55 height 6
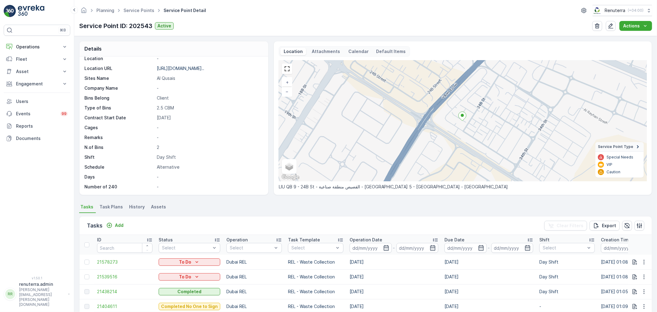
scroll to position [103, 0]
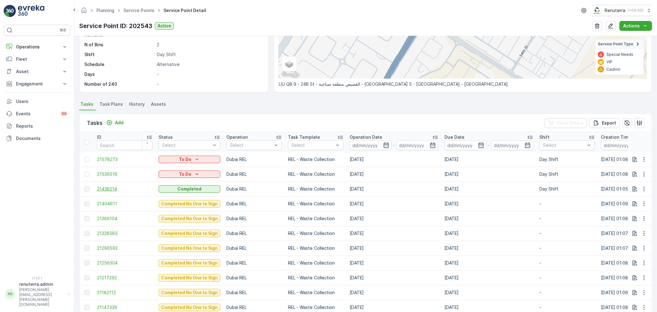
click at [108, 187] on span "21438214" at bounding box center [124, 189] width 55 height 6
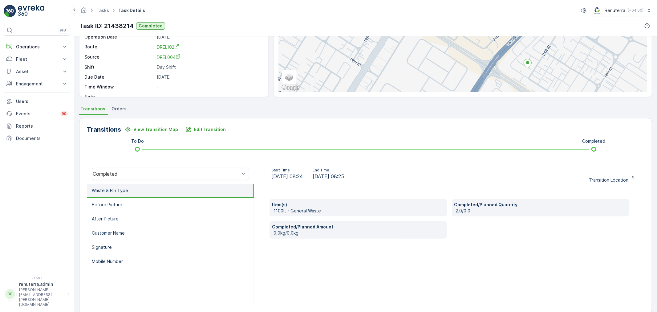
scroll to position [68, 0]
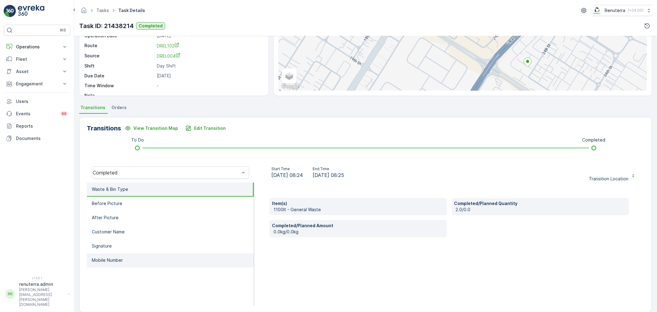
click at [109, 263] on li "Mobile Number" at bounding box center [170, 260] width 167 height 14
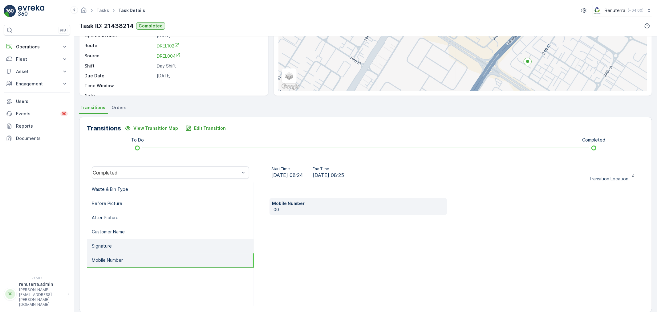
click at [109, 244] on p "Signature" at bounding box center [102, 246] width 20 height 6
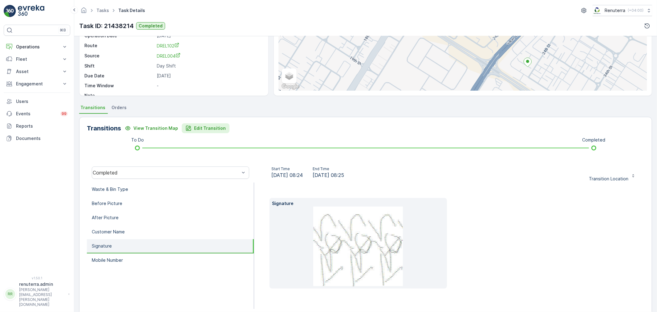
click at [203, 128] on p "Edit Transition" at bounding box center [210, 128] width 32 height 6
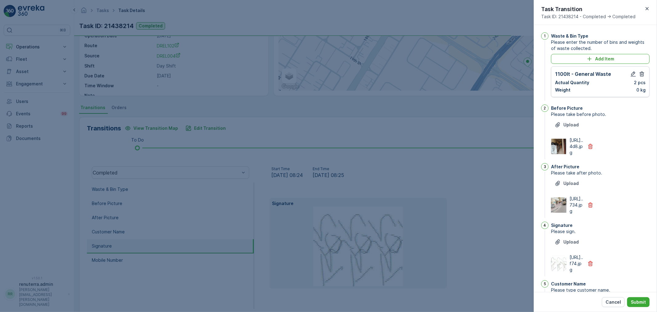
scroll to position [10, 0]
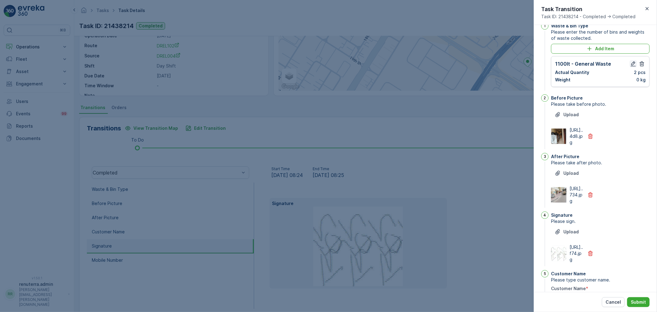
click at [633, 60] on button "button" at bounding box center [633, 63] width 7 height 7
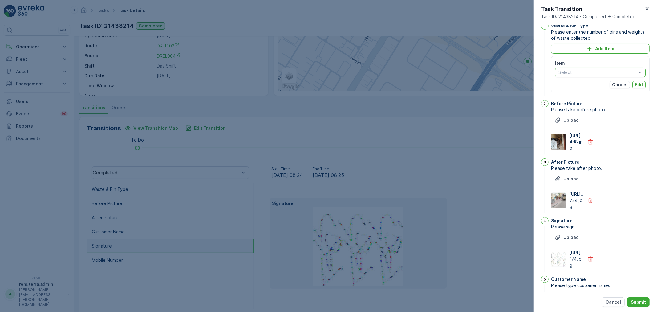
click at [621, 73] on div at bounding box center [597, 72] width 79 height 5
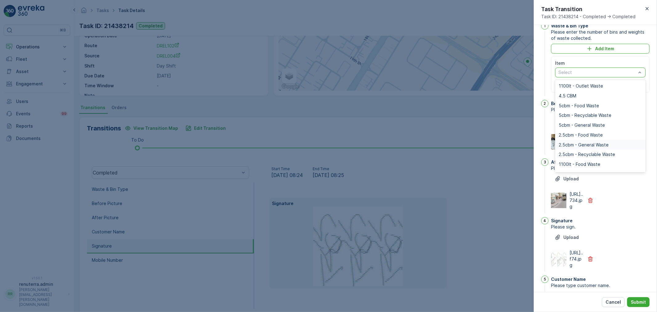
click at [582, 146] on span "2.5cbm - General Waste" at bounding box center [584, 144] width 50 height 5
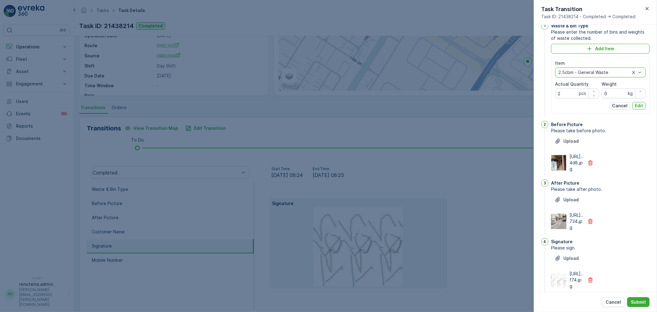
drag, startPoint x: 630, startPoint y: 84, endPoint x: 631, endPoint y: 88, distance: 3.7
click at [630, 85] on div "Weight" at bounding box center [624, 84] width 44 height 6
click at [643, 105] on button "Edit" at bounding box center [639, 105] width 13 height 7
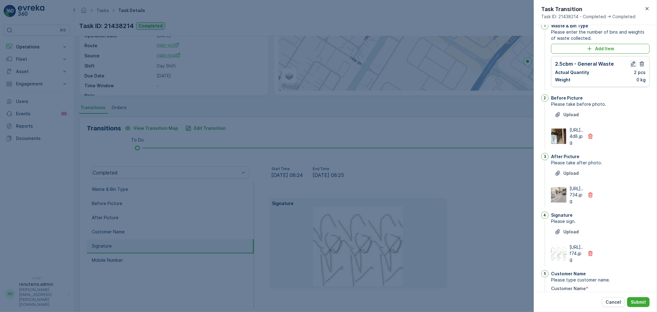
click at [633, 64] on icon "button" at bounding box center [634, 64] width 6 height 6
type Name "emon"
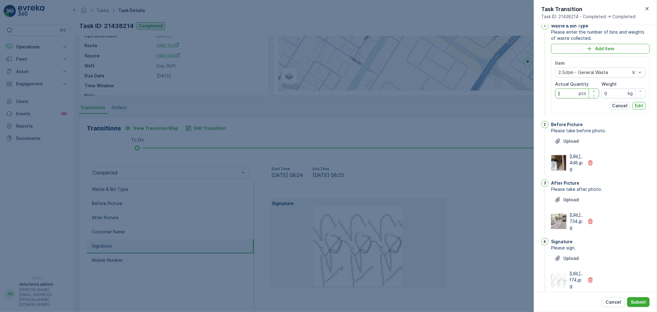
drag, startPoint x: 568, startPoint y: 93, endPoint x: 550, endPoint y: 93, distance: 17.9
click at [550, 93] on div "1 Waste & Bin Type Please enter the number of bins and weights of waste collect…" at bounding box center [596, 70] width 108 height 96
type Quantity "1"
click at [640, 107] on p "Edit" at bounding box center [639, 106] width 8 height 6
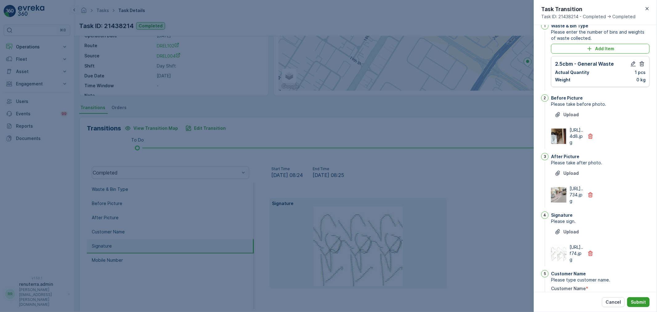
click at [636, 301] on p "Submit" at bounding box center [638, 302] width 15 height 6
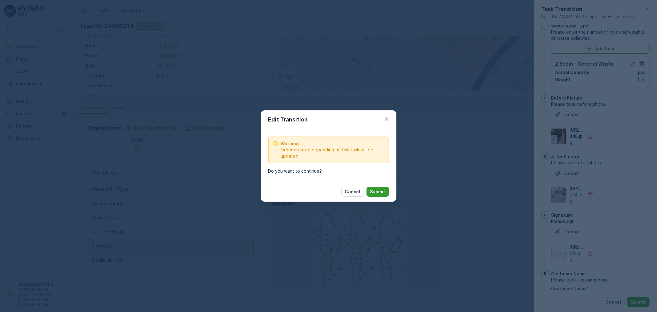
click at [379, 187] on button "Submit" at bounding box center [378, 192] width 23 height 10
type Name "emon"
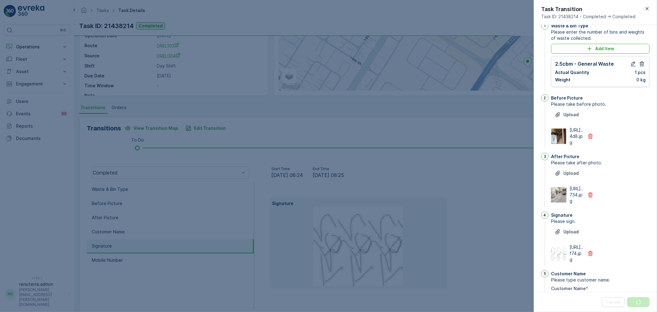
scroll to position [0, 0]
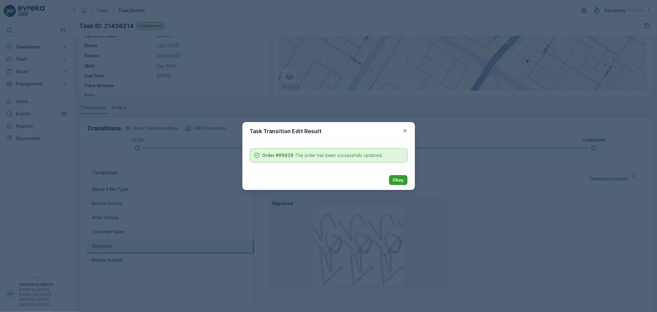
click at [395, 179] on p "Okay" at bounding box center [398, 180] width 11 height 6
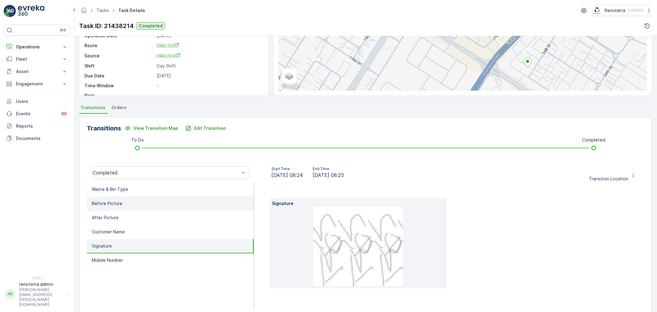
click at [114, 199] on li "Before Picture" at bounding box center [170, 204] width 167 height 14
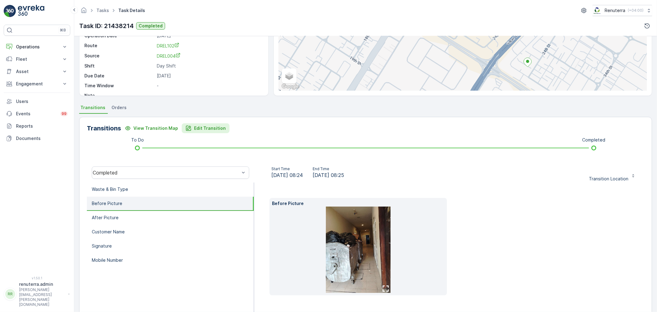
drag, startPoint x: 350, startPoint y: 242, endPoint x: 199, endPoint y: 124, distance: 191.7
click at [199, 124] on button "Edit Transition" at bounding box center [206, 128] width 48 height 10
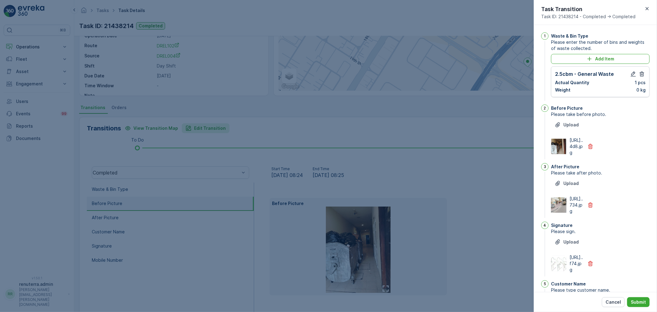
scroll to position [10, 0]
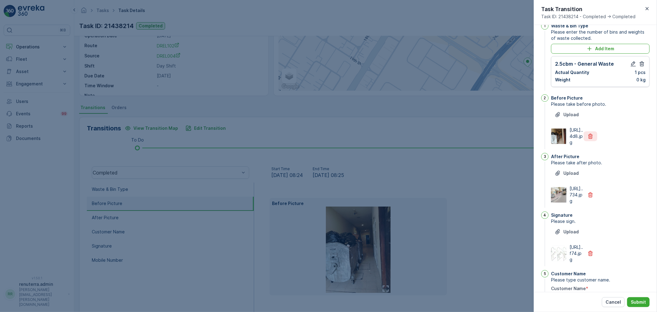
click at [592, 139] on icon "button" at bounding box center [591, 136] width 6 height 6
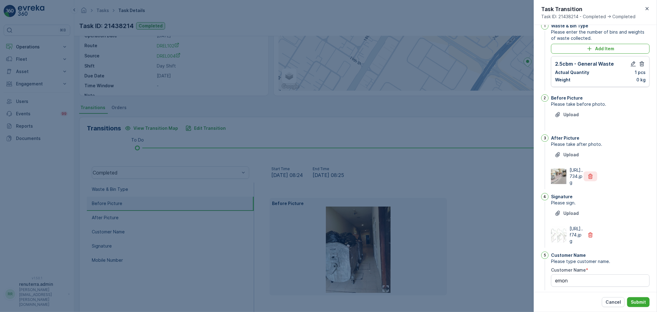
click at [591, 179] on icon "button" at bounding box center [591, 176] width 6 height 6
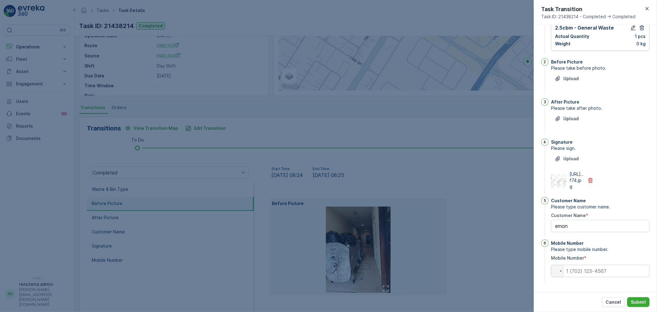
scroll to position [59, 0]
drag, startPoint x: 572, startPoint y: 225, endPoint x: 552, endPoint y: 223, distance: 20.8
click at [552, 223] on Name "emon" at bounding box center [600, 226] width 99 height 12
click at [569, 76] on p "Upload" at bounding box center [571, 79] width 15 height 6
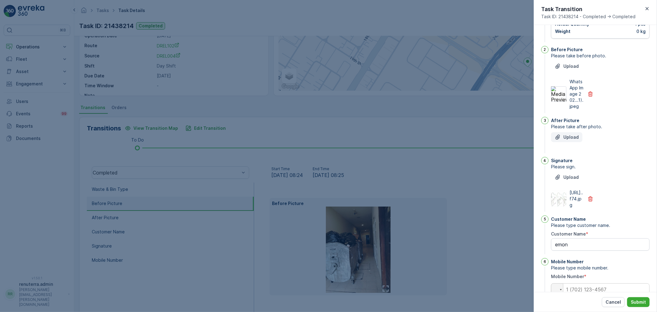
click at [566, 140] on p "Upload" at bounding box center [571, 137] width 15 height 6
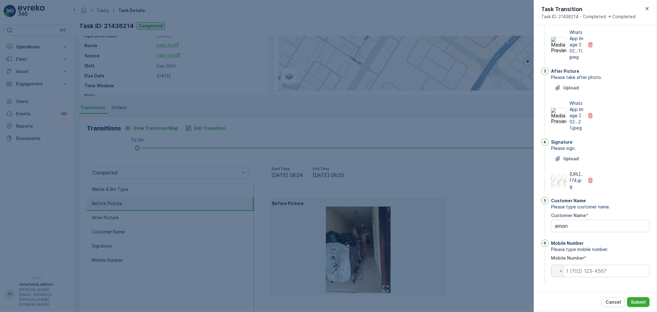
scroll to position [133, 0]
click at [558, 227] on Name "dbk - blur" at bounding box center [600, 226] width 99 height 12
type Name "sbk - blur"
click at [616, 171] on div "https://media.evre...f74.jpg" at bounding box center [600, 180] width 99 height 18
click at [635, 300] on p "Submit" at bounding box center [638, 302] width 15 height 6
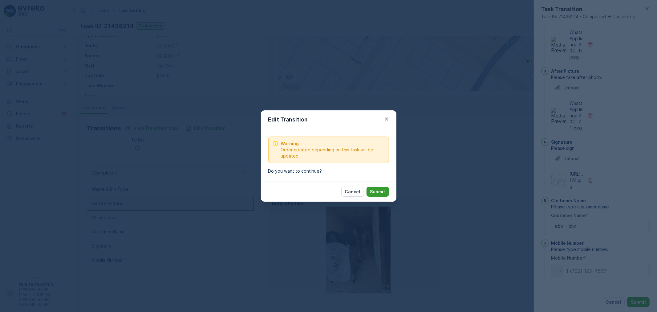
click at [381, 194] on p "Submit" at bounding box center [377, 192] width 15 height 6
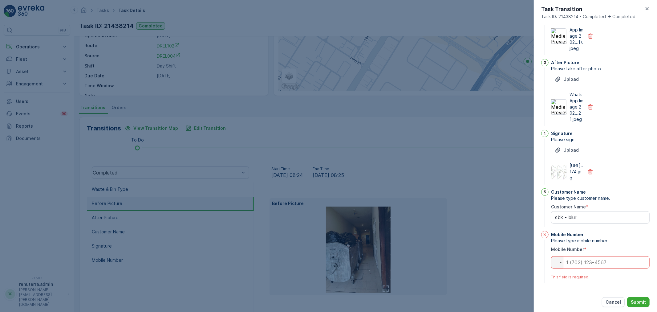
click at [583, 268] on input "tel" at bounding box center [600, 262] width 99 height 12
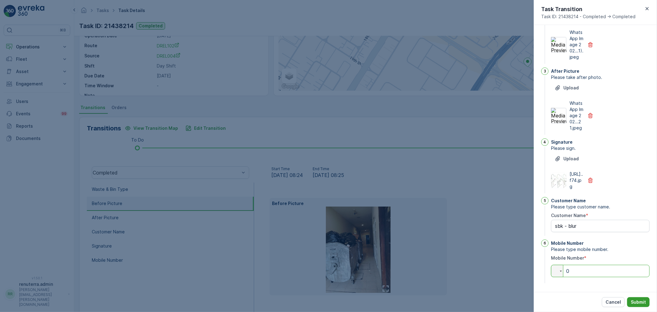
type input "0"
click at [635, 299] on p "Submit" at bounding box center [638, 302] width 15 height 6
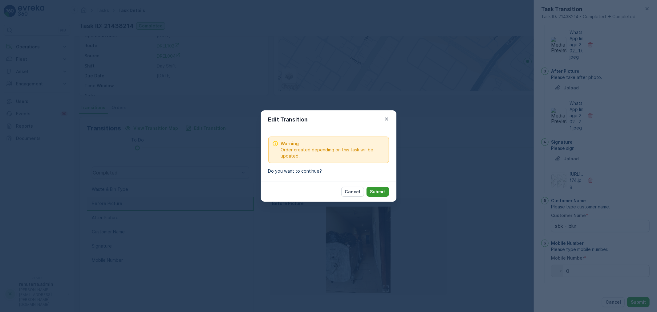
click at [383, 195] on button "Submit" at bounding box center [378, 192] width 23 height 10
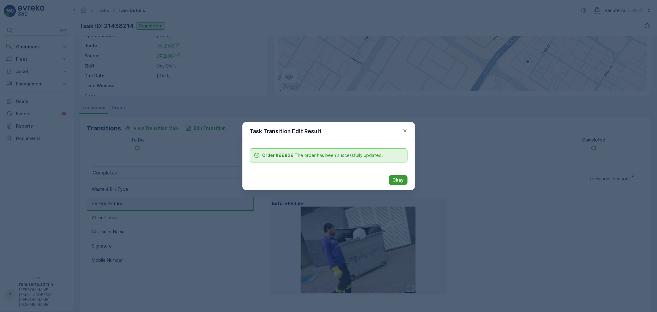
click at [399, 178] on p "Okay" at bounding box center [398, 180] width 11 height 6
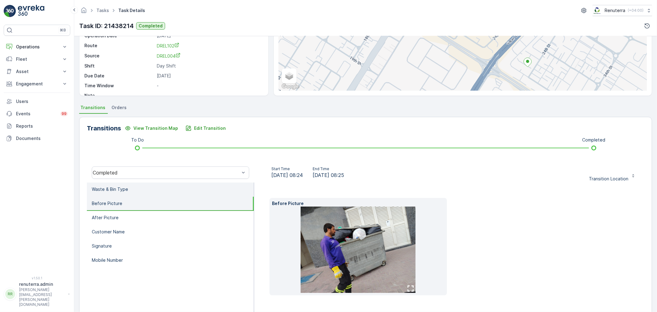
click at [129, 189] on li "Waste & Bin Type" at bounding box center [170, 189] width 167 height 14
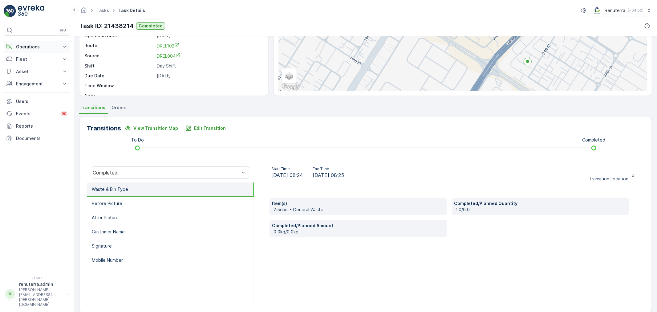
click at [29, 45] on p "Operations" at bounding box center [37, 47] width 42 height 6
click at [29, 65] on p "Planning" at bounding box center [24, 66] width 17 height 6
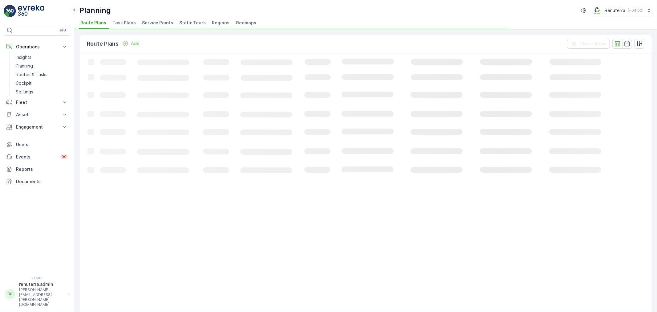
click at [148, 20] on span "Service Points" at bounding box center [157, 23] width 31 height 6
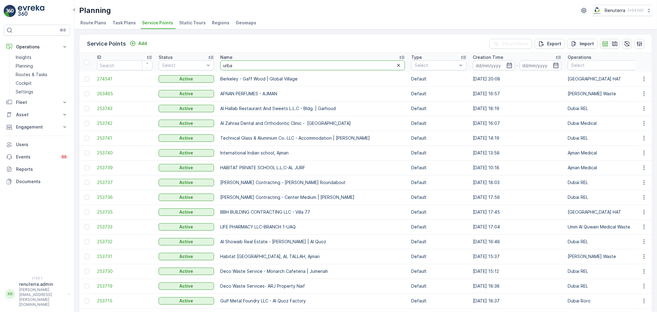
type input "urban"
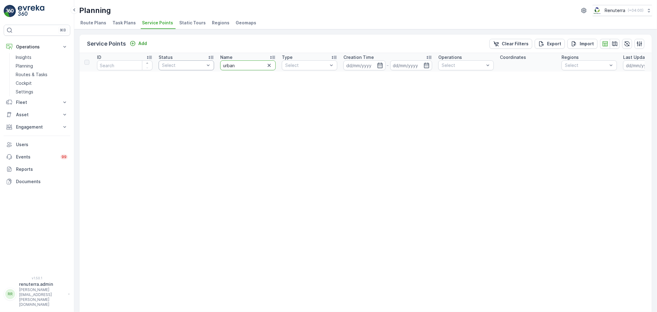
drag, startPoint x: 243, startPoint y: 66, endPoint x: 209, endPoint y: 63, distance: 33.7
type input "well"
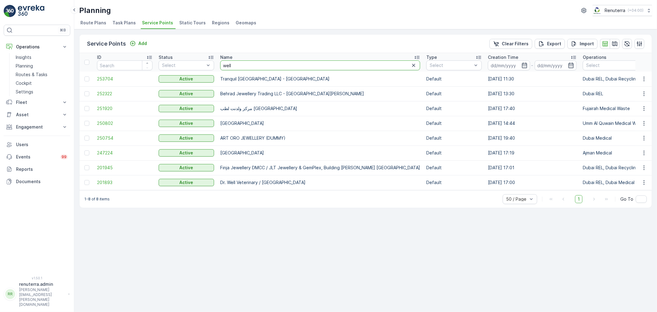
click at [249, 67] on input "well" at bounding box center [320, 65] width 200 height 10
type input "wellness"
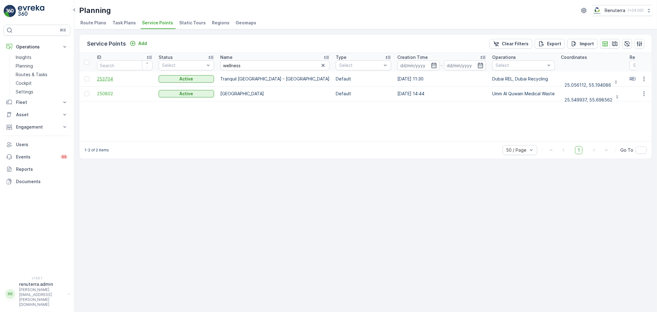
click at [108, 79] on span "253704" at bounding box center [124, 79] width 55 height 6
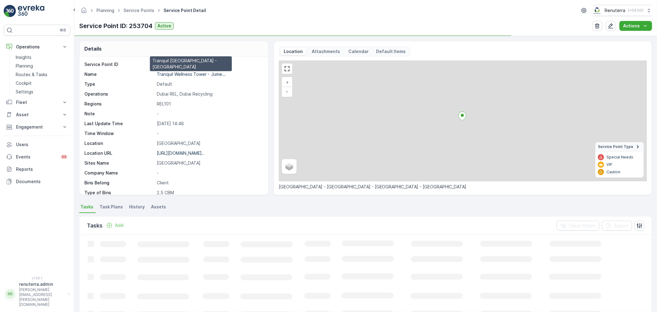
click at [172, 75] on p "Tranquil Wellness Tower - Jume..." at bounding box center [191, 74] width 69 height 5
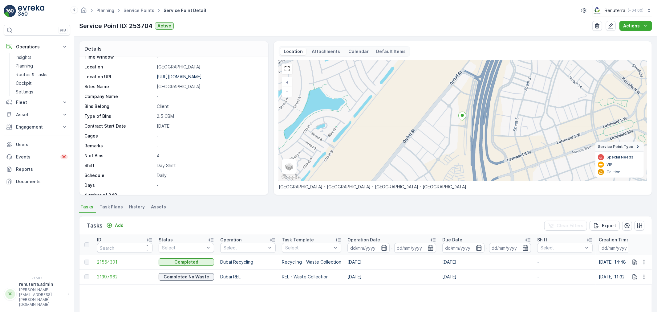
scroll to position [85, 0]
click at [113, 203] on li "Task Plans" at bounding box center [111, 208] width 27 height 10
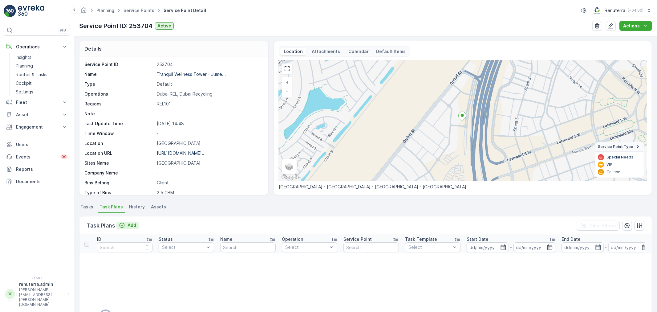
click at [135, 223] on p "Add" at bounding box center [132, 225] width 9 height 6
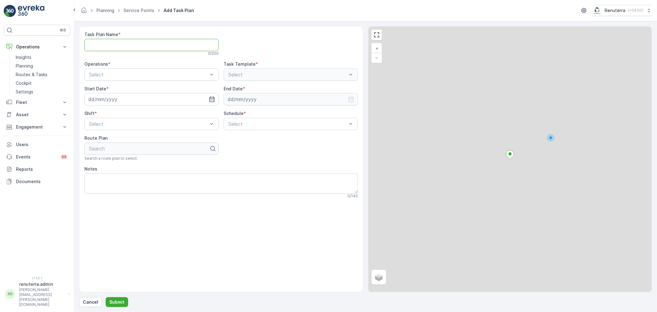
click at [149, 44] on Name "Task Plan Name" at bounding box center [151, 45] width 134 height 12
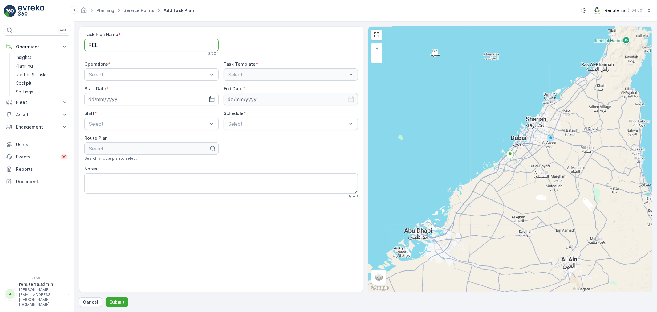
type Name "REL001"
click at [109, 91] on span "Dubai REL" at bounding box center [100, 90] width 24 height 6
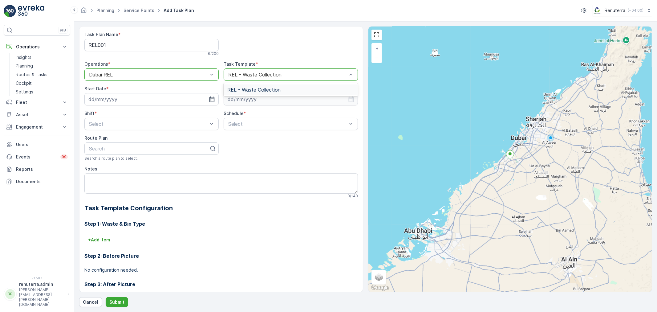
click at [254, 91] on span "REL - Waste Collection" at bounding box center [253, 90] width 53 height 6
click at [156, 96] on input at bounding box center [151, 99] width 134 height 12
click at [162, 151] on div "13" at bounding box center [162, 151] width 10 height 10
type input "13.09.2025"
click at [264, 100] on input at bounding box center [291, 99] width 134 height 12
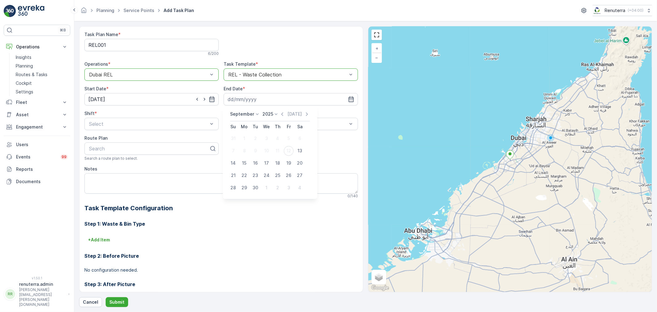
click at [242, 118] on div "September 2025 Today" at bounding box center [270, 116] width 80 height 10
click at [244, 116] on p "September" at bounding box center [242, 114] width 24 height 6
click at [248, 171] on span "December" at bounding box center [245, 171] width 22 height 6
click at [266, 187] on div "31" at bounding box center [267, 188] width 10 height 10
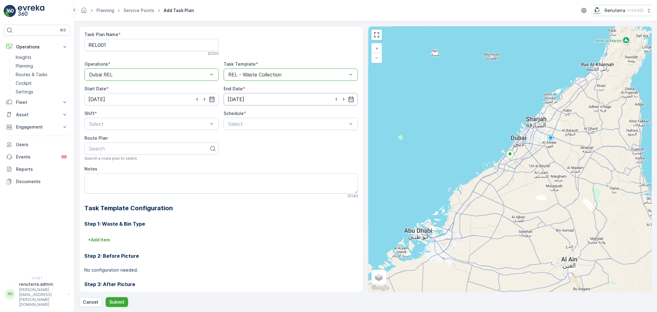
click at [321, 97] on input "31.12.2025" at bounding box center [291, 99] width 134 height 12
click at [266, 113] on p "2025" at bounding box center [266, 114] width 11 height 6
click at [269, 141] on span "2026" at bounding box center [269, 140] width 10 height 6
click at [279, 186] on div "31" at bounding box center [278, 188] width 10 height 10
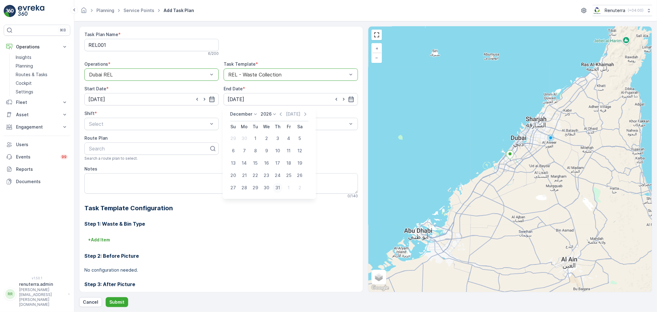
type input "31.12.2026"
click at [244, 148] on div "Weekly" at bounding box center [290, 150] width 127 height 6
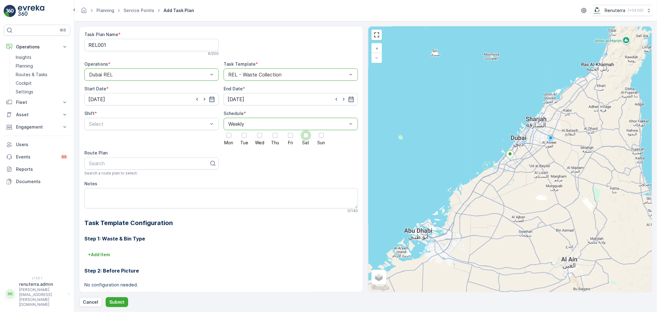
click at [306, 137] on div at bounding box center [306, 135] width 5 height 5
click at [306, 130] on input "Sat" at bounding box center [306, 130] width 0 height 0
click at [257, 137] on div at bounding box center [259, 135] width 5 height 5
click at [260, 130] on input "Wed" at bounding box center [260, 130] width 0 height 0
click at [173, 162] on div at bounding box center [148, 164] width 121 height 6
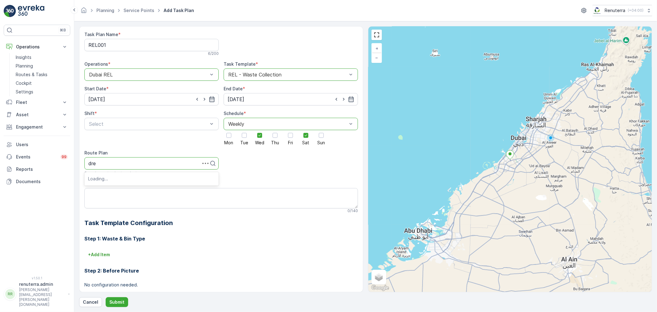
type input "drel"
click at [112, 230] on div "DREL101" at bounding box center [151, 231] width 127 height 6
click at [108, 138] on span "Day Shift" at bounding box center [99, 139] width 22 height 6
click at [116, 301] on p "Submit" at bounding box center [116, 302] width 15 height 6
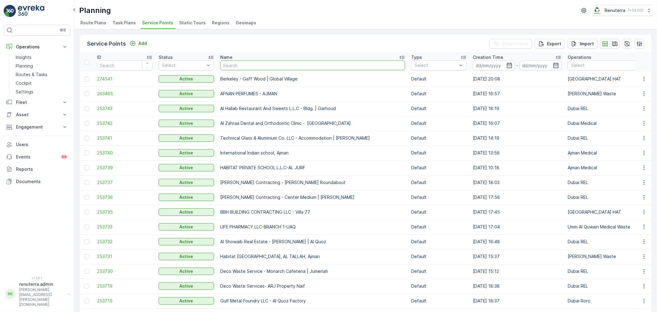
click at [252, 64] on input "text" at bounding box center [312, 65] width 185 height 10
type input "traqqn"
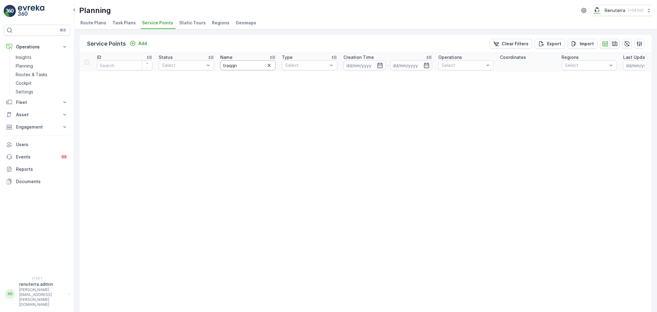
click at [249, 67] on input "traqqn" at bounding box center [247, 65] width 55 height 10
type input "traan"
click at [249, 67] on input "traan" at bounding box center [247, 65] width 55 height 10
type input "tran"
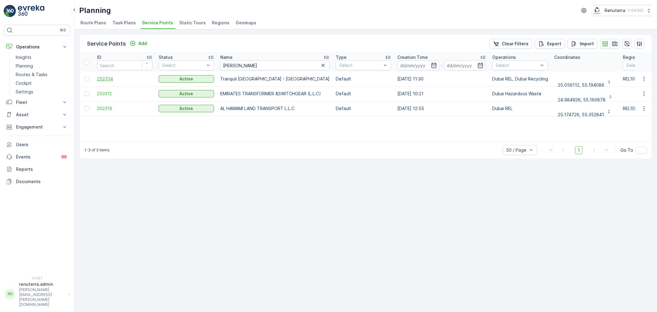
click at [106, 76] on span "253704" at bounding box center [124, 79] width 55 height 6
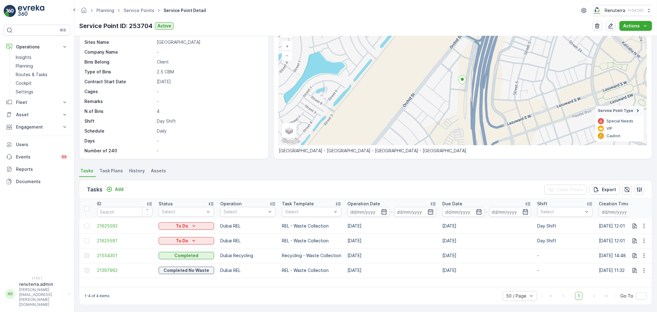
scroll to position [36, 0]
click at [641, 240] on icon "button" at bounding box center [644, 240] width 6 height 6
click at [636, 265] on span "Change Route" at bounding box center [629, 266] width 30 height 6
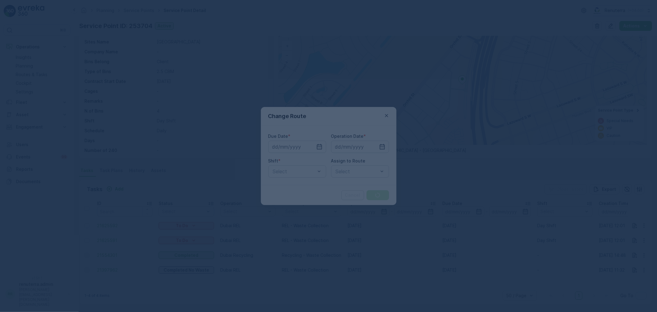
type input "13.09.2025"
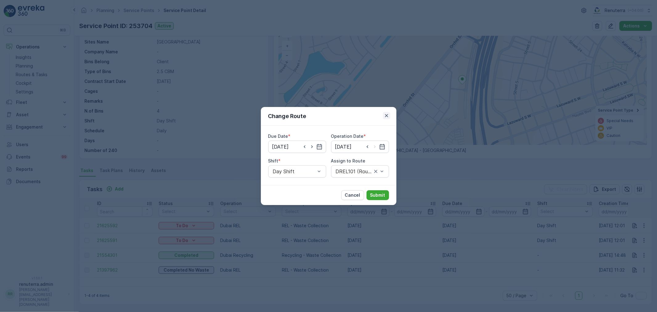
click at [386, 114] on icon "button" at bounding box center [386, 115] width 3 height 3
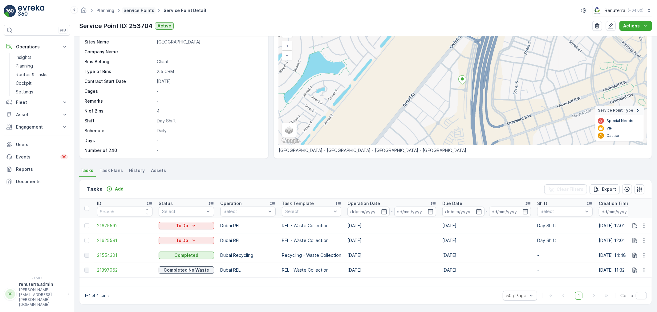
click at [133, 11] on link "Service Points" at bounding box center [139, 10] width 31 height 5
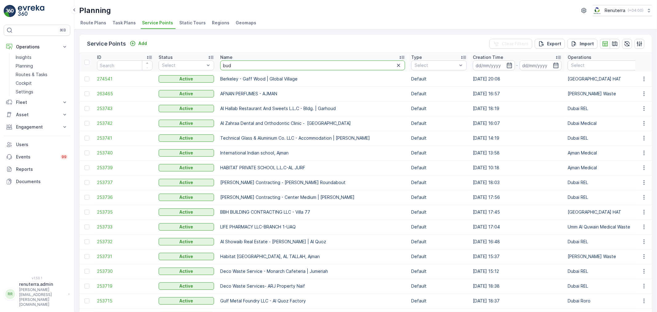
type input "buds"
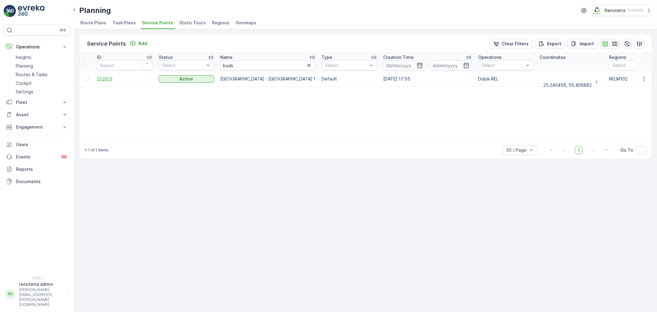
click at [103, 79] on span "252819" at bounding box center [124, 79] width 55 height 6
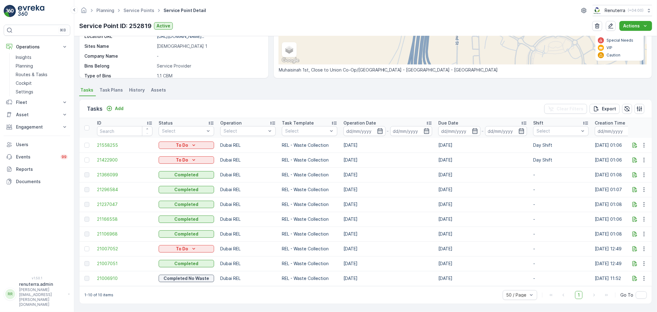
scroll to position [120, 0]
click at [131, 10] on link "Service Points" at bounding box center [139, 10] width 31 height 5
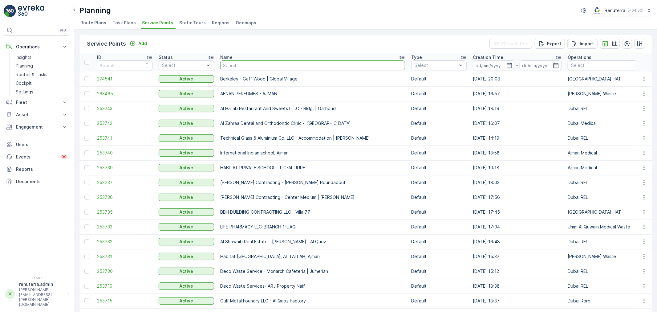
click at [248, 67] on input "text" at bounding box center [312, 65] width 185 height 10
type input "car bo"
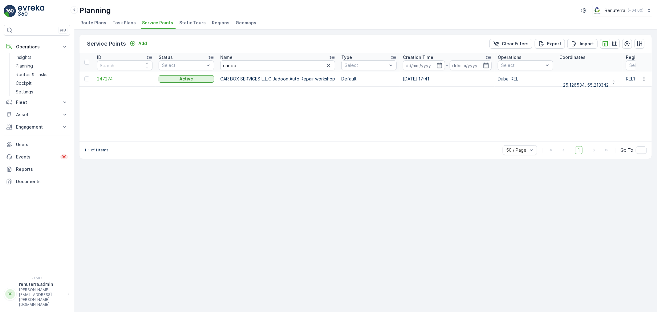
click at [111, 79] on span "247274" at bounding box center [124, 79] width 55 height 6
